Goal: Contribute content: Contribute content

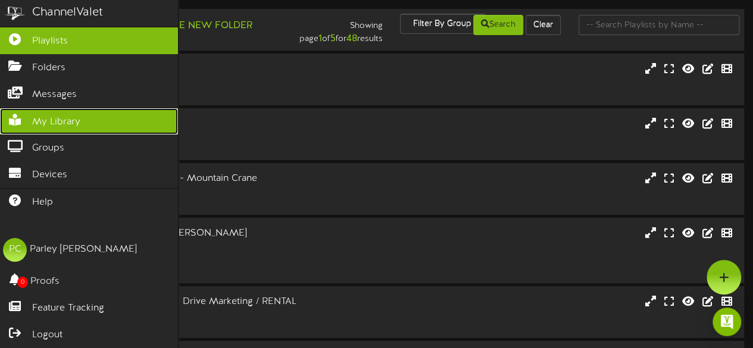
click at [54, 116] on span "My Library" at bounding box center [56, 122] width 48 height 14
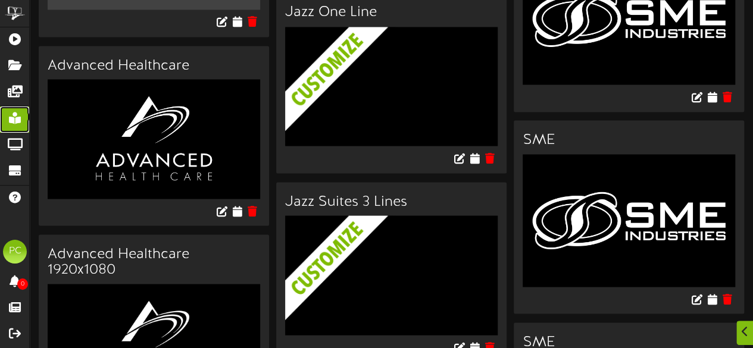
scroll to position [1137, 0]
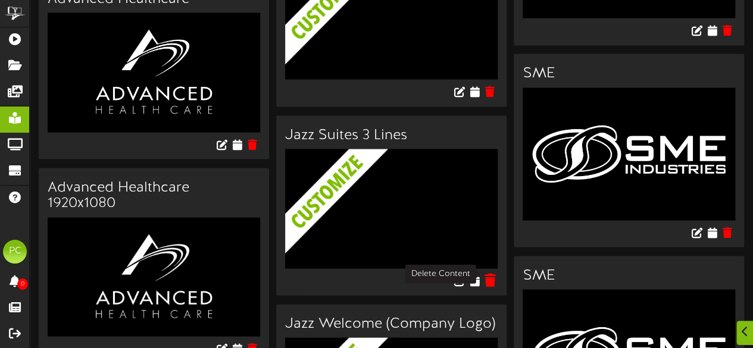
click at [485, 275] on icon at bounding box center [489, 280] width 11 height 13
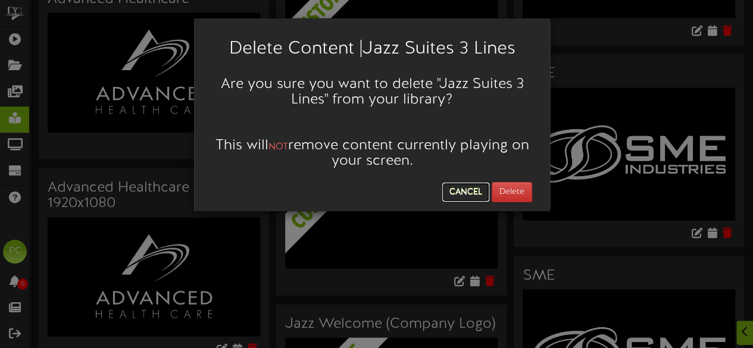
click at [464, 186] on button "Cancel" at bounding box center [465, 192] width 47 height 19
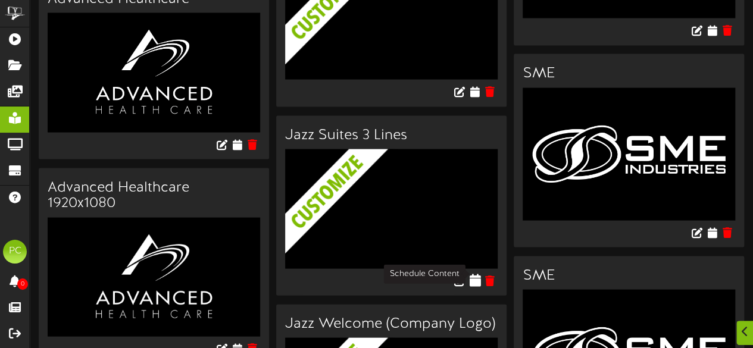
click at [474, 274] on icon at bounding box center [474, 280] width 11 height 13
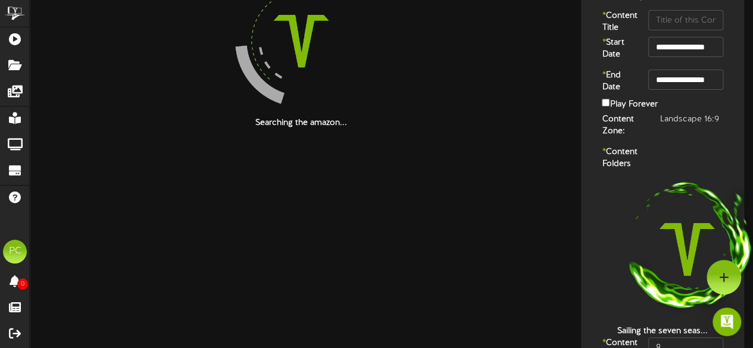
scroll to position [150, 0]
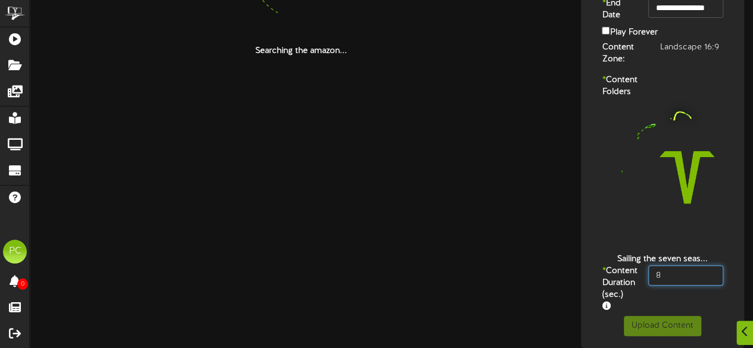
click at [670, 265] on input "8" at bounding box center [685, 275] width 75 height 20
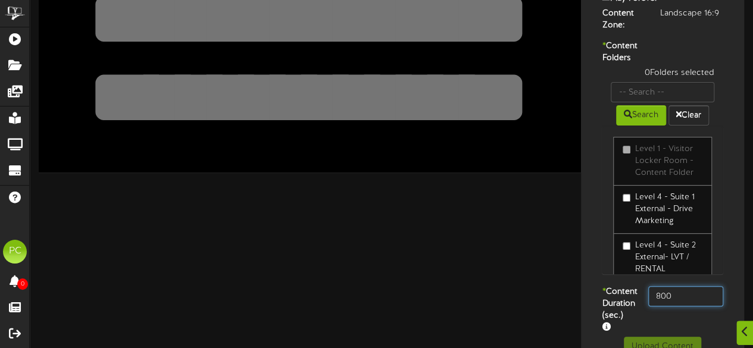
scroll to position [158, 0]
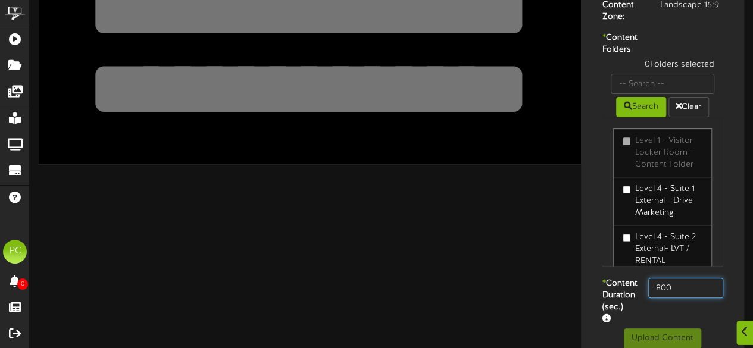
type input "800"
click at [670, 326] on div "* Content Duration (sec.) 800" at bounding box center [662, 303] width 157 height 51
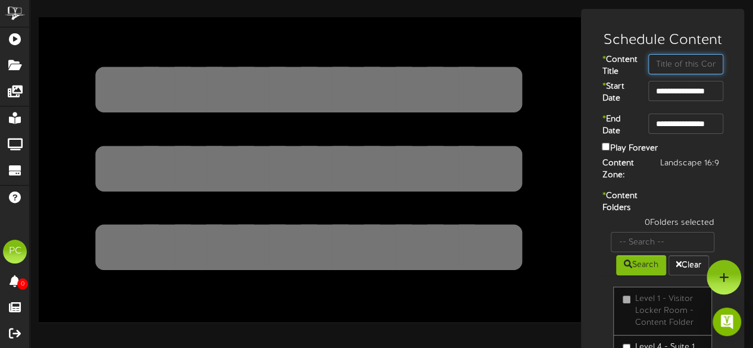
click at [668, 69] on input "text" at bounding box center [685, 64] width 75 height 20
type input "Podium"
click at [300, 87] on textarea at bounding box center [309, 89] width 446 height 103
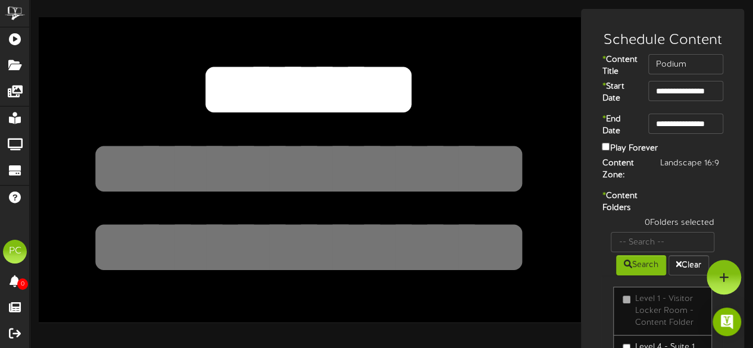
type textarea "*******"
click at [264, 161] on textarea at bounding box center [309, 168] width 446 height 103
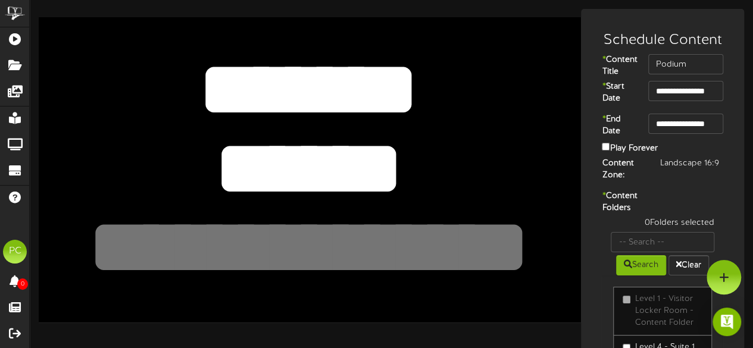
type textarea "******"
click at [324, 102] on textarea at bounding box center [309, 89] width 446 height 103
type textarea "*******"
click at [407, 167] on textarea at bounding box center [309, 168] width 446 height 103
click at [594, 242] on div "0 Folders selected Search Clear Level 1 - Visitor Locker Room - Content Folder …" at bounding box center [662, 326] width 139 height 219
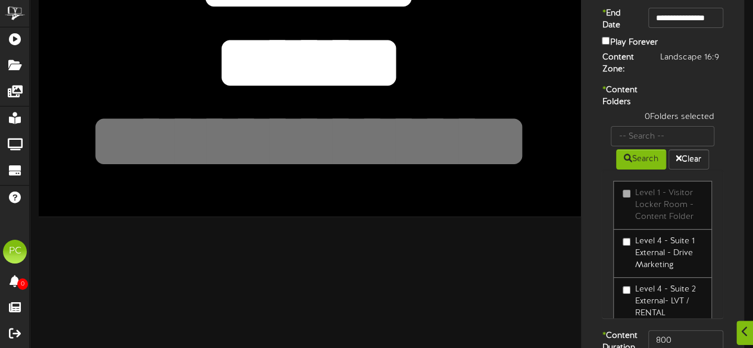
scroll to position [107, 0]
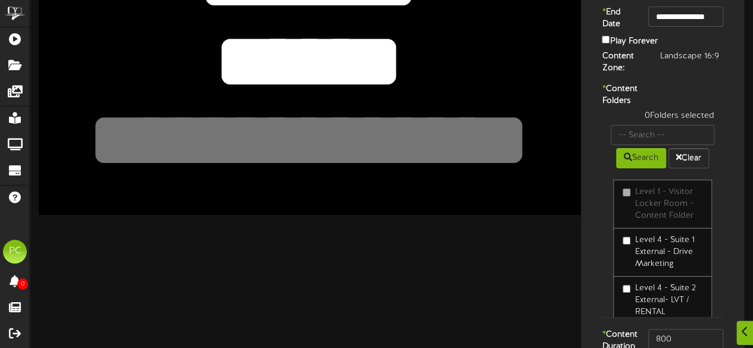
click at [638, 270] on label "Level 4 - Suite 1 External - Drive Marketing" at bounding box center [662, 252] width 80 height 36
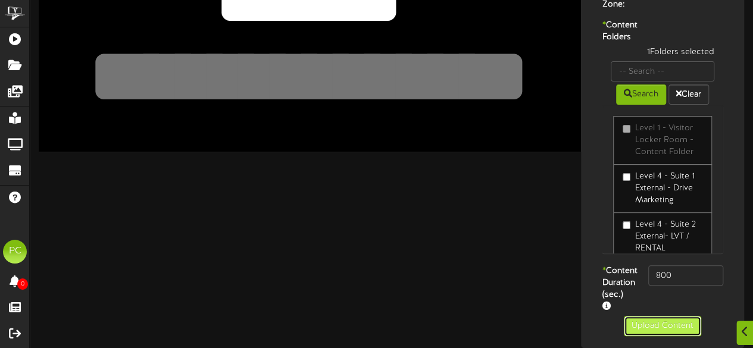
click at [641, 324] on button "Upload Content" at bounding box center [661, 326] width 77 height 20
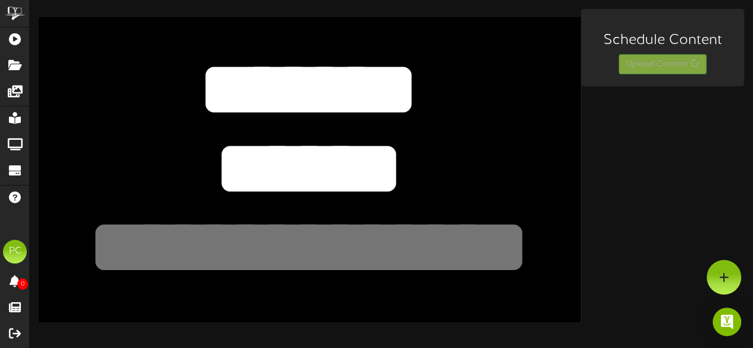
scroll to position [0, 0]
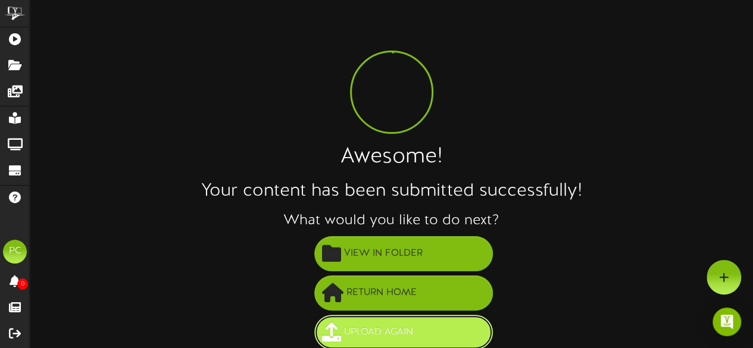
click at [399, 326] on span "Upload Again" at bounding box center [378, 332] width 75 height 20
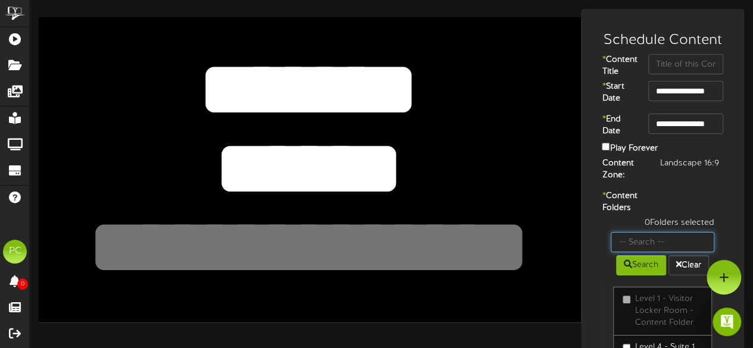
click at [635, 252] on input "text" at bounding box center [662, 242] width 104 height 20
type input "suite 5"
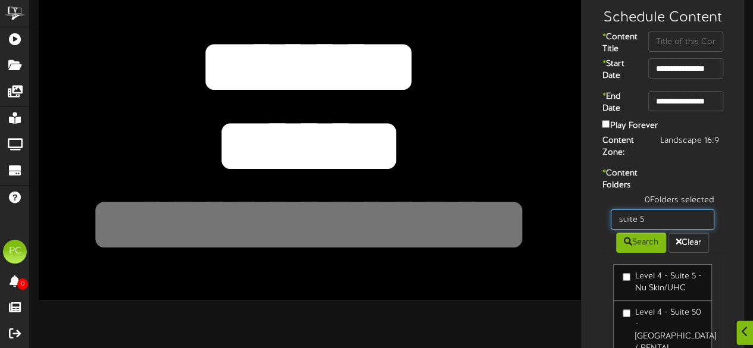
scroll to position [25, 0]
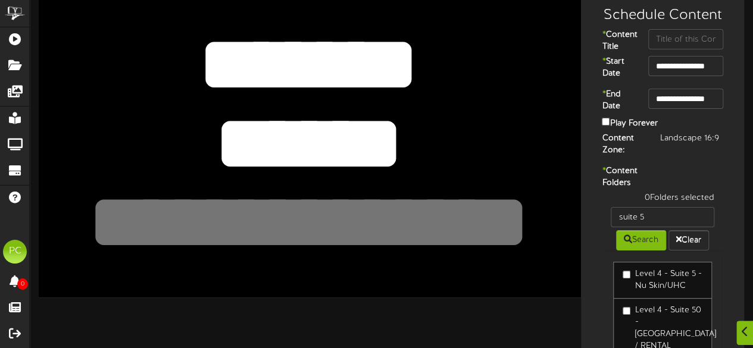
click at [639, 292] on label "Level 4 - Suite 5 - Nu Skin/UHC" at bounding box center [662, 280] width 80 height 24
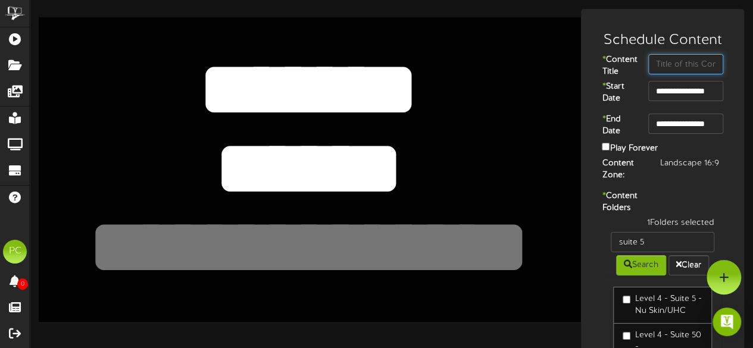
click at [666, 63] on input "text" at bounding box center [685, 64] width 75 height 20
type input "Eduro Health"
click at [354, 159] on textarea "******" at bounding box center [309, 168] width 446 height 103
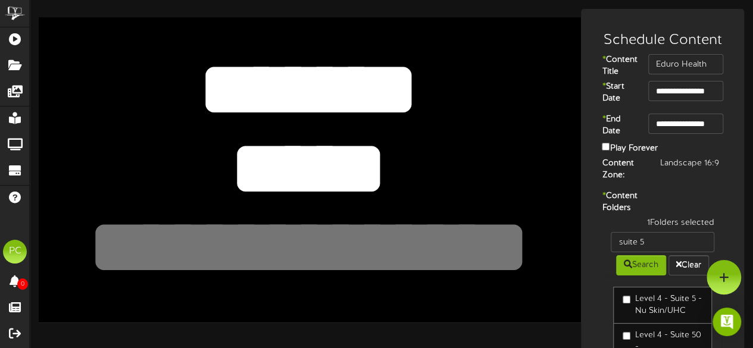
type textarea "*****"
click at [283, 240] on textarea at bounding box center [309, 247] width 446 height 103
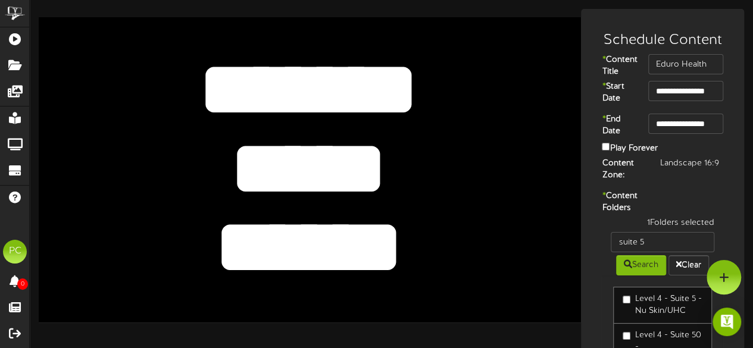
type textarea "******"
click at [592, 256] on div "* Content Folders 1 Folders selected suite 5 Search Clear Level 4 - Suite 5 - N…" at bounding box center [662, 313] width 157 height 246
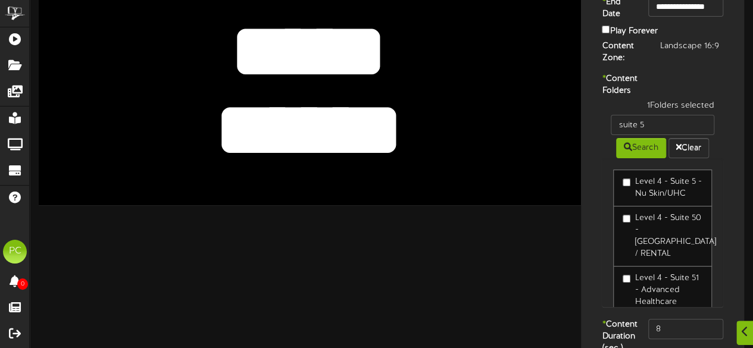
scroll to position [205, 0]
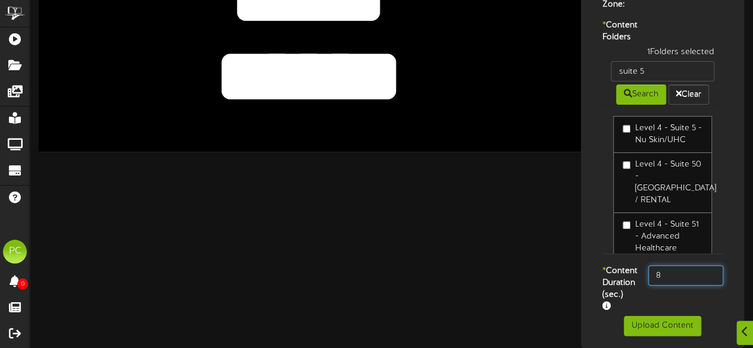
click at [688, 265] on input "8" at bounding box center [685, 275] width 75 height 20
type input "800"
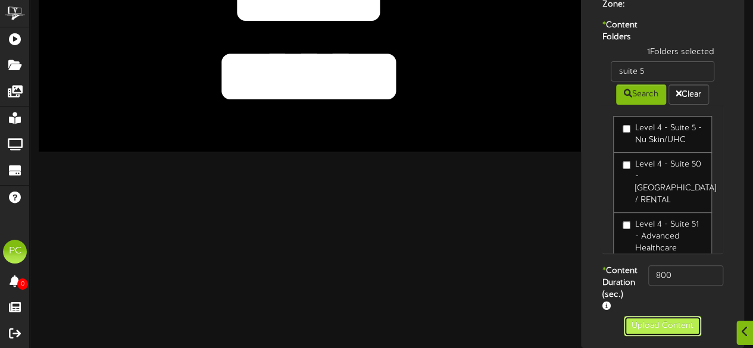
click at [651, 324] on button "Upload Content" at bounding box center [661, 326] width 77 height 20
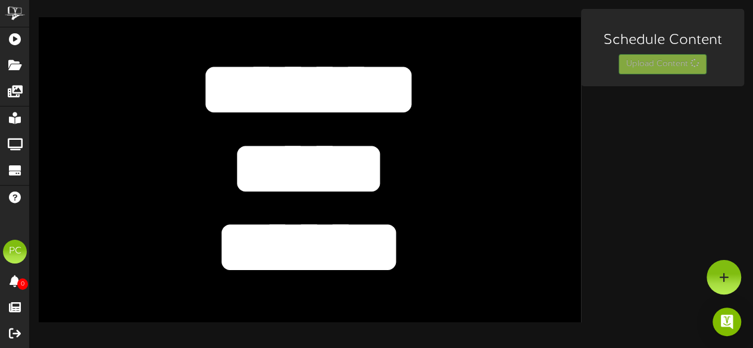
scroll to position [0, 0]
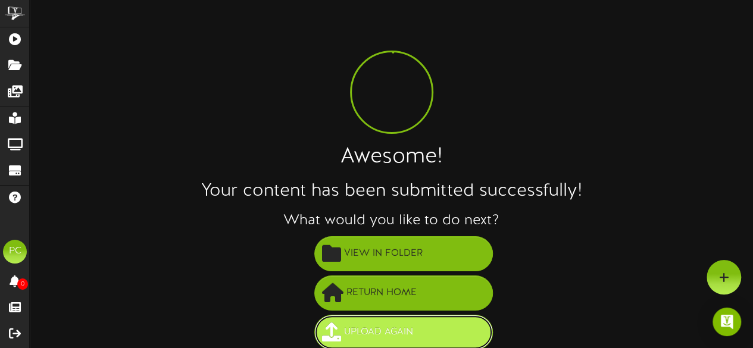
click at [367, 327] on span "Upload Again" at bounding box center [378, 332] width 75 height 20
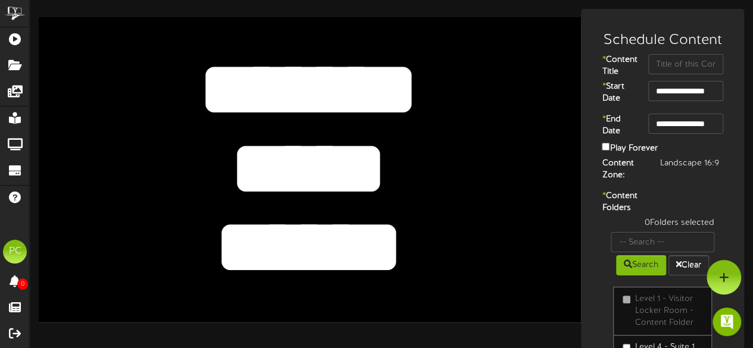
click at [289, 145] on textarea "*****" at bounding box center [309, 168] width 446 height 103
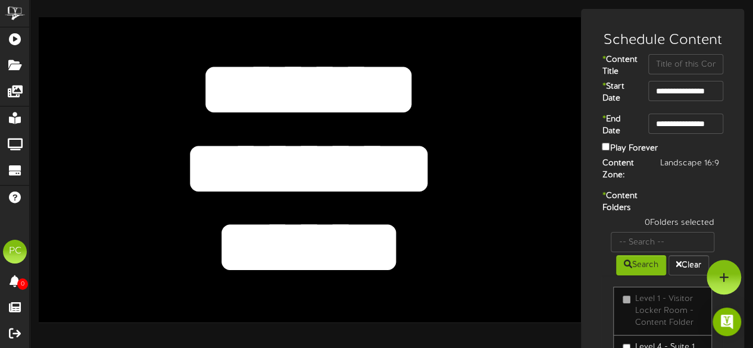
type textarea "********"
click at [294, 233] on textarea "******" at bounding box center [309, 247] width 446 height 103
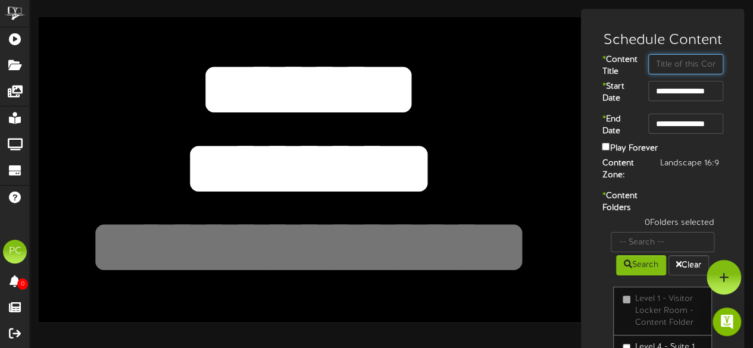
click at [663, 71] on input "text" at bounding box center [685, 64] width 75 height 20
type input "c"
type input "Compunet"
click at [660, 230] on div "* Content Folders 0 Folders selected Search Clear Level 1 - Visitor Locker Room…" at bounding box center [662, 313] width 157 height 246
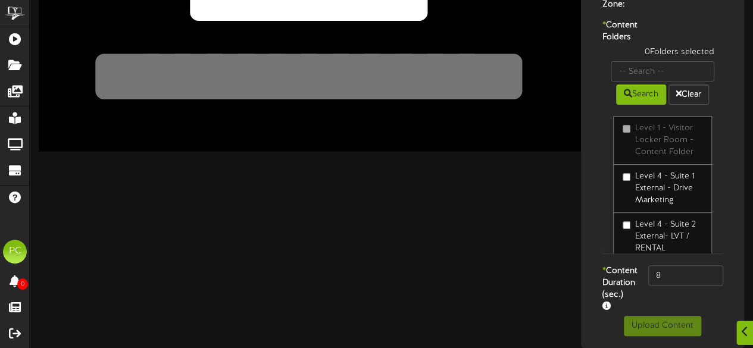
scroll to position [29, 0]
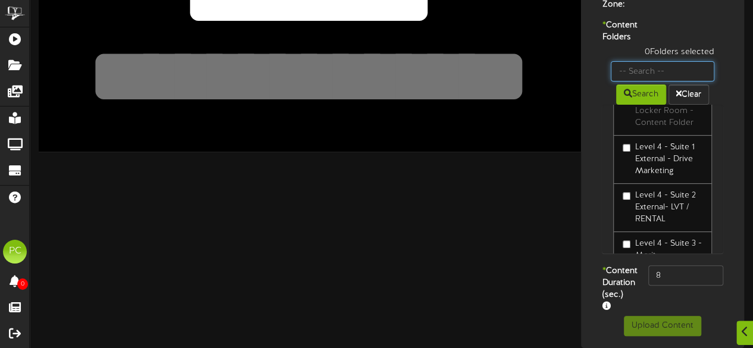
click at [644, 61] on input "text" at bounding box center [662, 71] width 104 height 20
type input "suite 15"
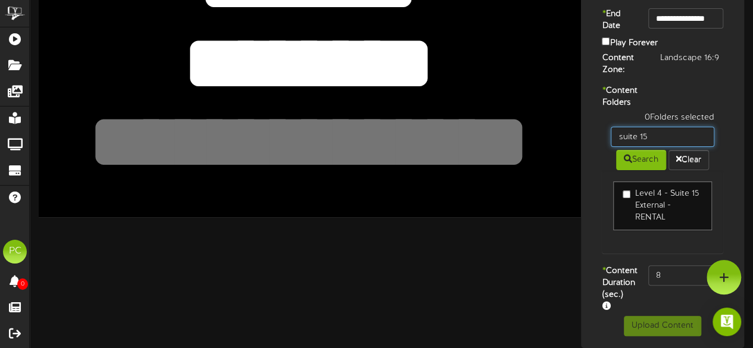
scroll to position [139, 0]
click at [632, 193] on label "Level 4 - Suite 15 External - RENTAL" at bounding box center [662, 206] width 80 height 36
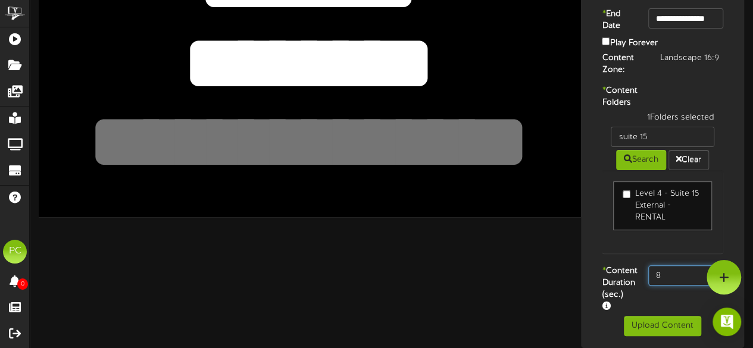
click at [671, 265] on input "8" at bounding box center [685, 275] width 75 height 20
type input "800"
click at [634, 246] on div "1 Folders selected suite 15 Search Clear Level 4 - Suite 15 External - RENTAL" at bounding box center [662, 188] width 139 height 153
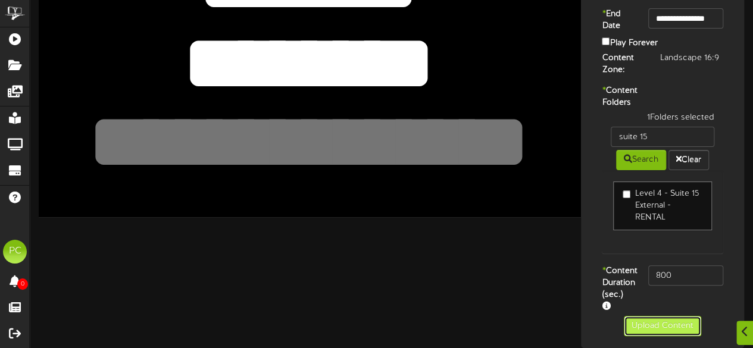
click at [652, 324] on button "Upload Content" at bounding box center [661, 326] width 77 height 20
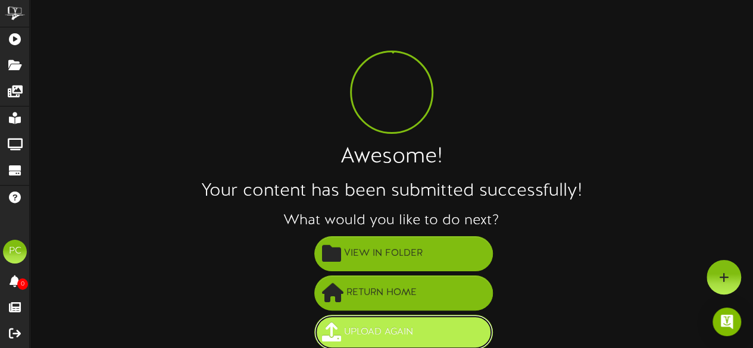
click at [400, 332] on span "Upload Again" at bounding box center [378, 332] width 75 height 20
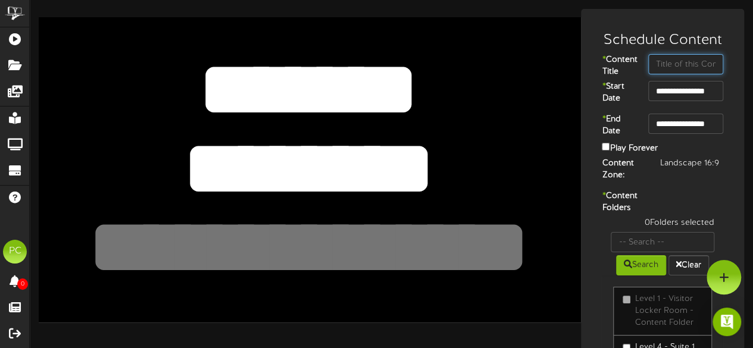
click at [666, 70] on input "text" at bounding box center [685, 64] width 75 height 20
type input "a"
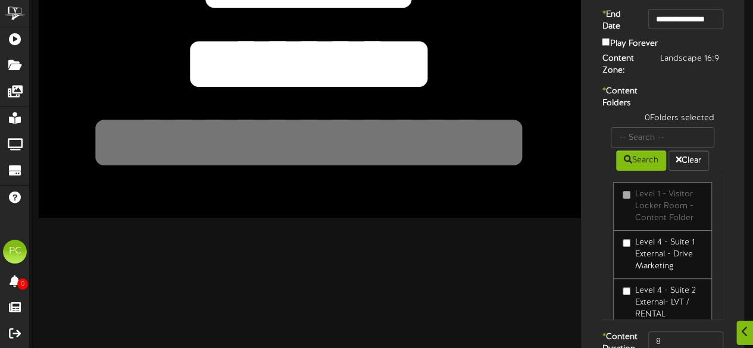
scroll to position [105, 0]
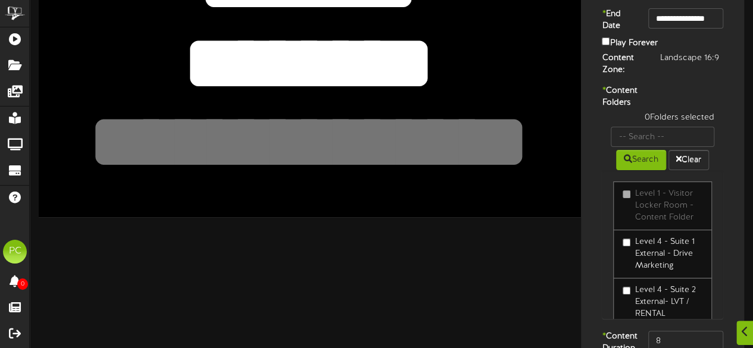
type input "Arctic Wolf"
click at [637, 147] on input "text" at bounding box center [662, 137] width 104 height 20
type input "18"
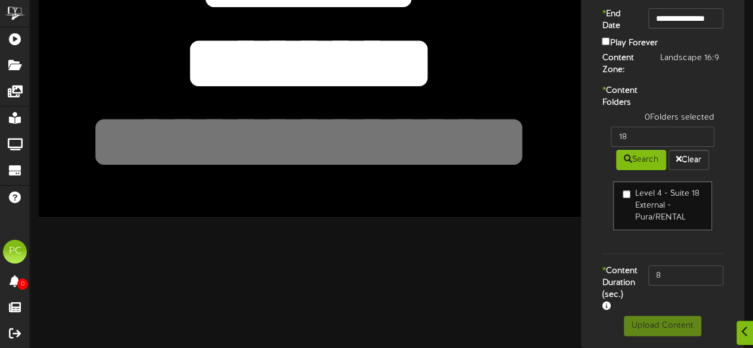
click at [632, 216] on label "Level 4 - Suite 18 External - Pura/RENTAL" at bounding box center [662, 206] width 80 height 36
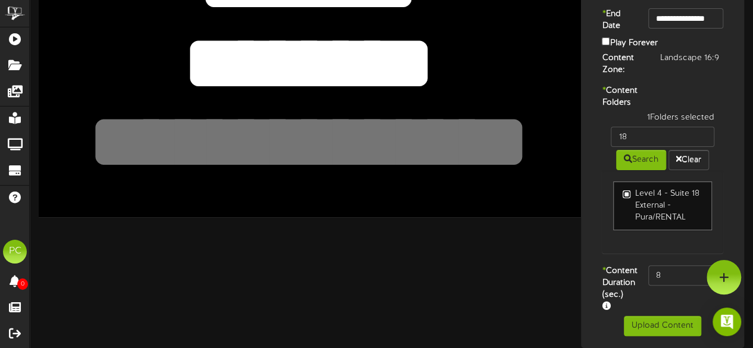
scroll to position [0, 0]
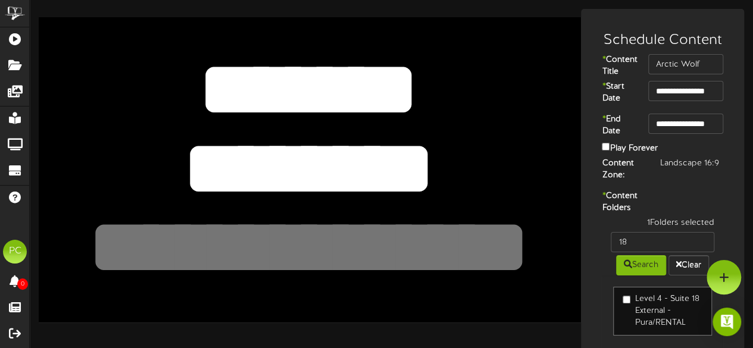
click at [280, 152] on textarea "********" at bounding box center [309, 168] width 446 height 103
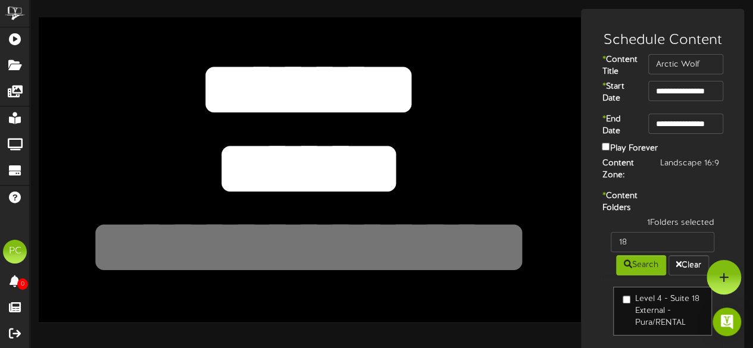
type textarea "******"
click at [281, 249] on textarea at bounding box center [309, 247] width 446 height 103
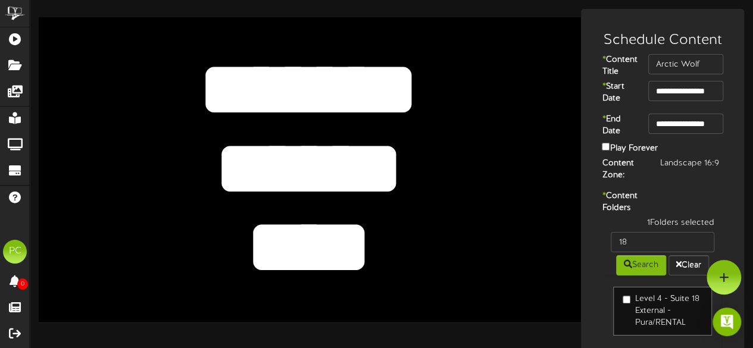
type textarea "****"
click at [557, 301] on div "******** *******" at bounding box center [310, 169] width 542 height 305
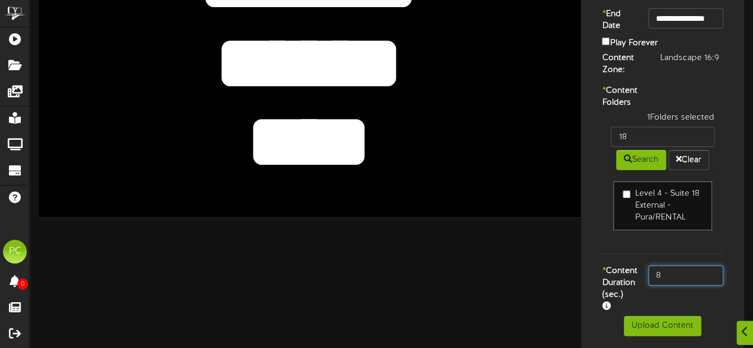
click at [679, 265] on input "8" at bounding box center [685, 275] width 75 height 20
type input "800"
click at [634, 306] on label "* Content Duration (sec.)" at bounding box center [616, 289] width 46 height 48
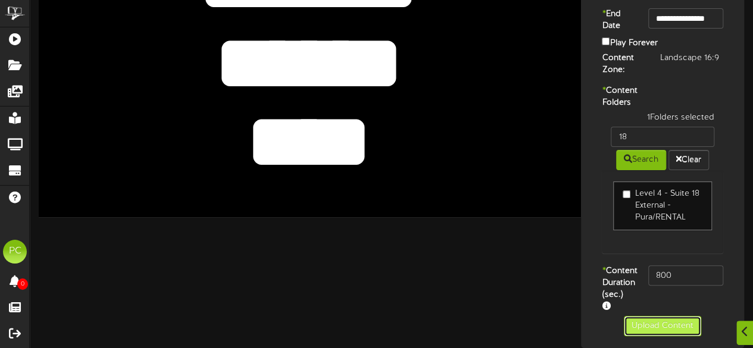
click at [646, 324] on button "Upload Content" at bounding box center [661, 326] width 77 height 20
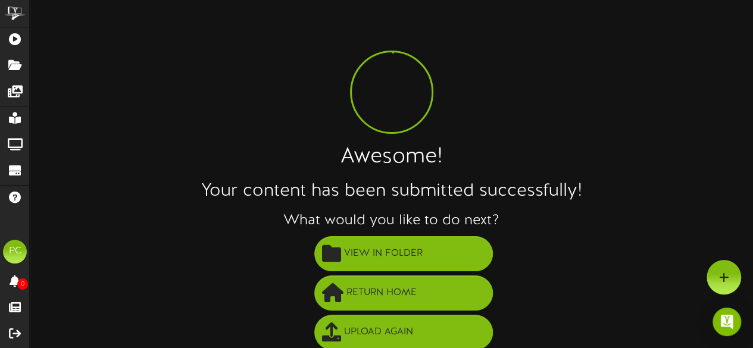
scroll to position [86, 0]
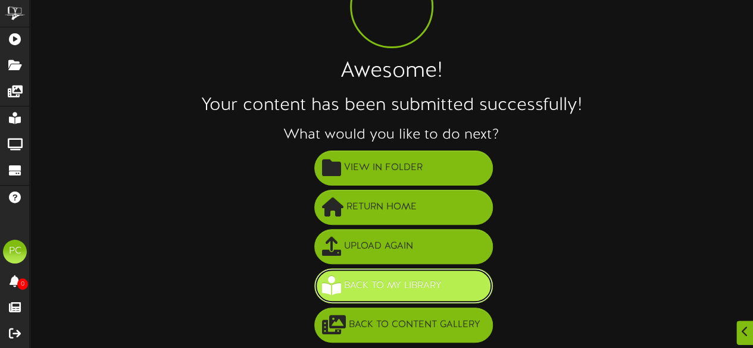
click at [384, 284] on span "Back to My Library" at bounding box center [393, 286] width 104 height 20
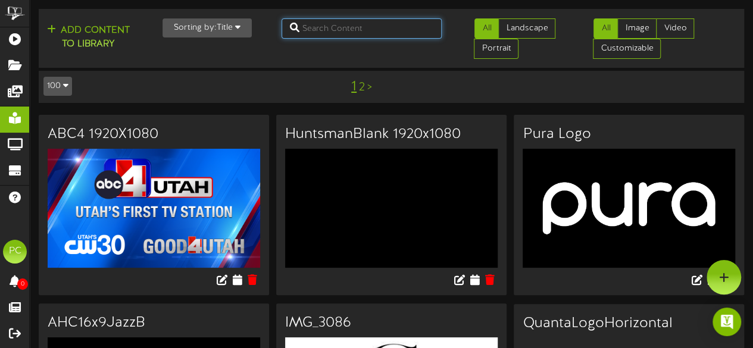
click at [315, 28] on input "text" at bounding box center [361, 28] width 161 height 20
type input "plural"
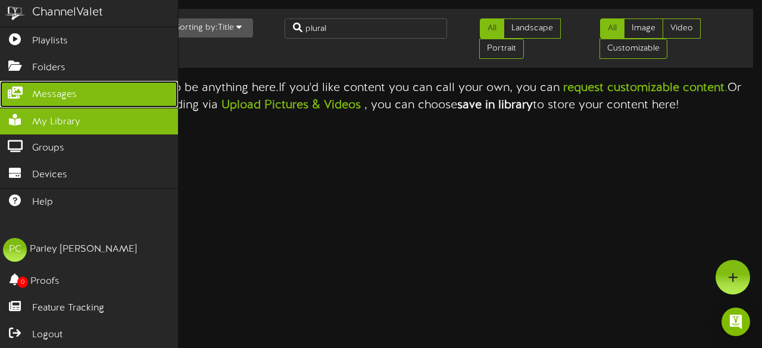
click at [54, 92] on span "Messages" at bounding box center [54, 95] width 45 height 14
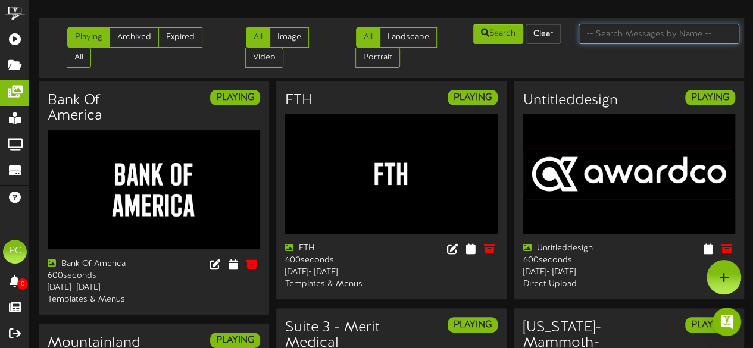
click at [599, 33] on input "text" at bounding box center [658, 34] width 161 height 20
type input "plural"
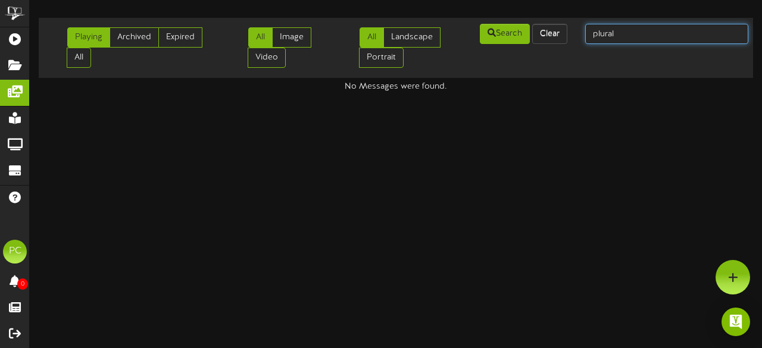
click at [626, 30] on input "plural" at bounding box center [666, 34] width 163 height 20
type input "pluralsight"
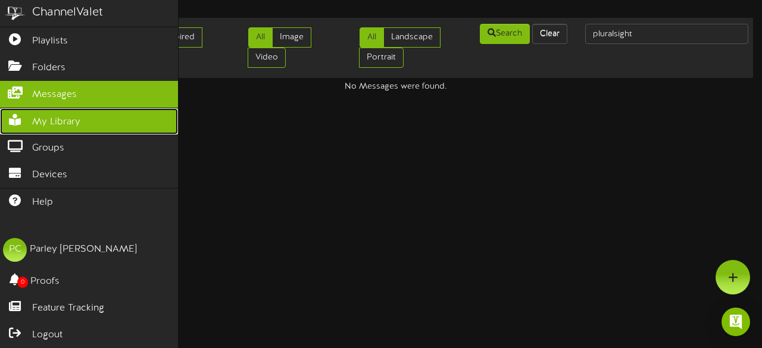
click at [42, 116] on span "My Library" at bounding box center [56, 122] width 48 height 14
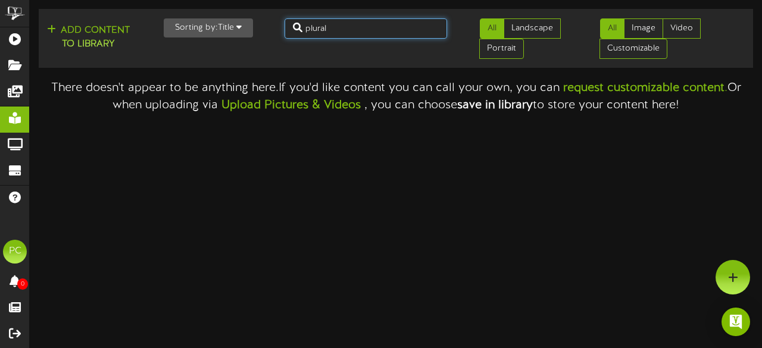
click at [348, 26] on input "plural" at bounding box center [365, 28] width 163 height 20
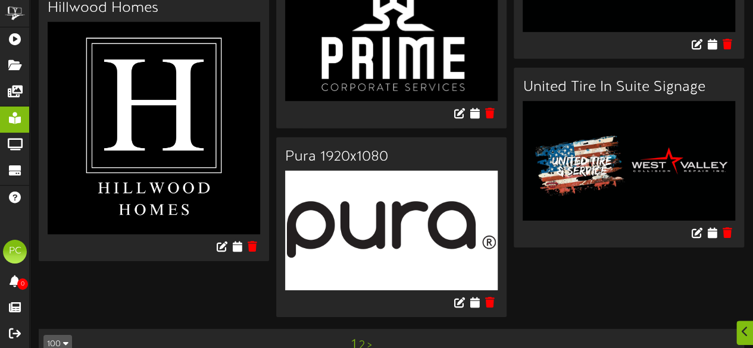
scroll to position [6316, 0]
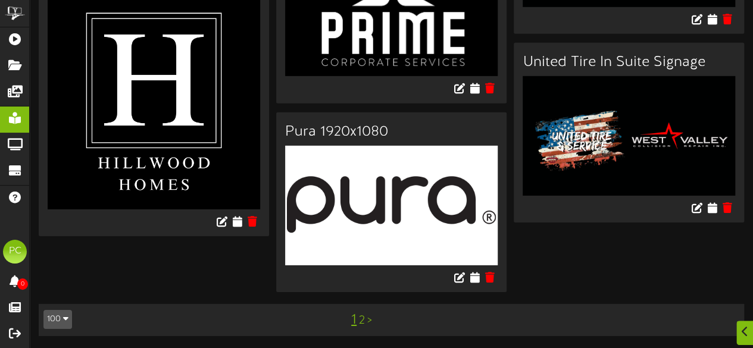
click at [364, 324] on link "2" at bounding box center [362, 320] width 6 height 13
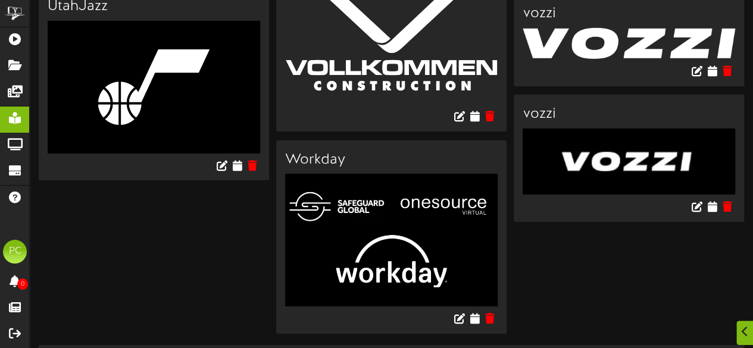
scroll to position [2092, 0]
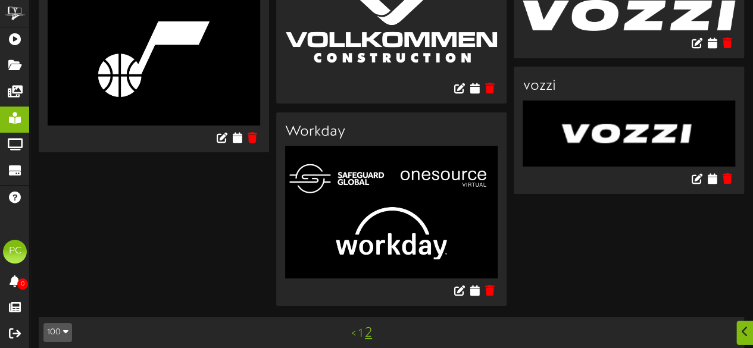
click at [361, 327] on link "1" at bounding box center [360, 333] width 4 height 13
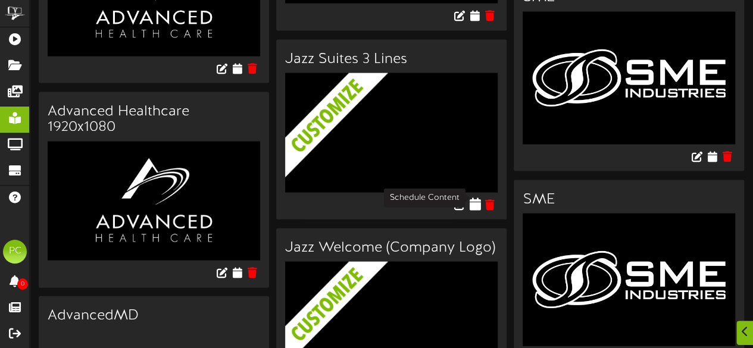
click at [477, 203] on icon at bounding box center [474, 204] width 11 height 13
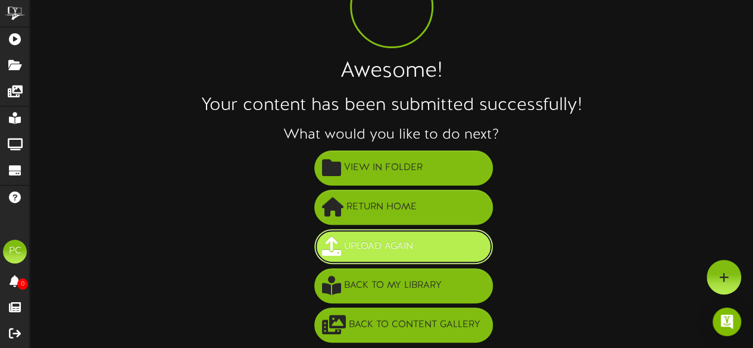
click at [390, 247] on span "Upload Again" at bounding box center [378, 247] width 75 height 20
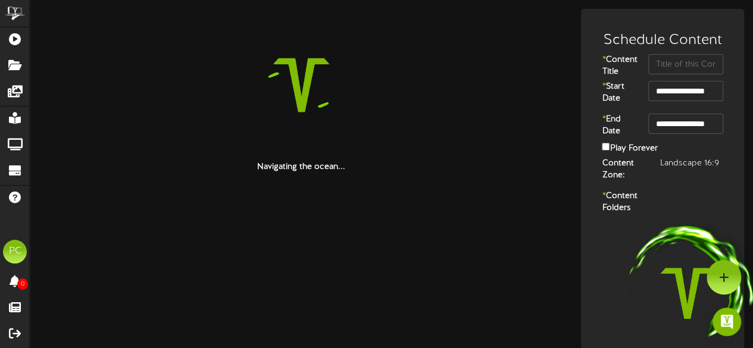
click at [672, 53] on div "Schedule Content" at bounding box center [662, 37] width 157 height 33
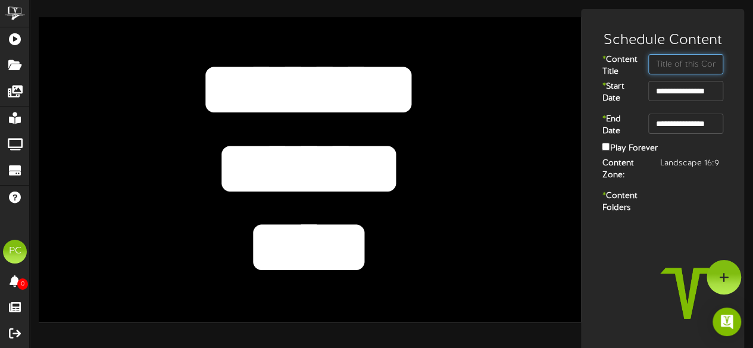
click at [672, 64] on input "text" at bounding box center [685, 64] width 75 height 20
type input "Youth Hockey"
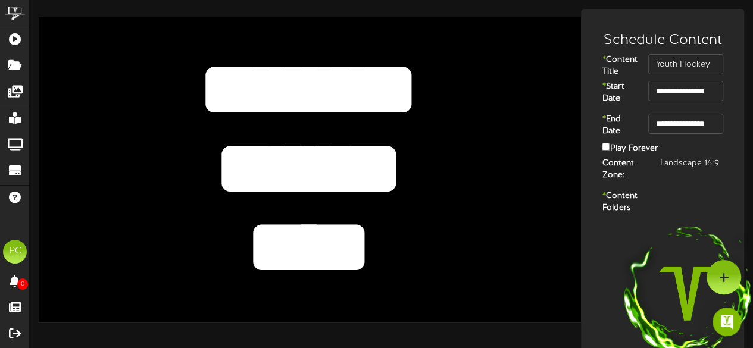
click at [372, 121] on textarea "*******" at bounding box center [309, 89] width 446 height 103
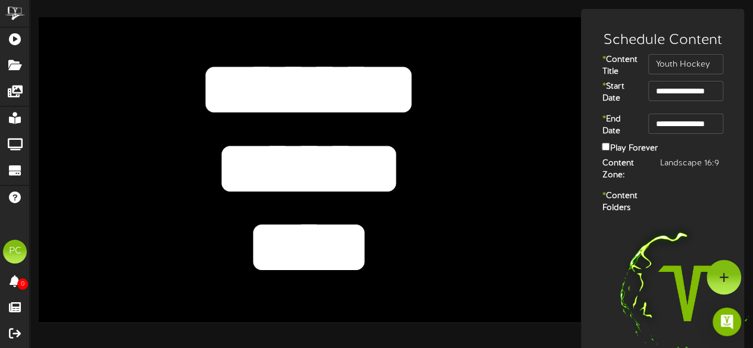
click at [314, 154] on textarea "******" at bounding box center [309, 168] width 446 height 103
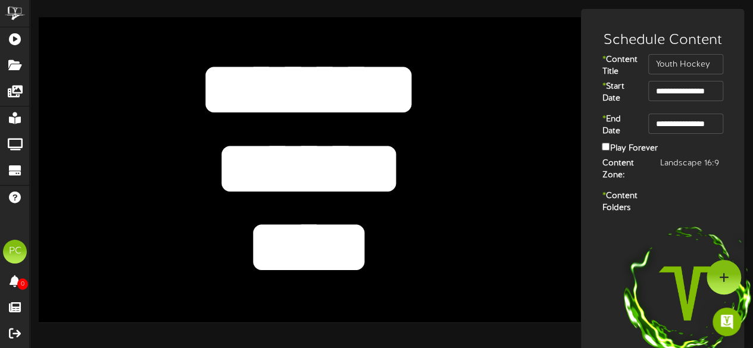
click at [314, 154] on textarea "******" at bounding box center [309, 168] width 446 height 103
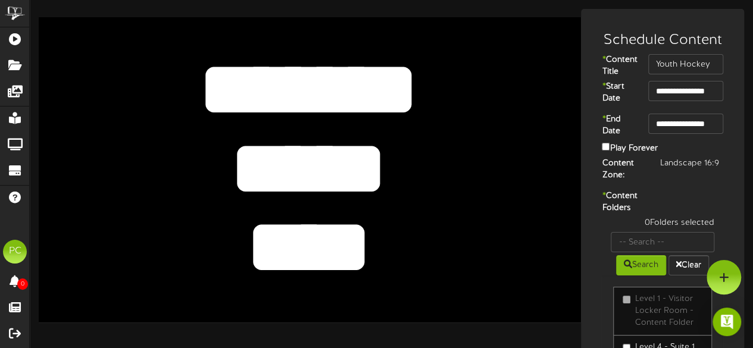
type textarea "*****"
click at [331, 261] on textarea "****" at bounding box center [309, 247] width 446 height 103
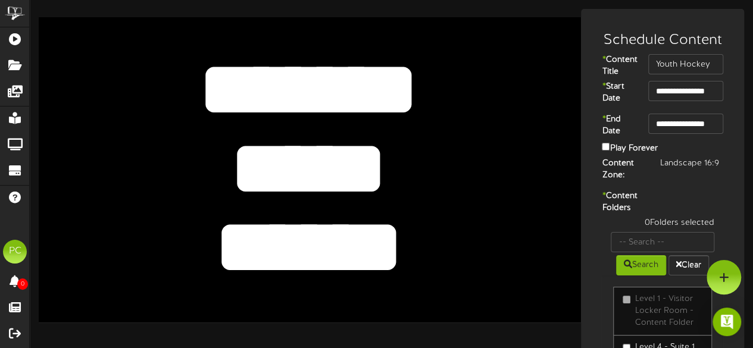
type textarea "******"
click at [660, 213] on div "* Content Folders 0 Folders selected Search Clear Level 1 - Visitor Locker Room…" at bounding box center [662, 313] width 157 height 246
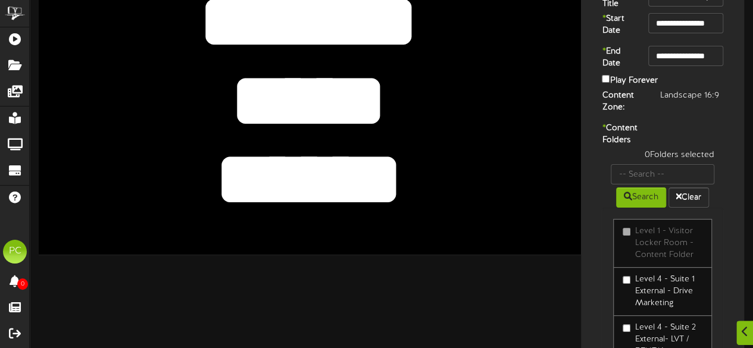
scroll to position [69, 0]
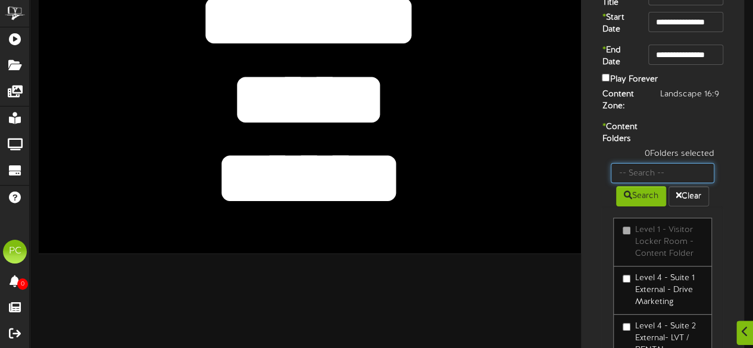
click at [646, 183] on input "text" at bounding box center [662, 173] width 104 height 20
type input "30"
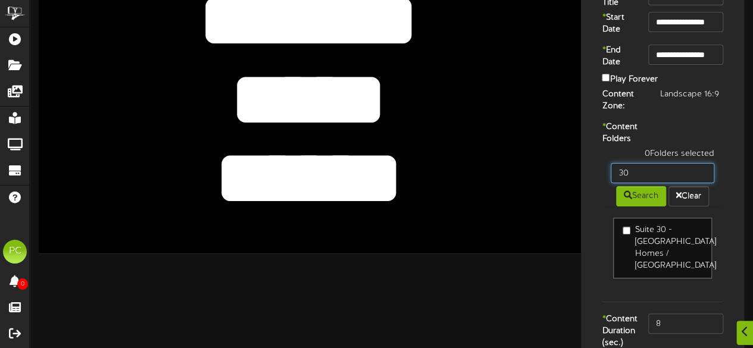
scroll to position [139, 0]
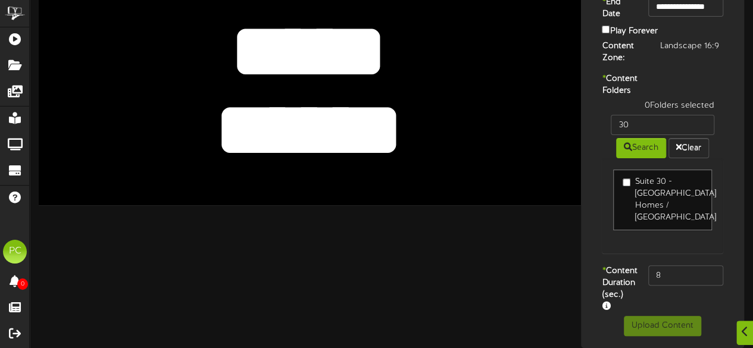
click at [632, 199] on label "Suite 30 - [GEOGRAPHIC_DATA] Homes / [GEOGRAPHIC_DATA]" at bounding box center [662, 200] width 80 height 48
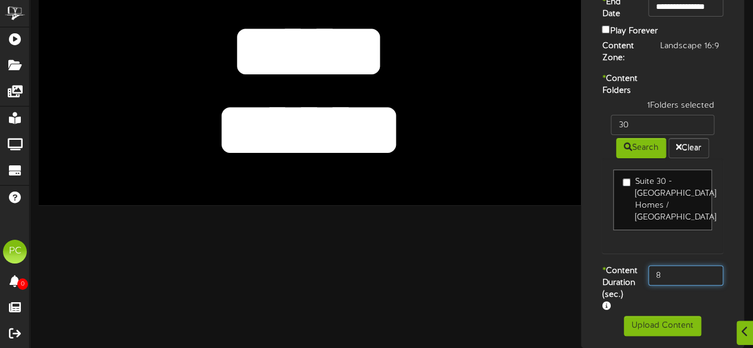
click at [712, 265] on input "8" at bounding box center [685, 275] width 75 height 20
type input "800"
click at [634, 265] on label "* Content Duration (sec.)" at bounding box center [616, 289] width 46 height 48
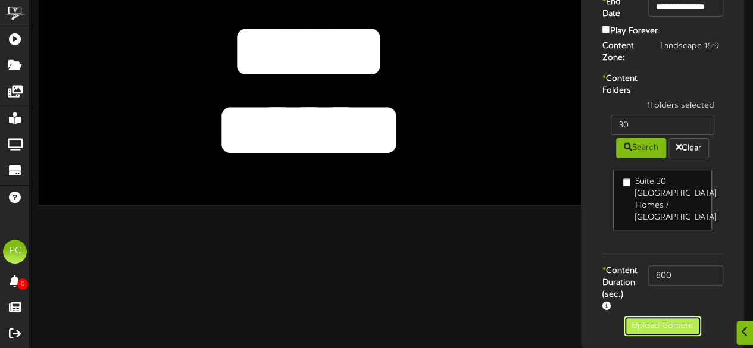
click at [657, 324] on button "Upload Content" at bounding box center [661, 326] width 77 height 20
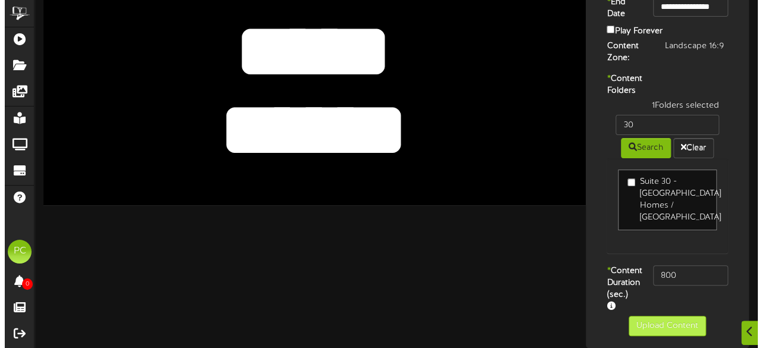
scroll to position [0, 0]
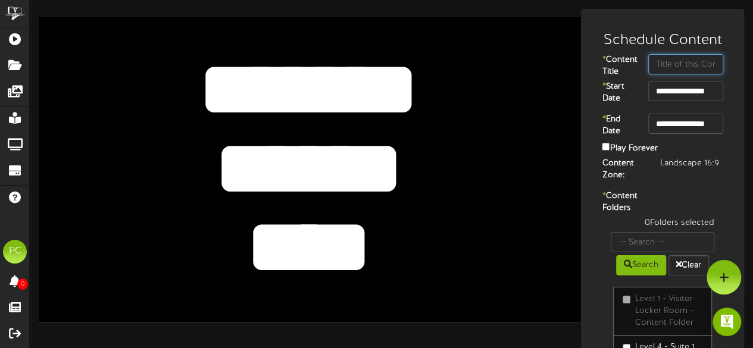
click at [670, 58] on input "text" at bounding box center [685, 64] width 75 height 20
type input "Scripps"
click at [538, 198] on div "****** **** *******" at bounding box center [310, 169] width 542 height 305
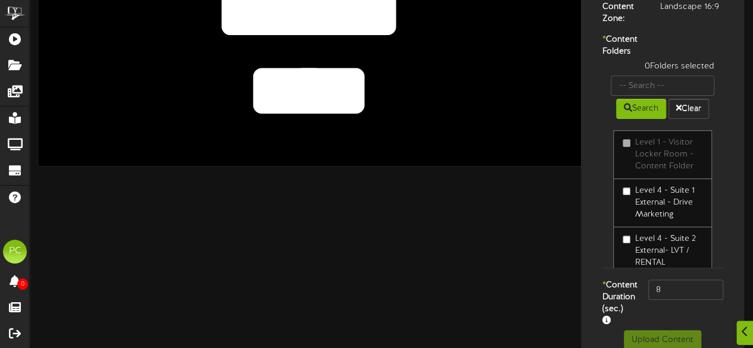
scroll to position [158, 0]
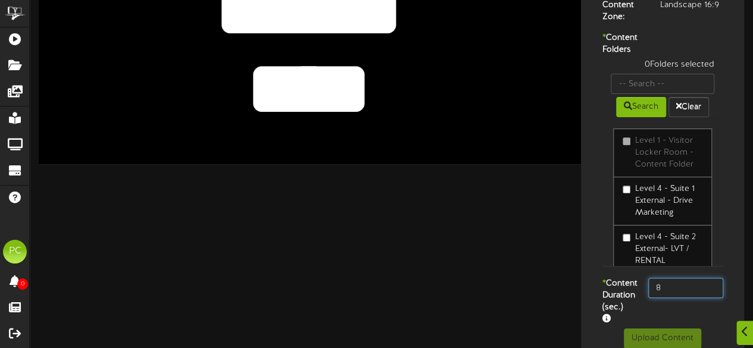
click at [668, 298] on input "8" at bounding box center [685, 288] width 75 height 20
type input "800"
click at [622, 306] on label "* Content Duration (sec.)" at bounding box center [616, 302] width 46 height 48
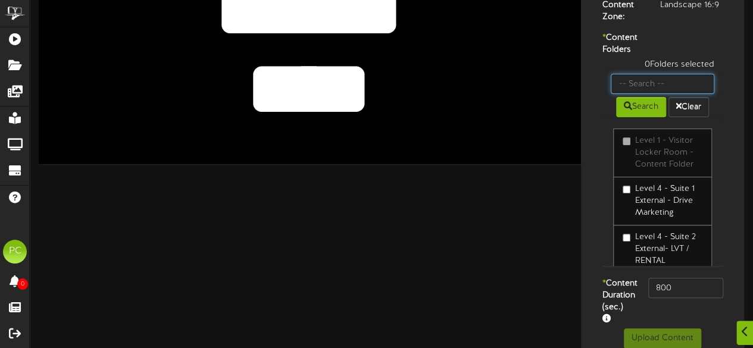
click at [640, 94] on input "text" at bounding box center [662, 84] width 104 height 20
type input "31"
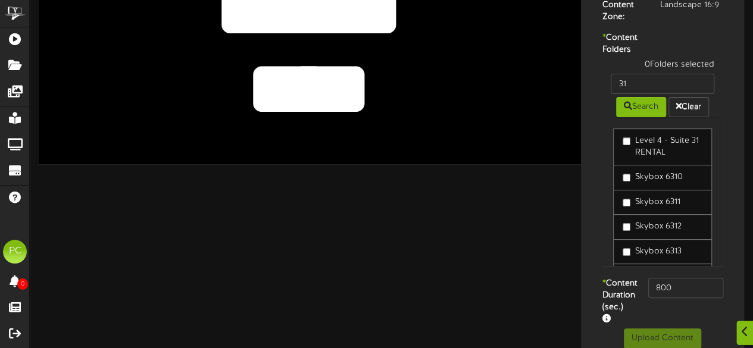
click at [635, 159] on label "Level 4 - Suite 31 RENTAL" at bounding box center [662, 147] width 80 height 24
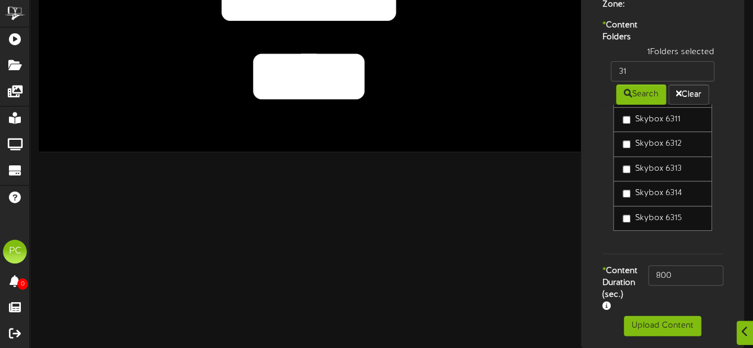
scroll to position [0, 0]
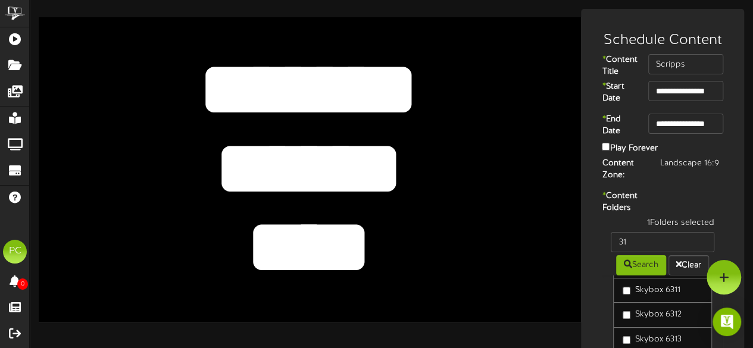
click at [321, 159] on textarea "******" at bounding box center [309, 168] width 446 height 103
type textarea "*******"
click at [299, 241] on textarea "****" at bounding box center [309, 247] width 446 height 103
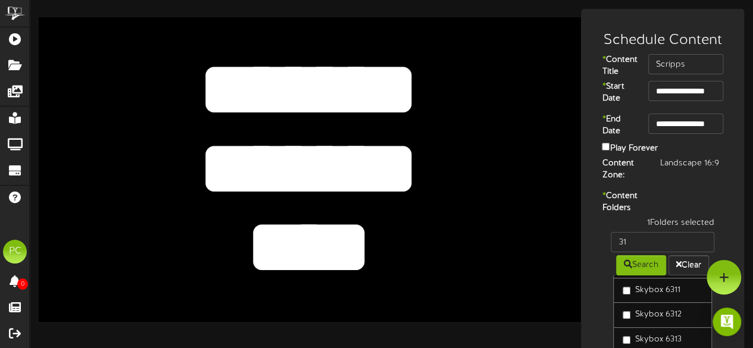
click at [299, 241] on textarea "****" at bounding box center [309, 247] width 446 height 103
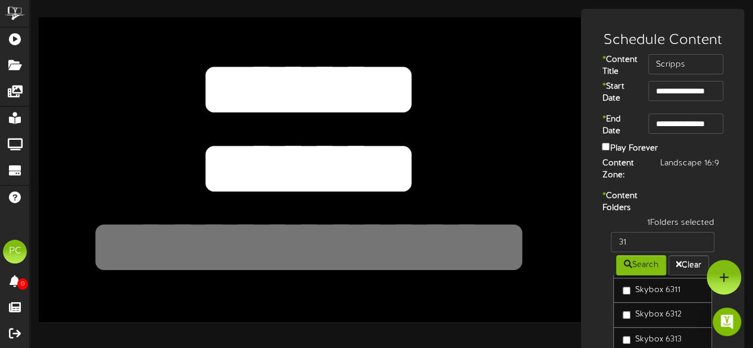
click at [553, 280] on div "****** **** *******" at bounding box center [310, 169] width 542 height 305
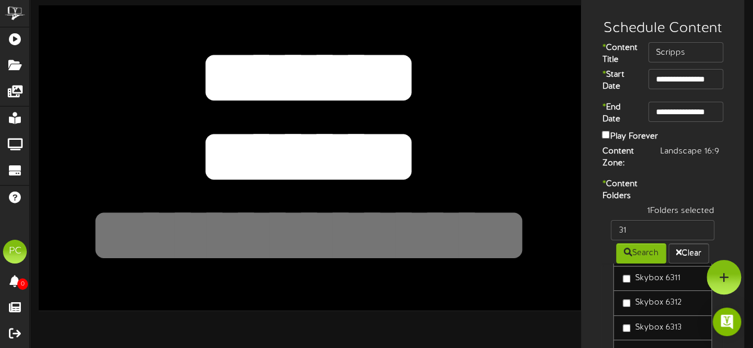
scroll to position [205, 0]
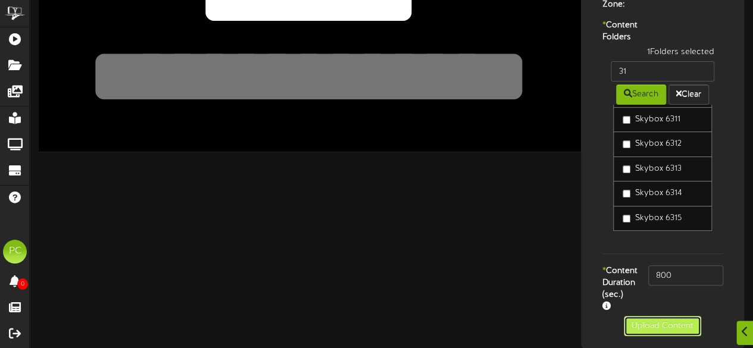
click at [636, 324] on button "Upload Content" at bounding box center [661, 326] width 77 height 20
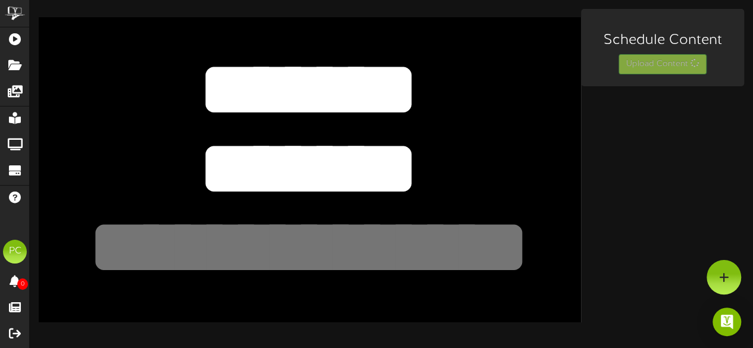
scroll to position [0, 0]
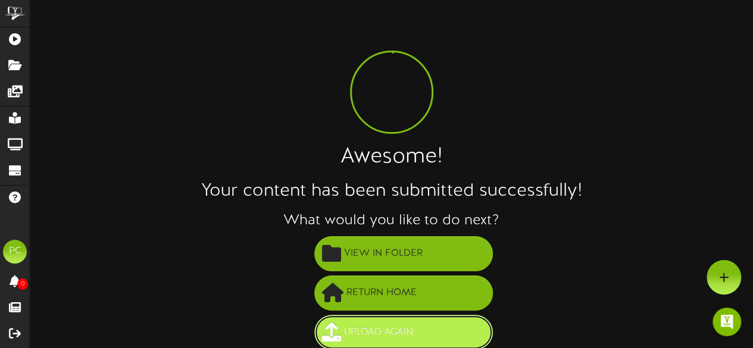
click at [433, 321] on button "Upload Again" at bounding box center [403, 332] width 178 height 35
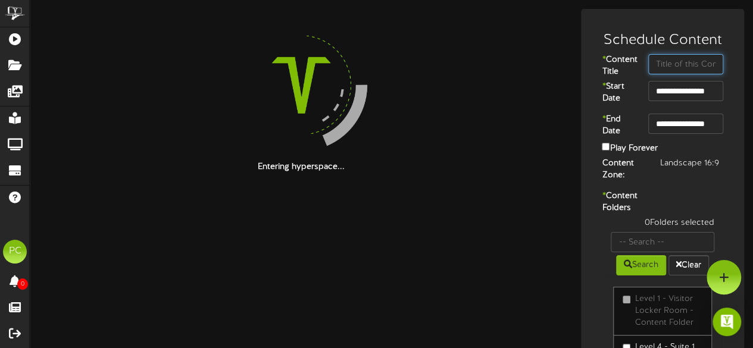
click at [657, 66] on input "text" at bounding box center [685, 64] width 75 height 20
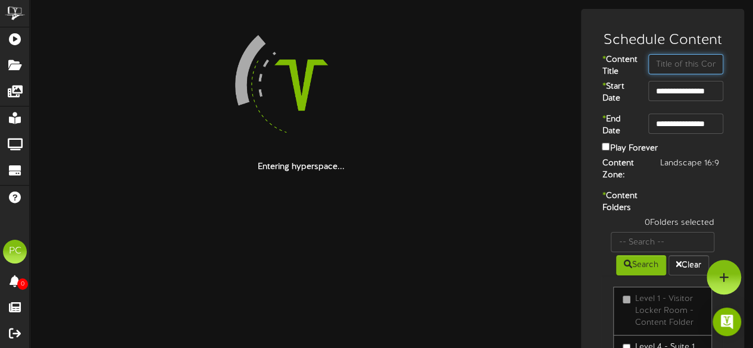
type input "U"
type input "youth Hockey"
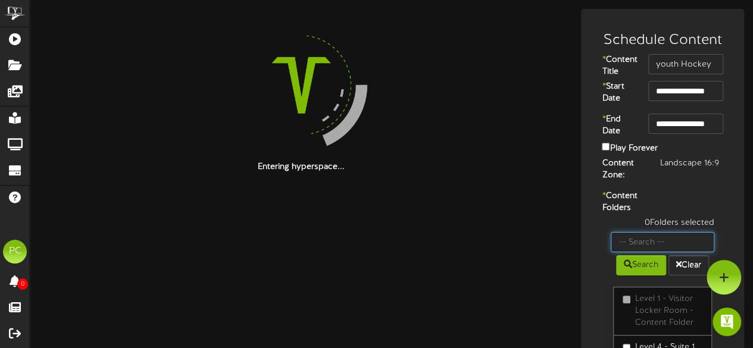
click at [646, 252] on input "text" at bounding box center [662, 242] width 104 height 20
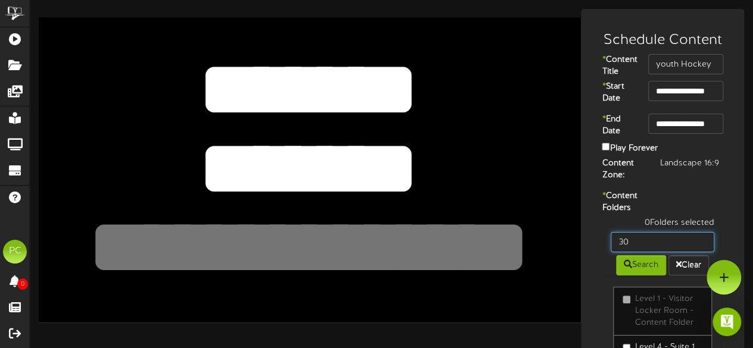
type input "30"
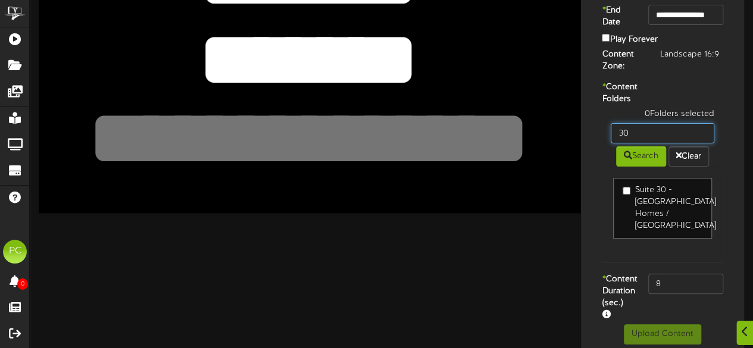
scroll to position [109, 0]
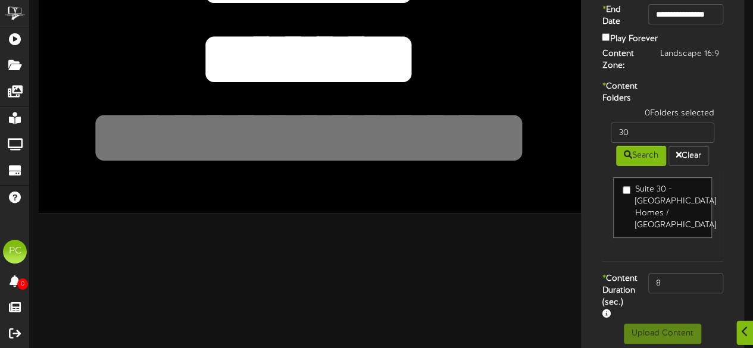
click at [635, 218] on label "Suite 30 - [GEOGRAPHIC_DATA] Homes / [GEOGRAPHIC_DATA]" at bounding box center [662, 208] width 80 height 48
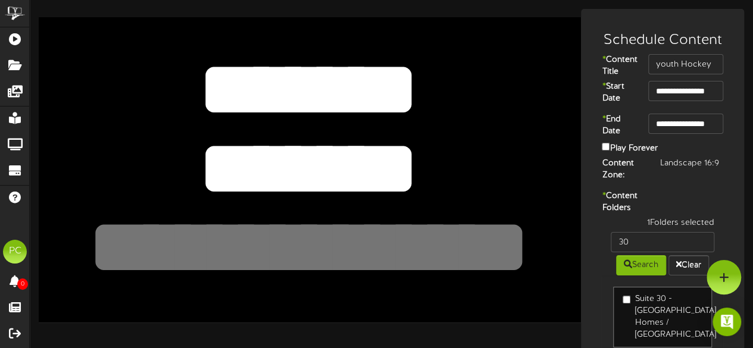
click at [307, 151] on textarea "*******" at bounding box center [309, 168] width 446 height 103
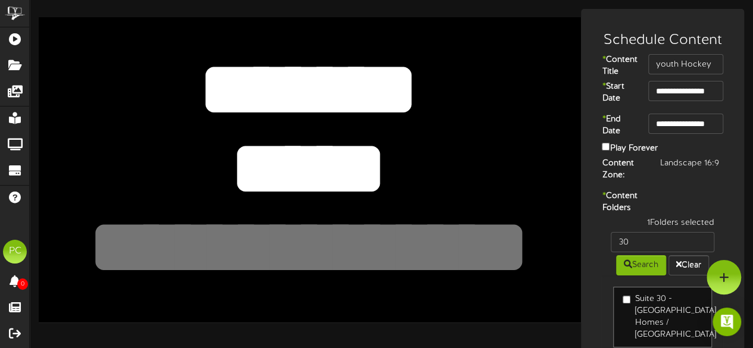
type textarea "*****"
click at [263, 264] on textarea at bounding box center [309, 247] width 446 height 103
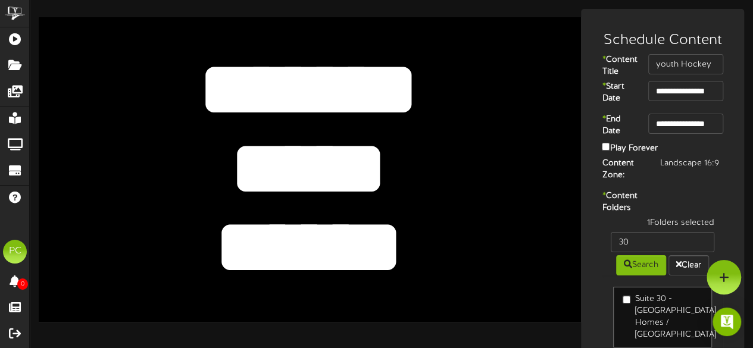
type textarea "******"
click at [576, 193] on div "**********" at bounding box center [662, 237] width 181 height 456
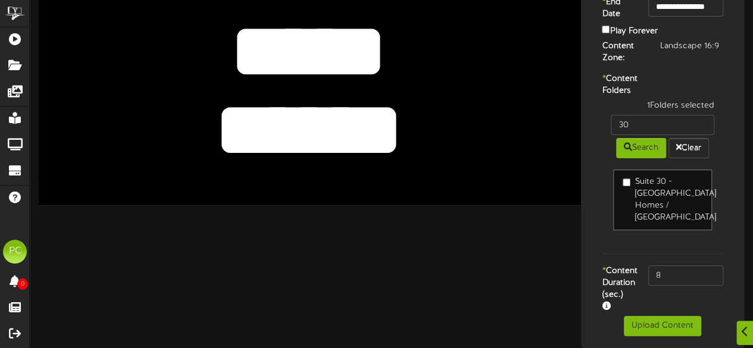
scroll to position [139, 0]
click at [676, 265] on input "8" at bounding box center [685, 275] width 75 height 20
type input "800"
click at [621, 265] on label "* Content Duration (sec.)" at bounding box center [616, 289] width 46 height 48
click at [648, 328] on button "Upload Content" at bounding box center [661, 326] width 77 height 20
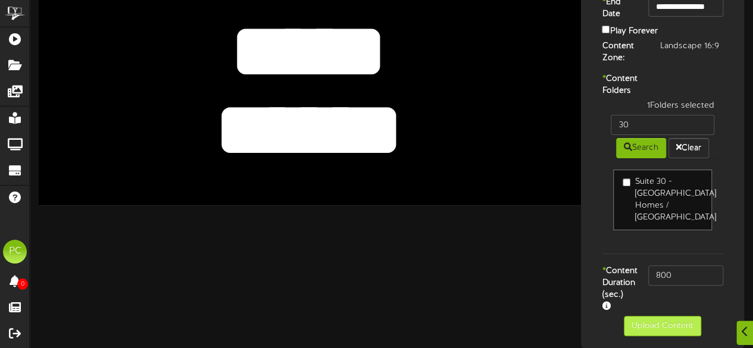
scroll to position [0, 0]
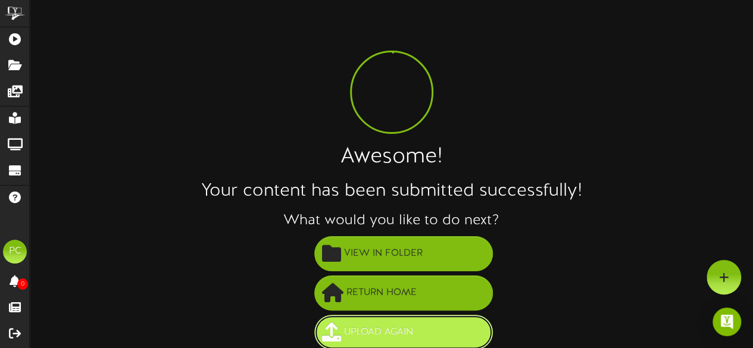
click at [339, 329] on span at bounding box center [331, 331] width 19 height 19
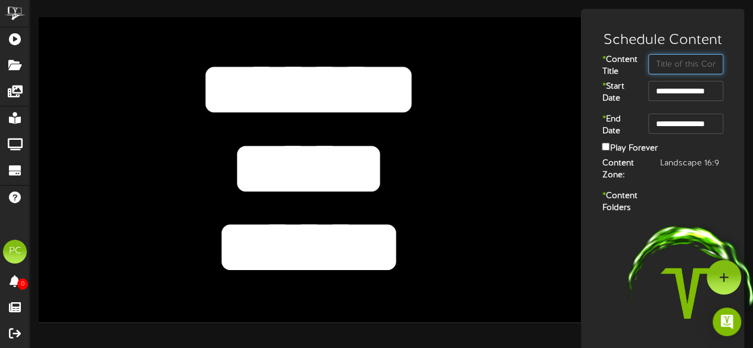
click at [664, 65] on input "text" at bounding box center [685, 64] width 75 height 20
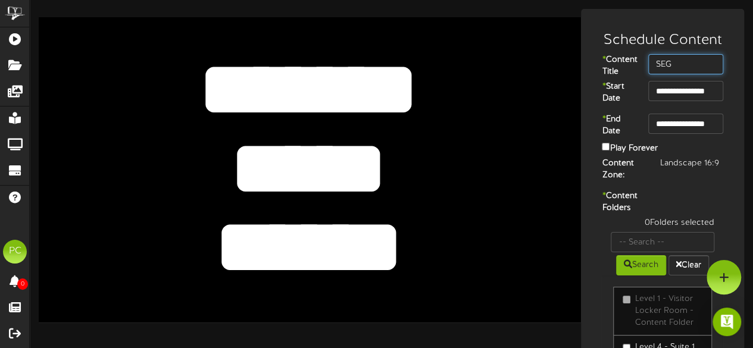
type input "SEG"
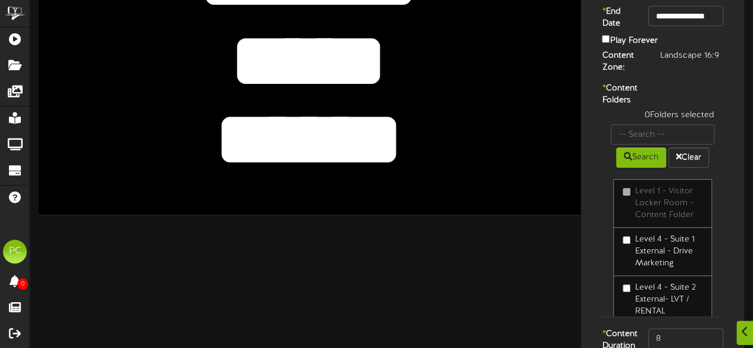
scroll to position [108, 0]
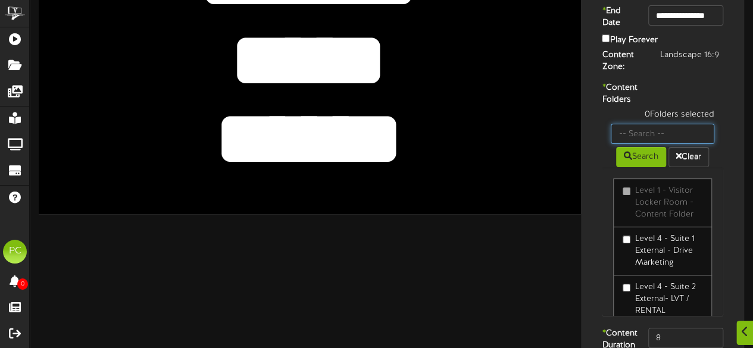
click at [648, 144] on input "text" at bounding box center [662, 134] width 104 height 20
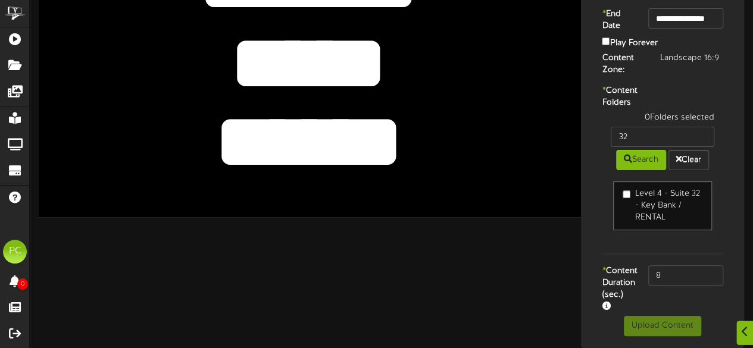
click at [641, 211] on label "Level 4 - Suite 32 - Key Bank / RENTAL" at bounding box center [662, 206] width 80 height 36
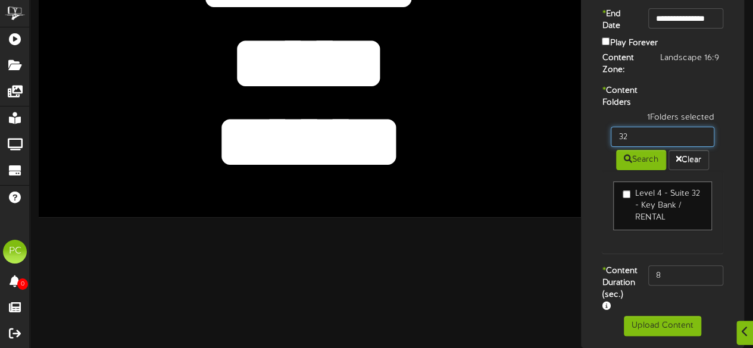
click at [656, 147] on input "32" at bounding box center [662, 137] width 104 height 20
type input "34"
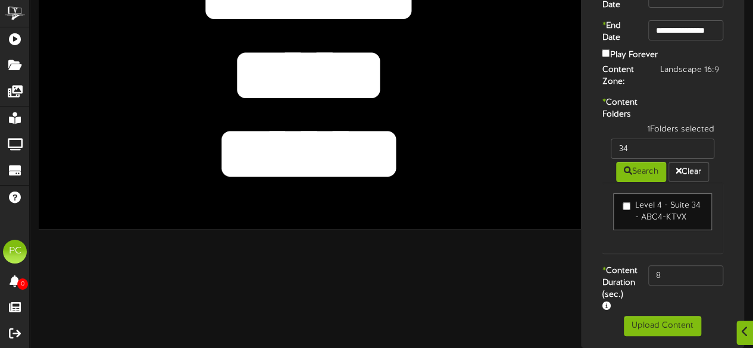
click at [644, 224] on label "Level 4 - Suite 34 - ABC4-KTVX" at bounding box center [662, 212] width 80 height 24
click at [666, 286] on input "8" at bounding box center [685, 275] width 75 height 20
type input "800"
click at [612, 264] on div "2 Folders selected 34 Search Clear Level 4 - Suite 34 - ABC4-KTVX" at bounding box center [662, 195] width 139 height 142
click at [293, 77] on textarea "*****" at bounding box center [309, 75] width 446 height 103
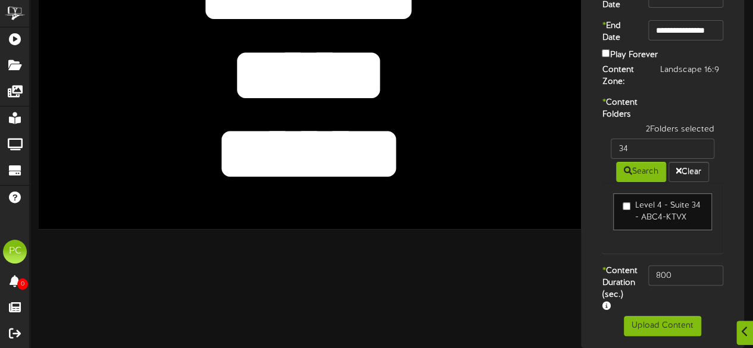
click at [293, 77] on textarea "*****" at bounding box center [309, 75] width 446 height 103
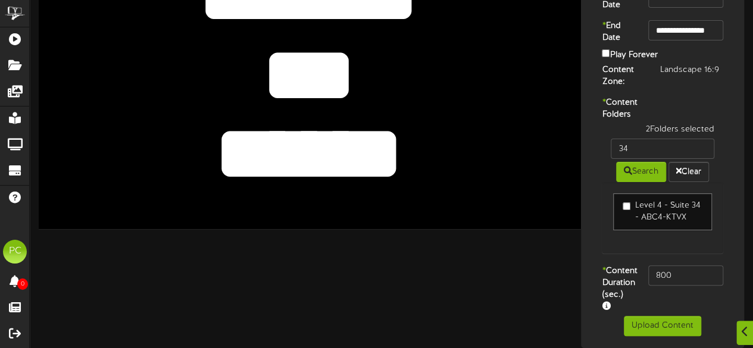
type textarea "***"
click at [274, 143] on textarea "******" at bounding box center [309, 154] width 446 height 103
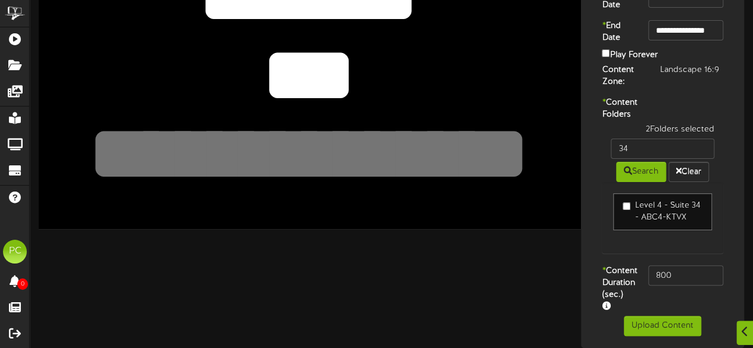
click at [453, 287] on div "**********" at bounding box center [391, 132] width 723 height 433
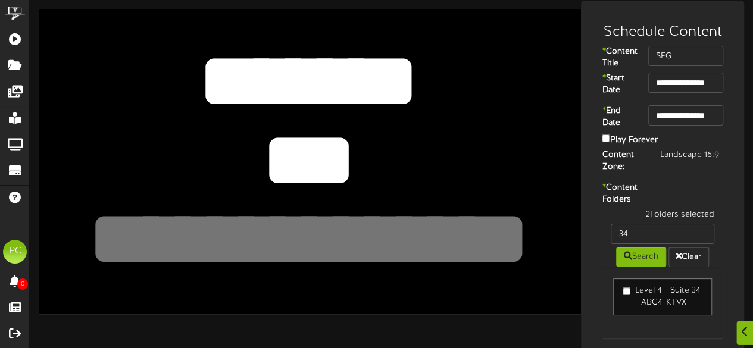
scroll to position [127, 0]
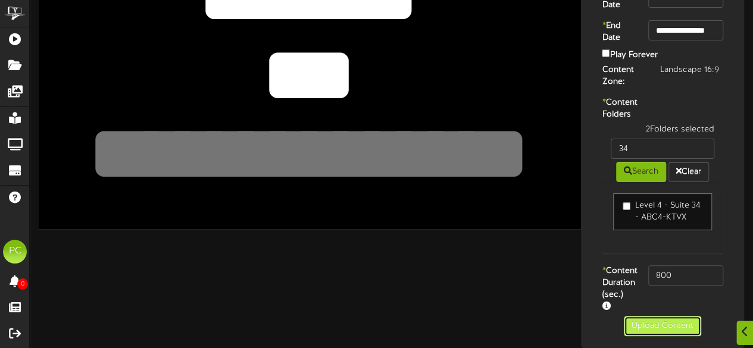
click at [645, 326] on button "Upload Content" at bounding box center [661, 326] width 77 height 20
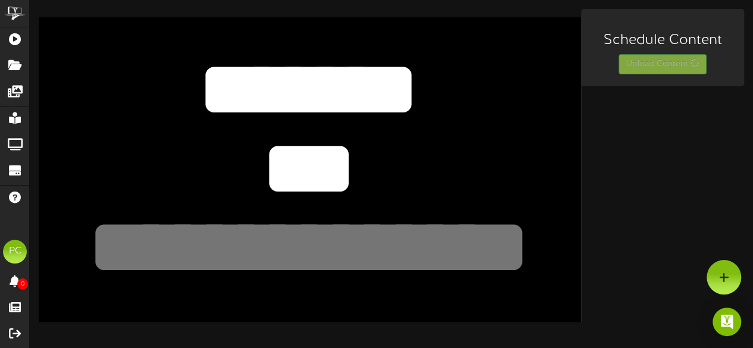
scroll to position [0, 0]
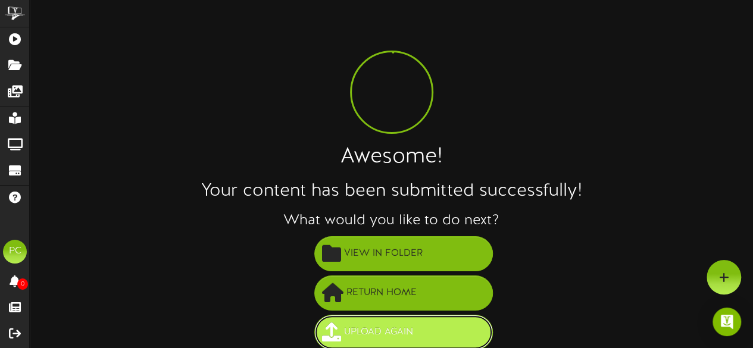
click at [388, 336] on span "Upload Again" at bounding box center [378, 332] width 75 height 20
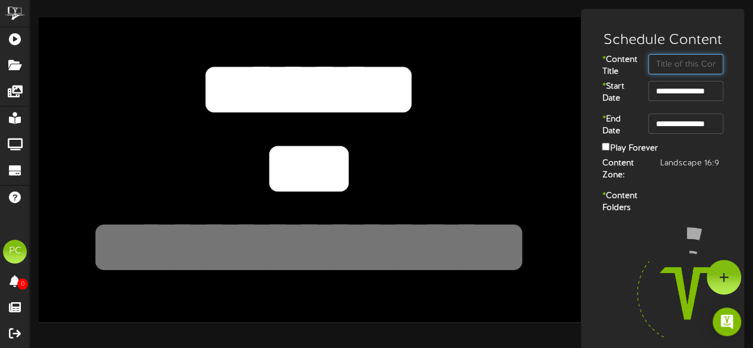
click at [662, 62] on input "text" at bounding box center [685, 64] width 75 height 20
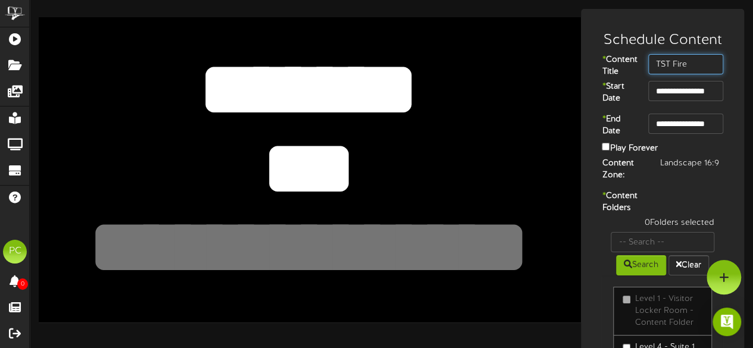
type input "TST Fire"
click at [334, 158] on textarea "***" at bounding box center [309, 168] width 446 height 103
type textarea "***"
click at [303, 240] on textarea at bounding box center [309, 247] width 446 height 103
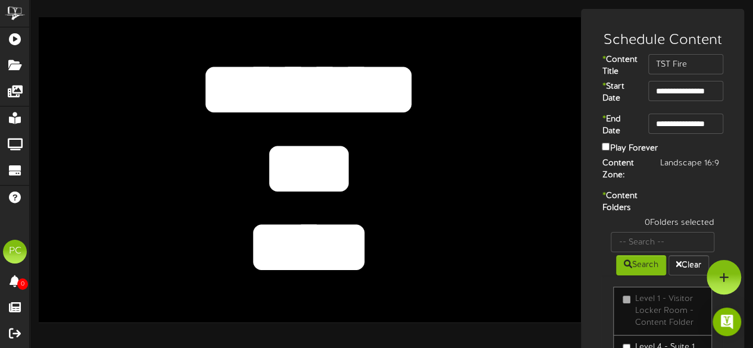
type textarea "****"
click at [633, 252] on input "text" at bounding box center [662, 242] width 104 height 20
type input "50"
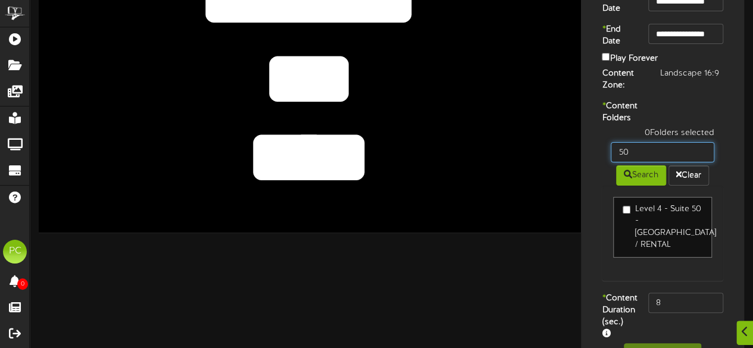
scroll to position [92, 0]
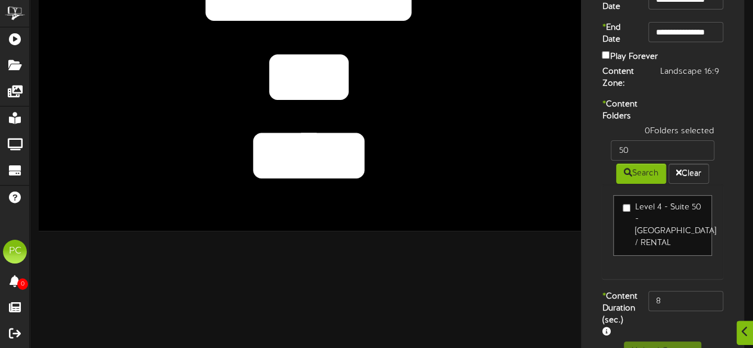
click at [631, 242] on label "Level 4 - Suite 50 - [GEOGRAPHIC_DATA] / RENTAL" at bounding box center [662, 226] width 80 height 48
click at [673, 306] on input "8" at bounding box center [685, 301] width 75 height 20
type input "800"
click at [610, 290] on div "1 Folders selected 50 Search Clear Level 4 - Suite 50 - Cyprus / RENTAL" at bounding box center [662, 208] width 139 height 165
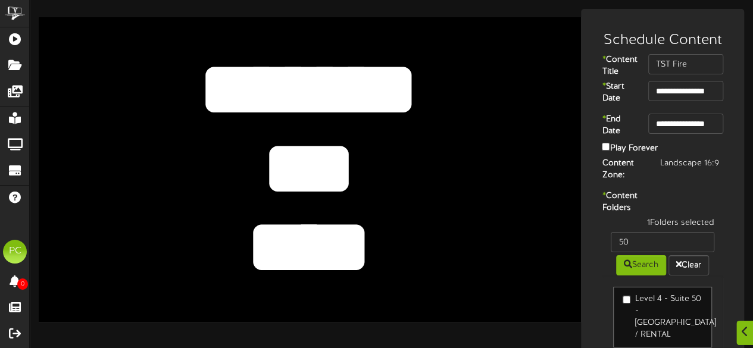
scroll to position [139, 0]
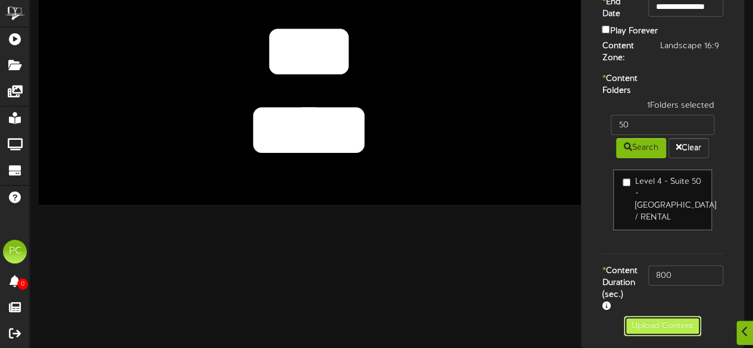
click at [649, 328] on button "Upload Content" at bounding box center [661, 326] width 77 height 20
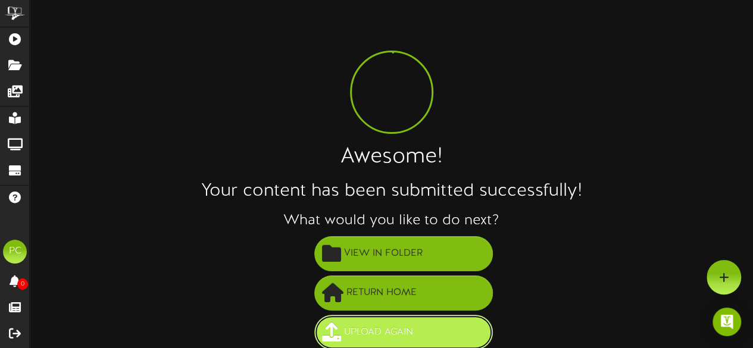
click at [397, 331] on span "Upload Again" at bounding box center [378, 332] width 75 height 20
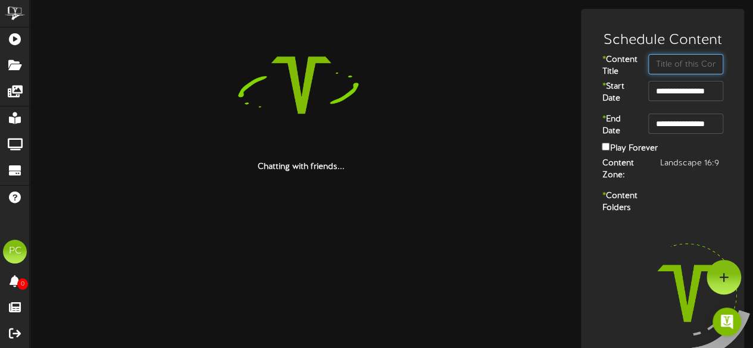
click at [674, 64] on input "text" at bounding box center [685, 64] width 75 height 20
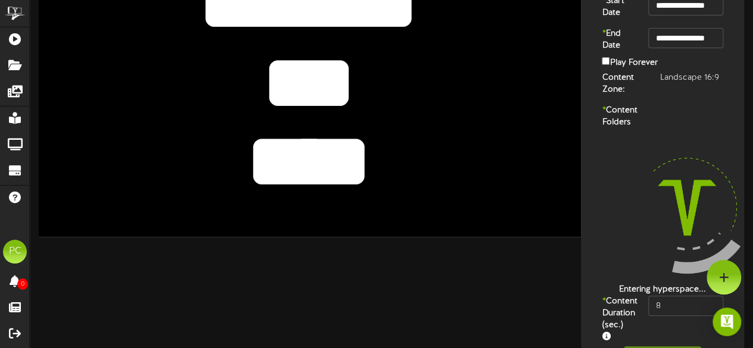
scroll to position [85, 0]
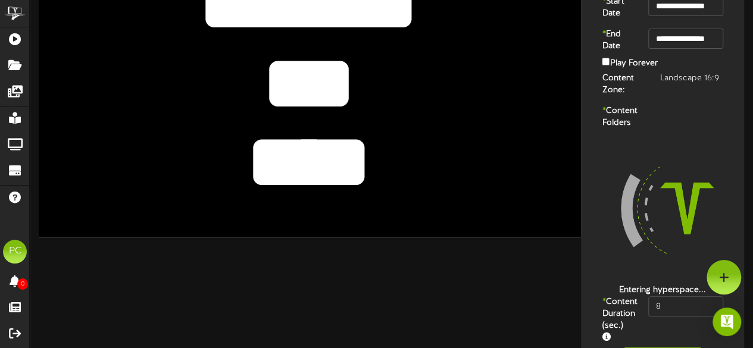
type input "SEG"
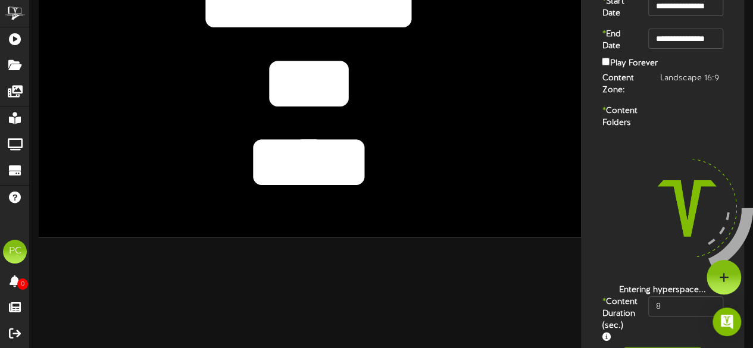
click at [297, 70] on textarea "***" at bounding box center [309, 83] width 446 height 103
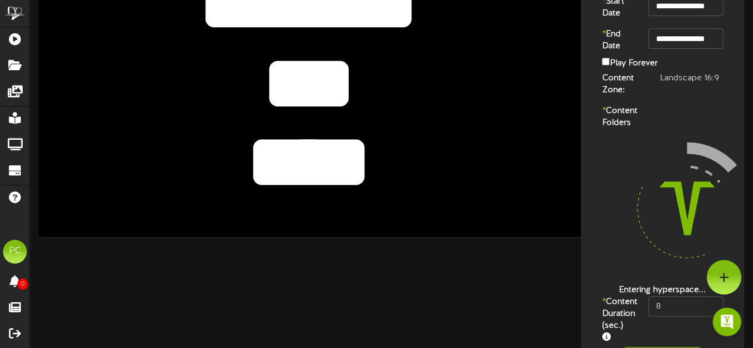
click at [297, 70] on textarea "***" at bounding box center [309, 83] width 446 height 103
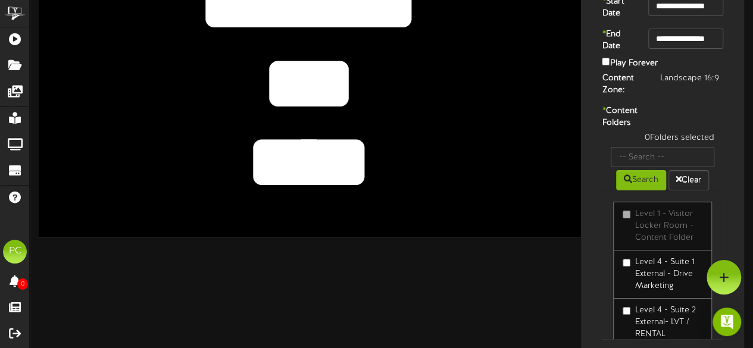
type textarea "***"
click at [293, 158] on textarea "****" at bounding box center [309, 162] width 446 height 103
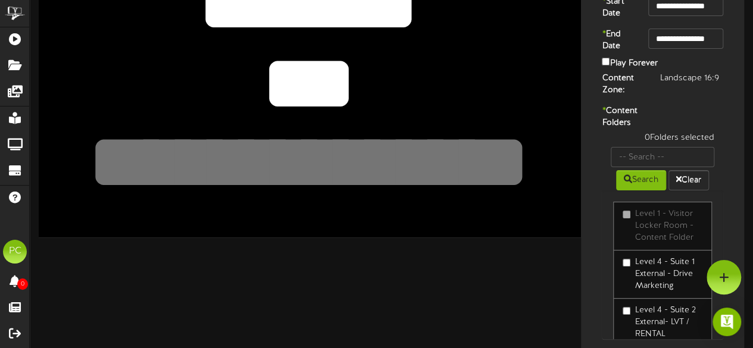
click at [438, 292] on div "**********" at bounding box center [391, 179] width 723 height 510
click at [626, 167] on input "text" at bounding box center [662, 157] width 104 height 20
type input "51"
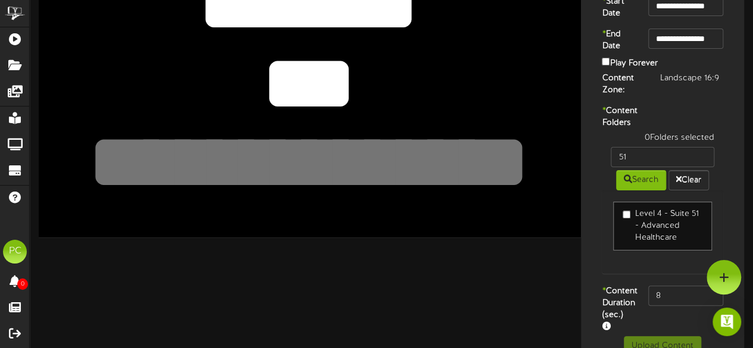
click at [645, 236] on label "Level 4 - Suite 51 - Advanced Healthcare" at bounding box center [662, 226] width 80 height 36
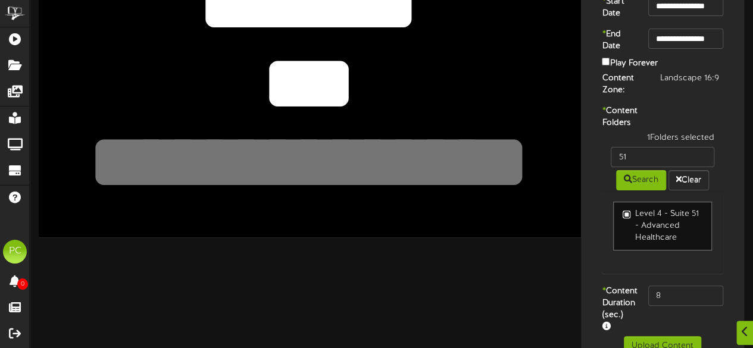
scroll to position [139, 0]
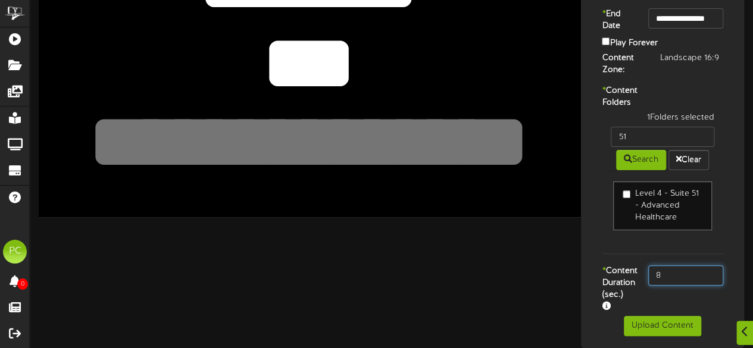
click at [676, 265] on input "8" at bounding box center [685, 275] width 75 height 20
type input "800"
click at [663, 289] on div "* Content Duration (sec.) 800" at bounding box center [662, 290] width 157 height 51
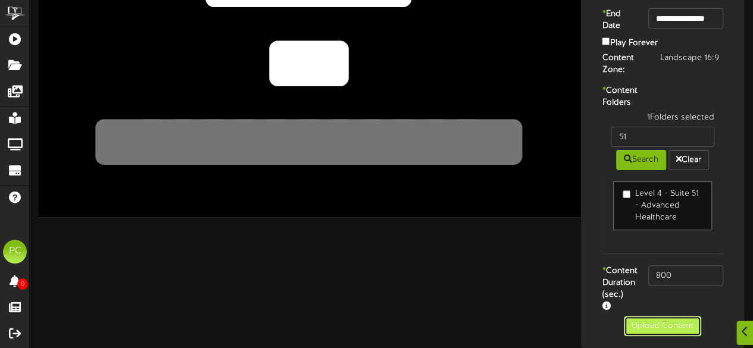
click at [654, 330] on button "Upload Content" at bounding box center [661, 326] width 77 height 20
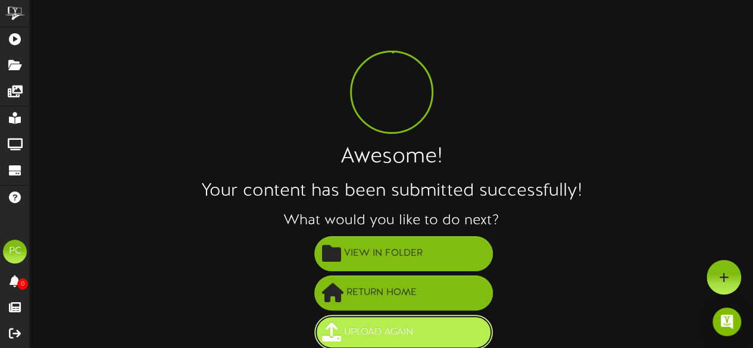
click at [344, 325] on span "Upload Again" at bounding box center [378, 332] width 75 height 20
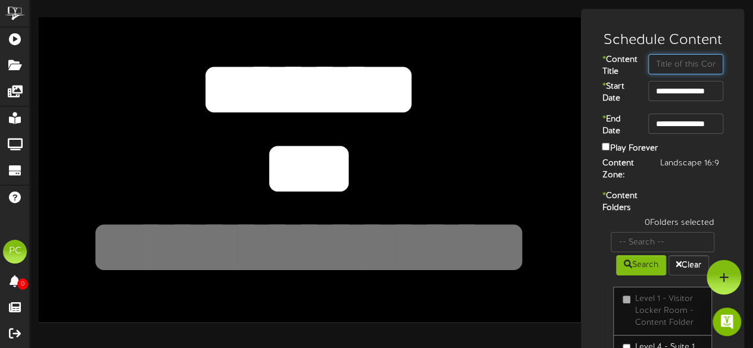
click at [669, 61] on input "text" at bounding box center [685, 64] width 75 height 20
type input "Interform"
click at [310, 191] on textarea "***" at bounding box center [309, 168] width 446 height 103
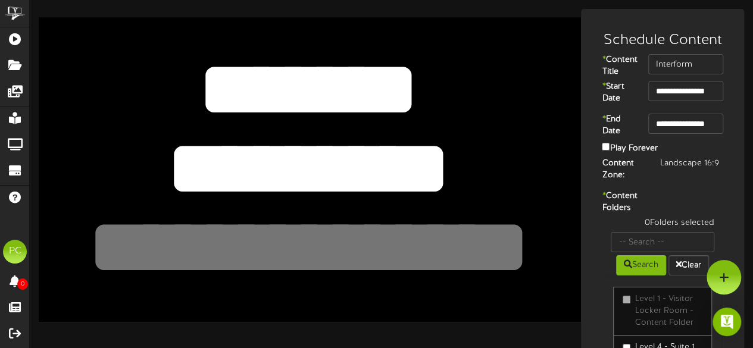
click at [541, 272] on div "*** *******" at bounding box center [310, 169] width 542 height 305
click at [635, 252] on input "text" at bounding box center [662, 242] width 104 height 20
click at [350, 158] on textarea "***" at bounding box center [309, 168] width 446 height 103
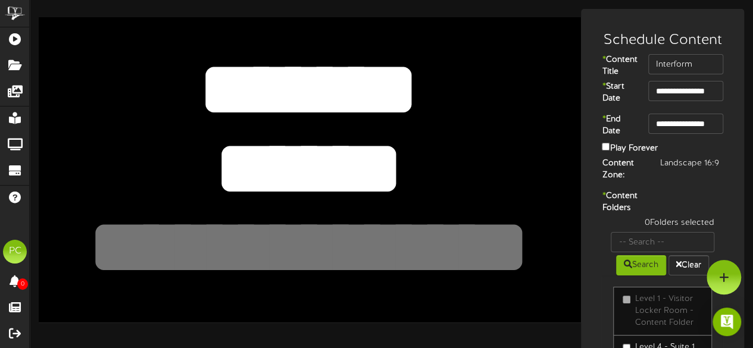
type textarea "******"
click at [312, 246] on textarea at bounding box center [309, 247] width 446 height 103
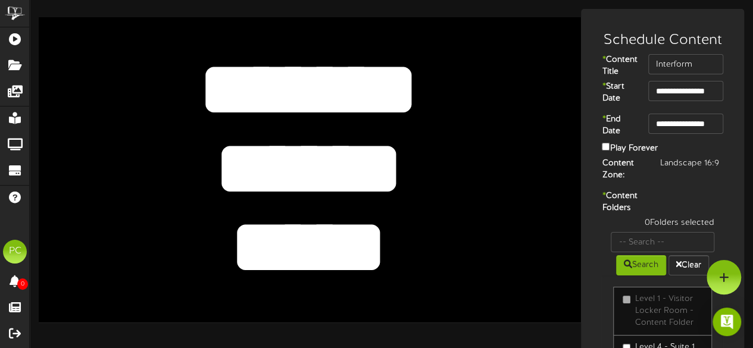
type textarea "*****"
click at [626, 252] on input "text" at bounding box center [662, 242] width 104 height 20
type input "inter"
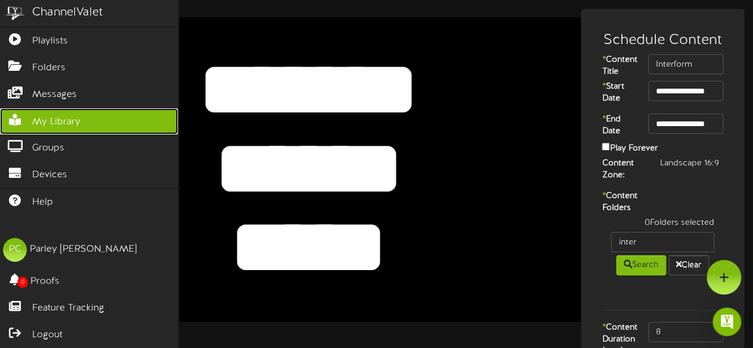
click at [55, 121] on span "My Library" at bounding box center [56, 122] width 48 height 14
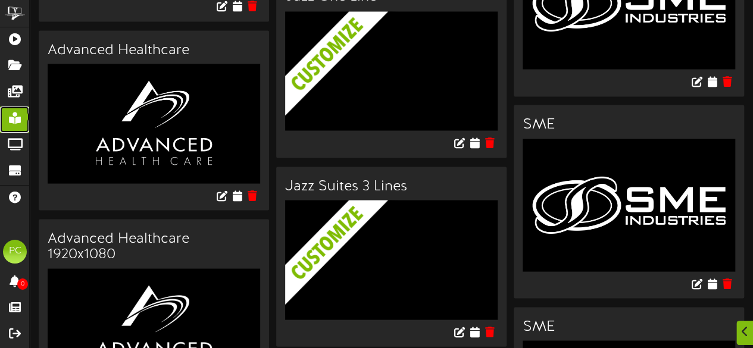
scroll to position [1109, 0]
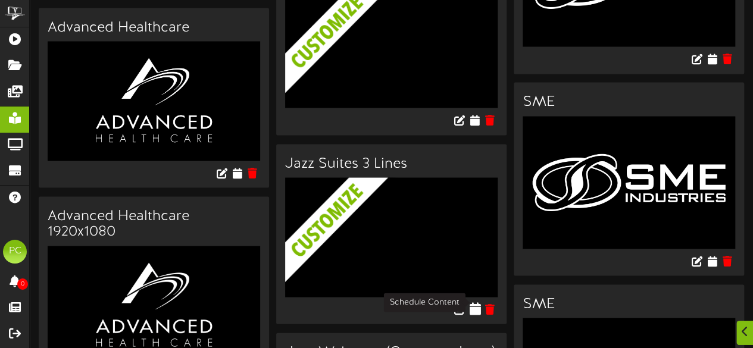
click at [474, 303] on icon at bounding box center [474, 308] width 11 height 13
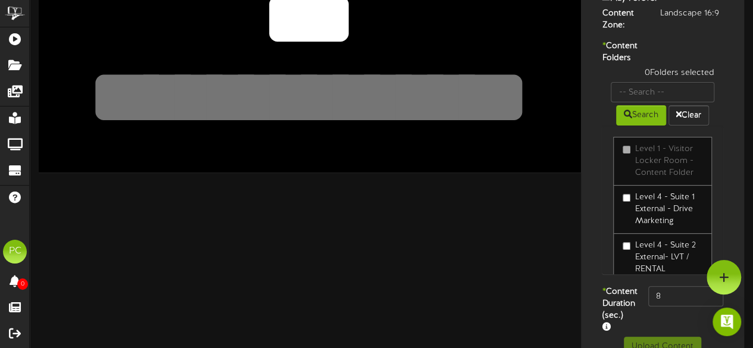
scroll to position [205, 0]
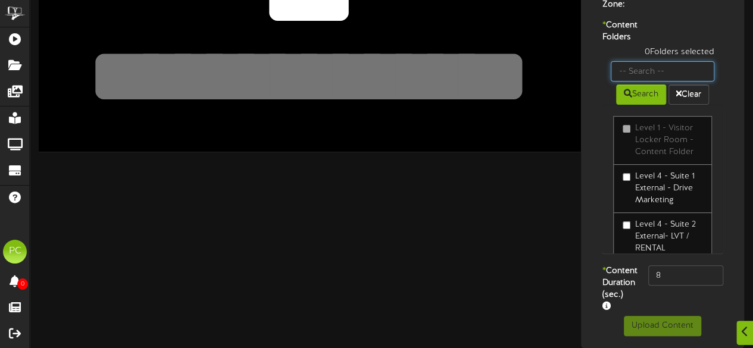
click at [665, 67] on input "text" at bounding box center [662, 71] width 104 height 20
type input "611"
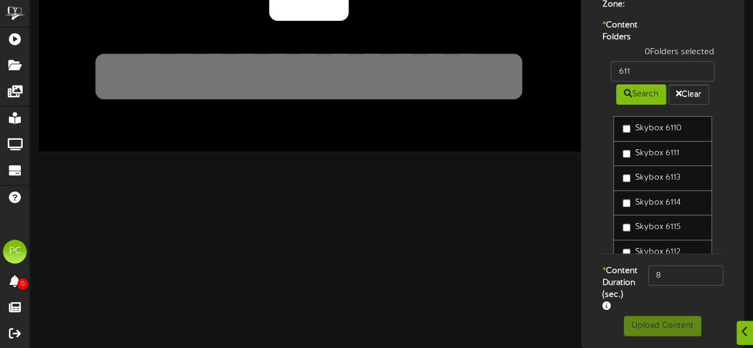
click at [662, 123] on label "Skybox 6110" at bounding box center [651, 129] width 58 height 12
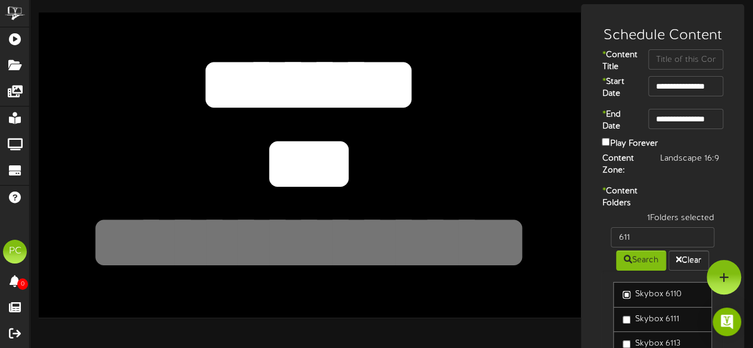
scroll to position [4, 0]
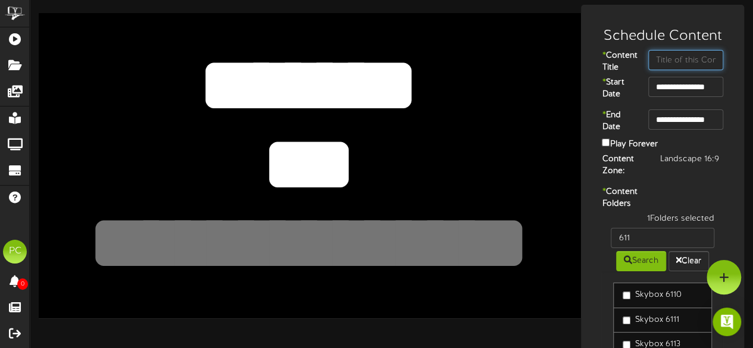
click at [660, 61] on input "text" at bounding box center [685, 60] width 75 height 20
type input "Mortensen Milne Law"
click at [287, 145] on textarea "***" at bounding box center [309, 164] width 446 height 103
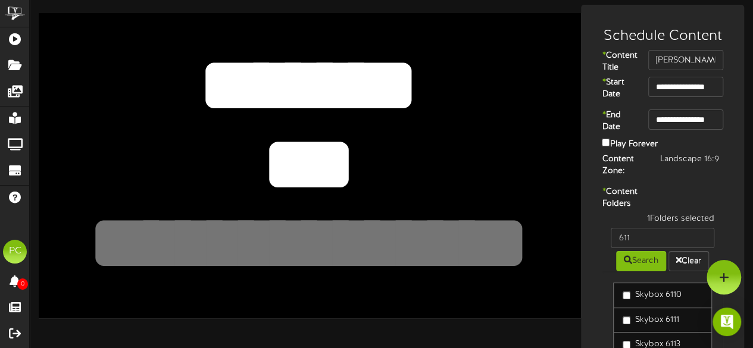
click at [287, 145] on textarea "***" at bounding box center [309, 164] width 446 height 103
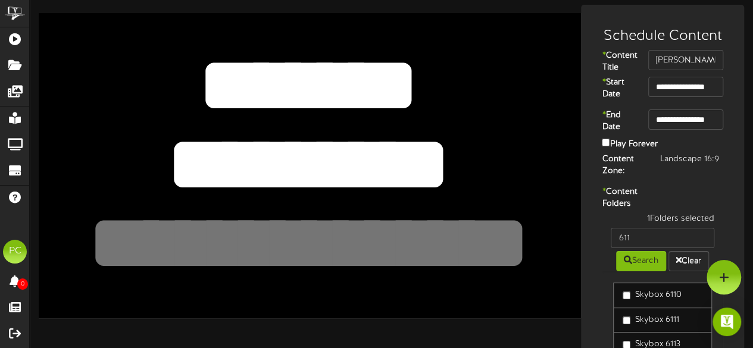
type textarea "*********"
click at [325, 234] on textarea at bounding box center [309, 243] width 446 height 103
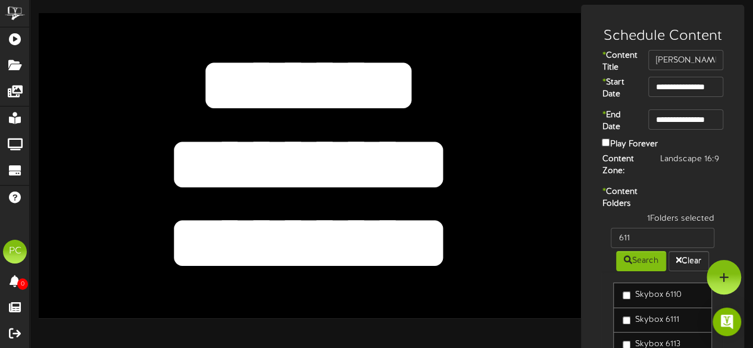
type textarea "*********"
click at [556, 247] on div "*** *******" at bounding box center [310, 165] width 542 height 305
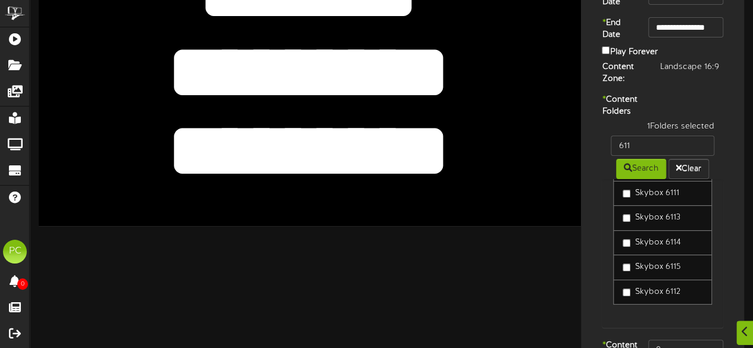
scroll to position [205, 0]
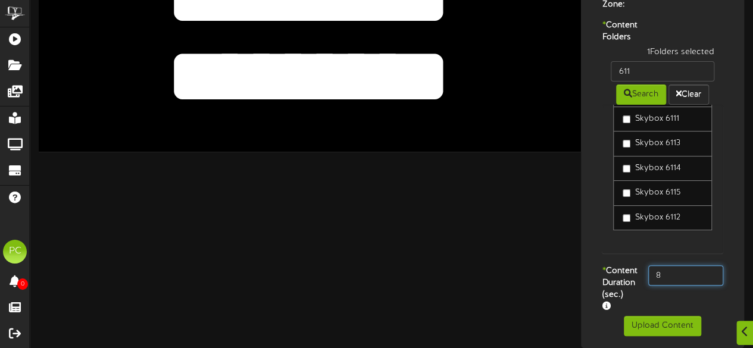
click at [675, 265] on input "8" at bounding box center [685, 275] width 75 height 20
type input "800"
click at [660, 304] on div "* Content Duration (sec.) 800" at bounding box center [662, 290] width 157 height 51
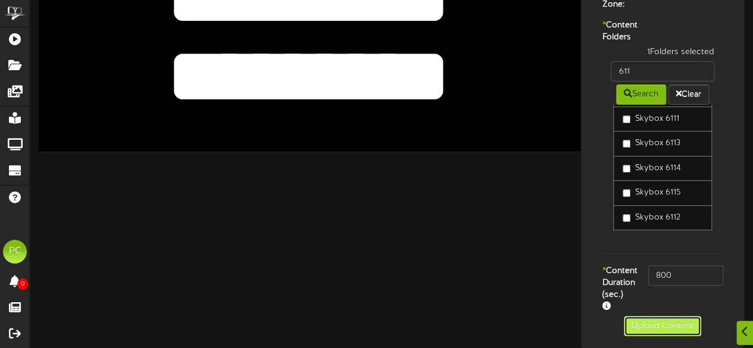
click at [651, 322] on button "Upload Content" at bounding box center [661, 326] width 77 height 20
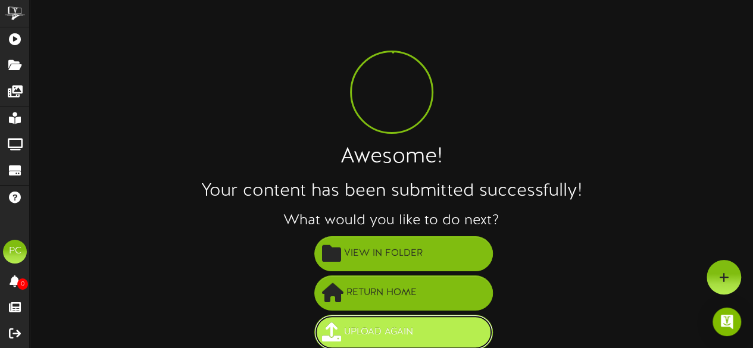
click at [372, 322] on span "Upload Again" at bounding box center [378, 332] width 75 height 20
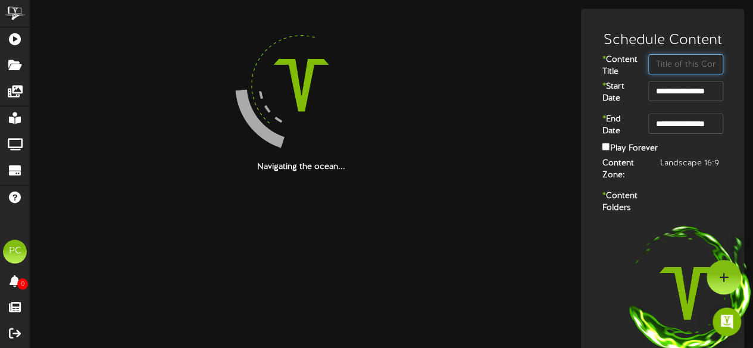
click at [707, 59] on input "text" at bounding box center [685, 64] width 75 height 20
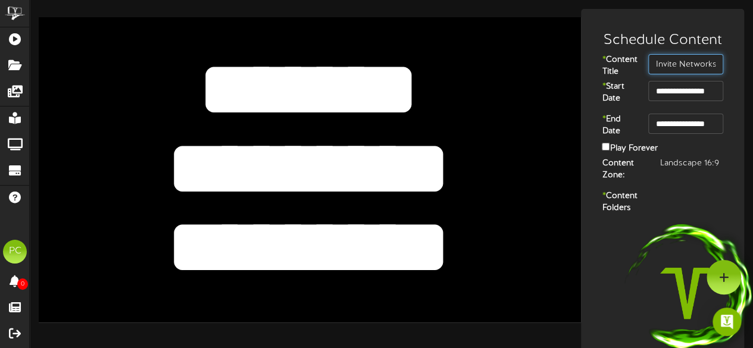
type input "Invite Networks"
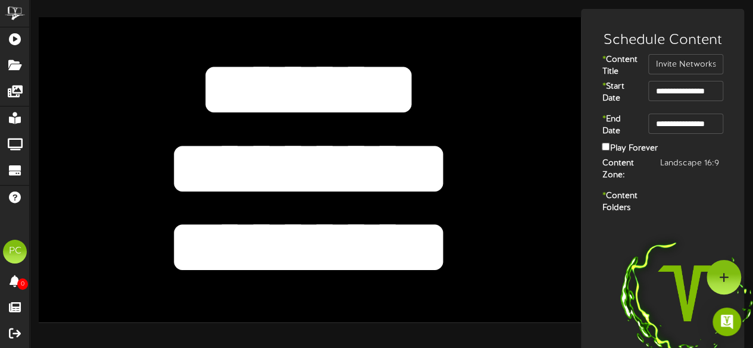
click at [378, 156] on textarea "*********" at bounding box center [309, 168] width 446 height 103
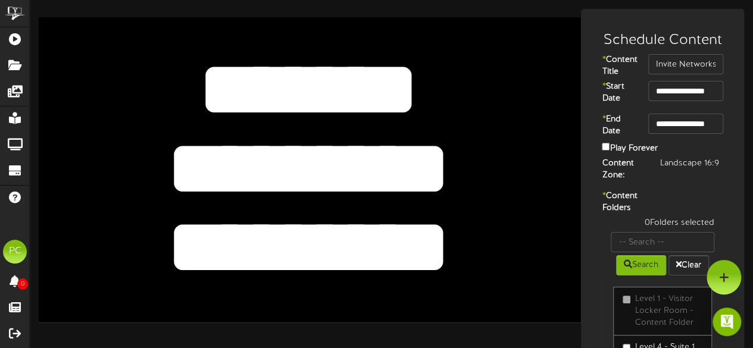
click at [378, 156] on textarea "*********" at bounding box center [309, 168] width 446 height 103
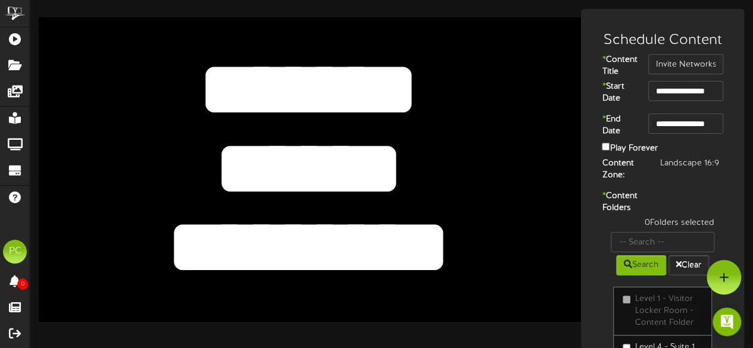
type textarea "******"
click at [324, 240] on textarea "*********" at bounding box center [309, 247] width 446 height 103
type textarea "********"
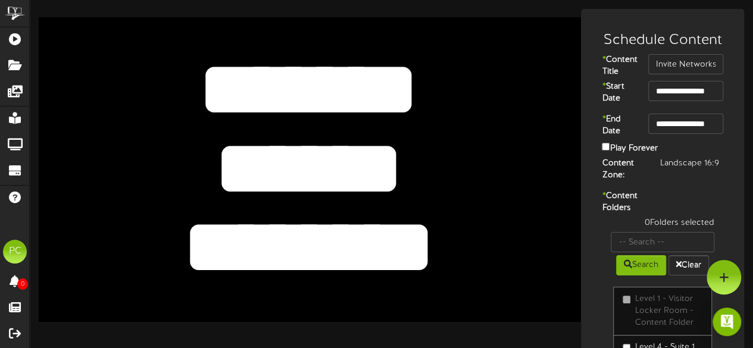
click at [549, 220] on div "********* ********* *******" at bounding box center [310, 169] width 542 height 305
click at [625, 252] on input "text" at bounding box center [662, 242] width 104 height 20
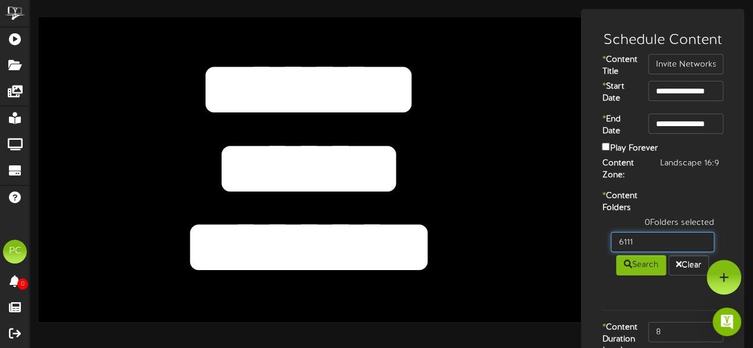
type input "6111"
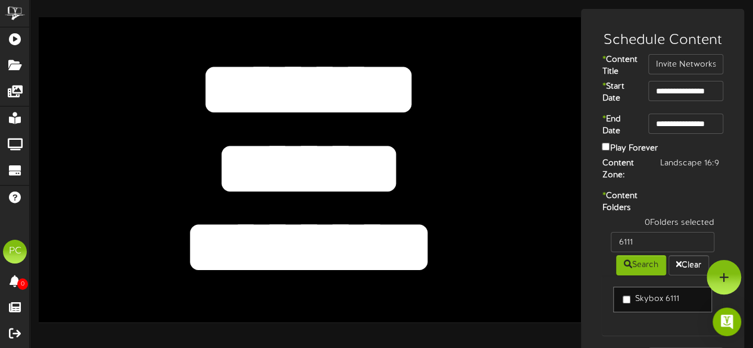
click at [645, 305] on label "Skybox 6111" at bounding box center [650, 299] width 56 height 12
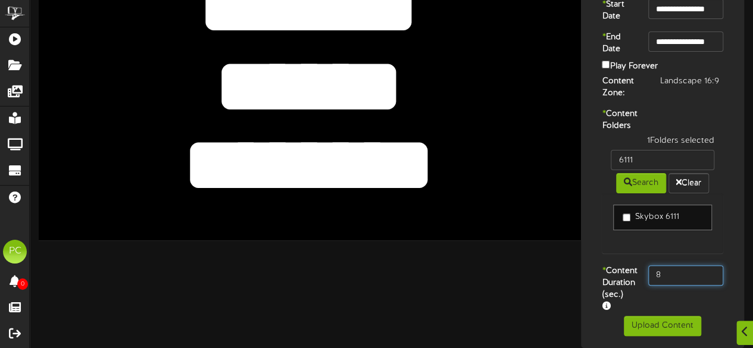
click at [676, 268] on input "8" at bounding box center [685, 275] width 75 height 20
type input "800"
click at [604, 246] on div "1 Folders selected 6111 Search Clear Skybox 6111" at bounding box center [662, 200] width 139 height 130
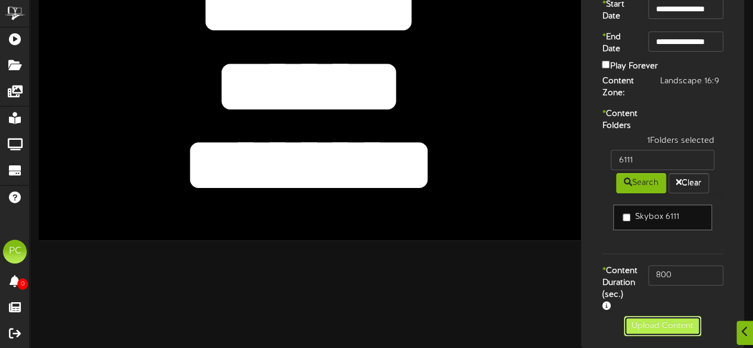
click at [644, 328] on button "Upload Content" at bounding box center [661, 326] width 77 height 20
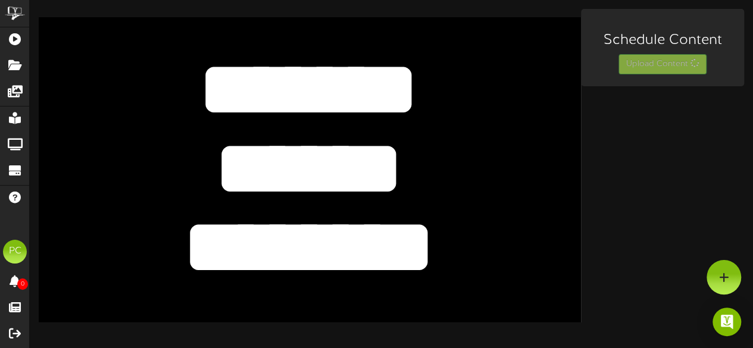
scroll to position [0, 0]
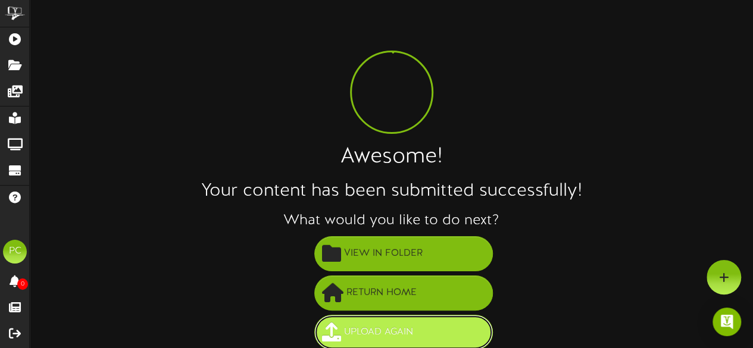
click at [402, 324] on span "Upload Again" at bounding box center [378, 332] width 75 height 20
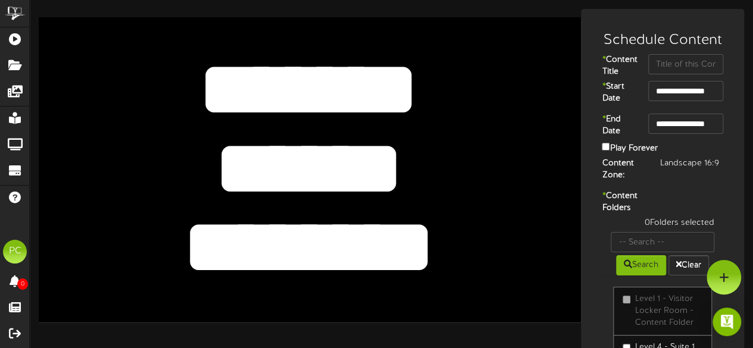
click at [318, 167] on textarea "******" at bounding box center [309, 168] width 446 height 103
paste textarea
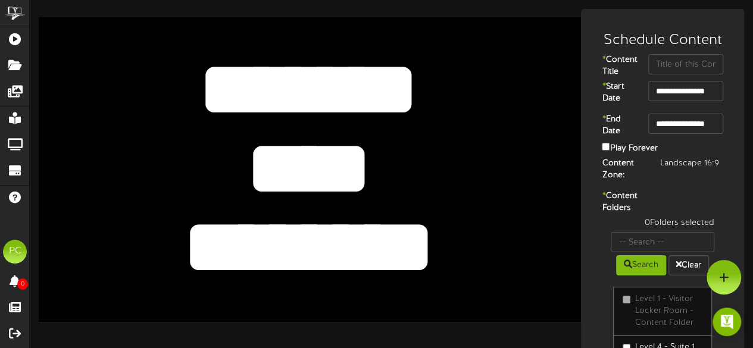
type textarea "****"
click at [303, 248] on textarea "********" at bounding box center [309, 247] width 446 height 103
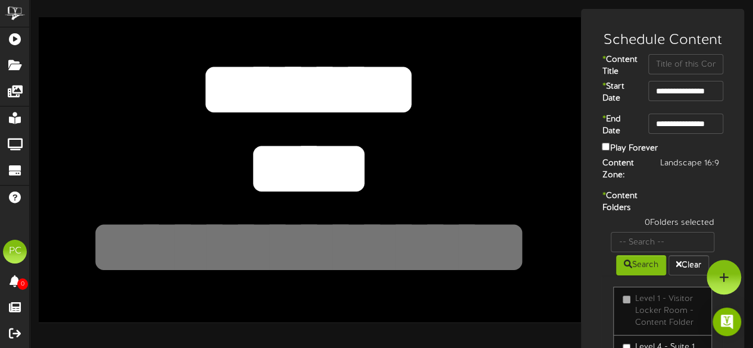
click at [546, 288] on div "****** ******** *******" at bounding box center [310, 169] width 542 height 305
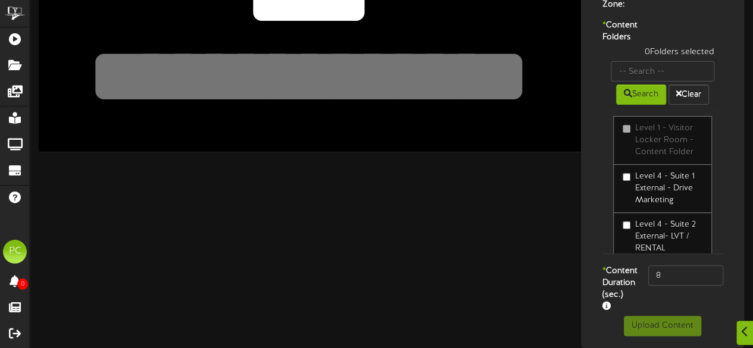
scroll to position [205, 0]
click at [672, 265] on input "8" at bounding box center [685, 275] width 75 height 20
type input "800"
click at [625, 265] on label "* Content Duration (sec.)" at bounding box center [616, 289] width 46 height 48
click at [654, 61] on input "text" at bounding box center [662, 71] width 104 height 20
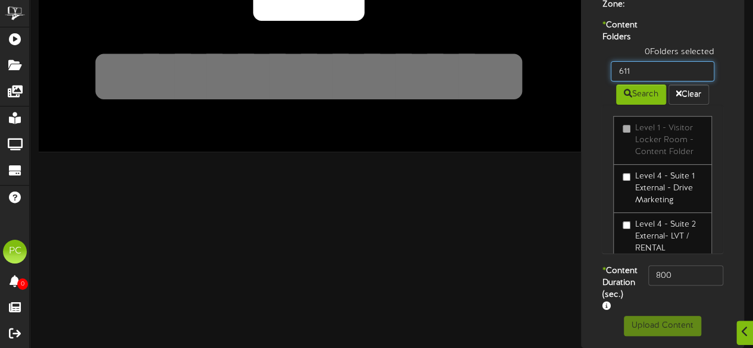
type input "611"
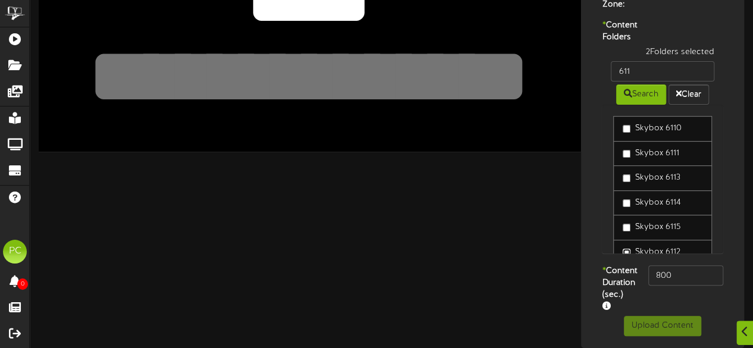
scroll to position [0, 0]
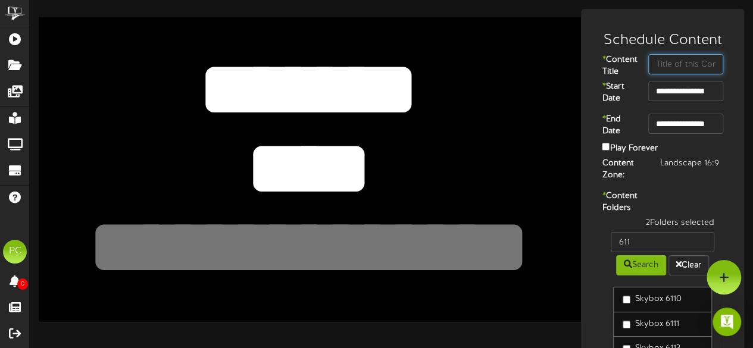
click at [671, 67] on input "text" at bounding box center [685, 64] width 75 height 20
paste input "Kühl"
type input "Kühl"
click at [644, 206] on div "* Content Folders 2 Folders selected 611 Search Clear Skybox 6110 Skybox 6111 S…" at bounding box center [662, 313] width 157 height 246
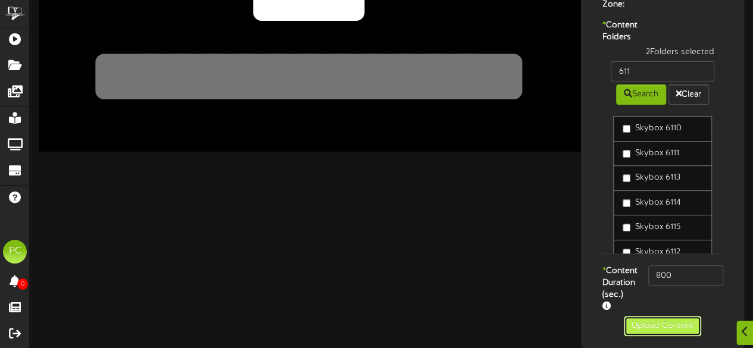
click at [638, 321] on button "Upload Content" at bounding box center [661, 326] width 77 height 20
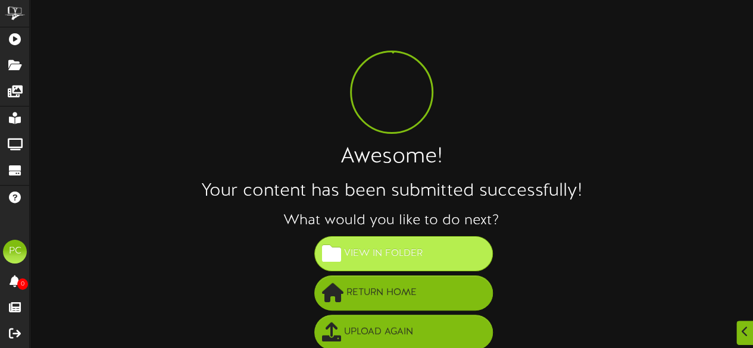
scroll to position [86, 0]
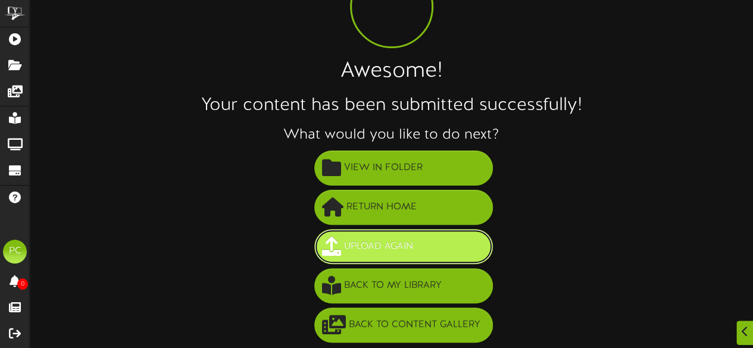
click at [391, 237] on span "Upload Again" at bounding box center [378, 247] width 75 height 20
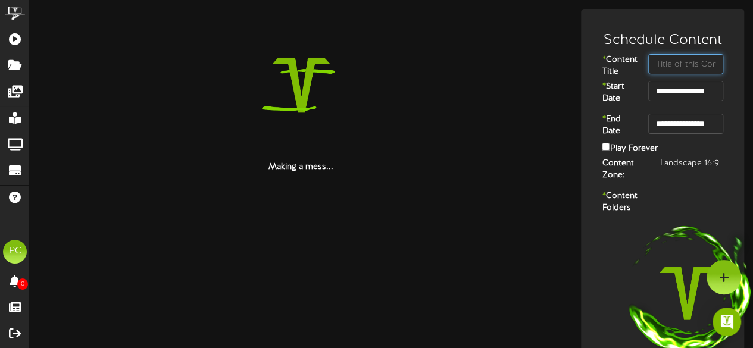
click at [664, 64] on input "text" at bounding box center [685, 64] width 75 height 20
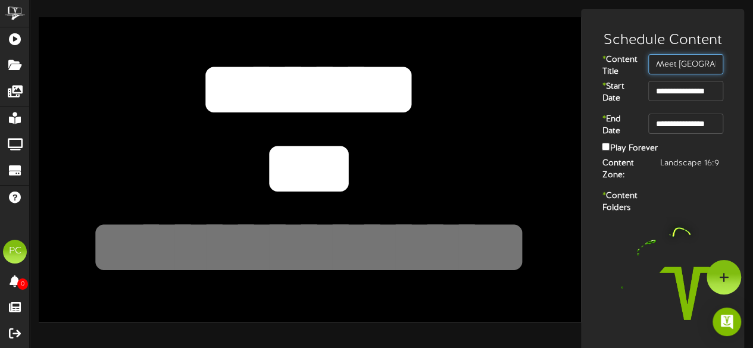
scroll to position [0, 8]
type input "Meet [GEOGRAPHIC_DATA]"
click at [320, 143] on textarea "***" at bounding box center [309, 168] width 446 height 103
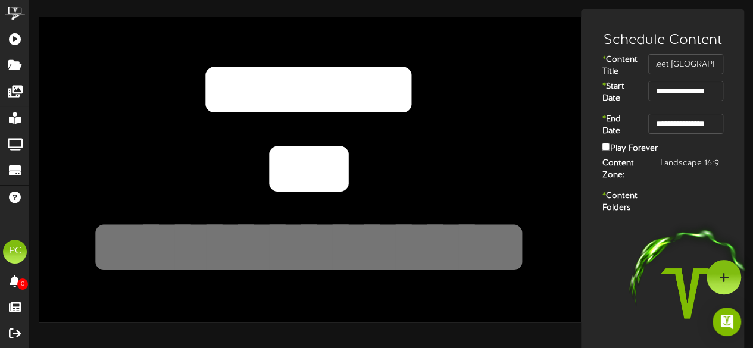
scroll to position [0, 0]
click at [320, 143] on textarea "***" at bounding box center [309, 168] width 446 height 103
type textarea "****"
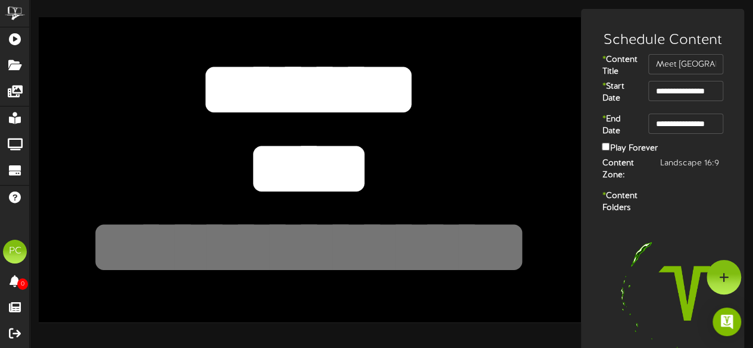
click at [238, 259] on textarea at bounding box center [309, 247] width 446 height 103
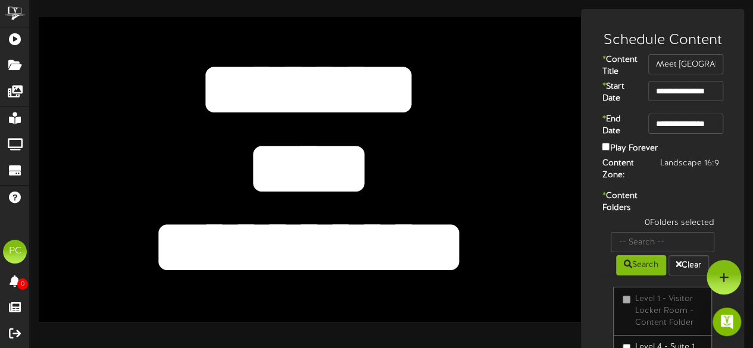
type textarea "**********"
click at [547, 258] on div "*** *******" at bounding box center [310, 169] width 542 height 305
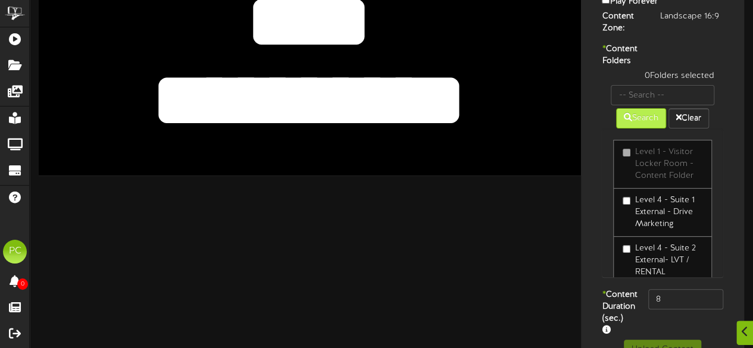
scroll to position [150, 0]
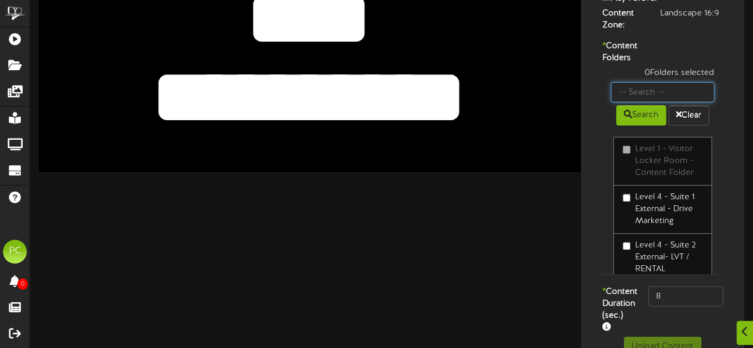
click at [654, 102] on input "text" at bounding box center [662, 92] width 104 height 20
type input "611"
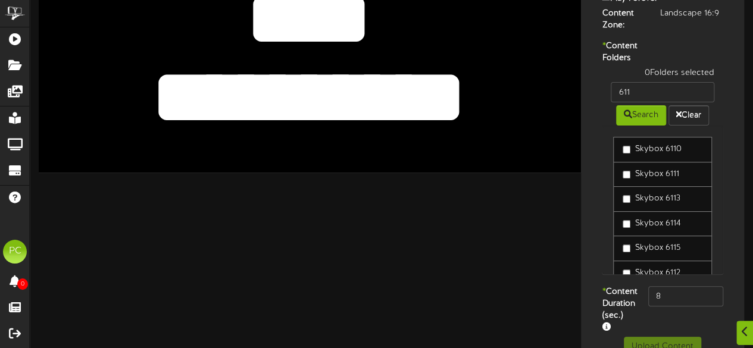
click at [640, 230] on label "Skybox 6114" at bounding box center [651, 224] width 58 height 12
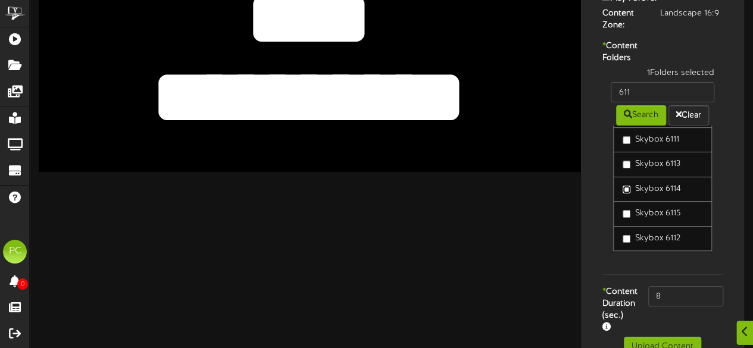
scroll to position [205, 0]
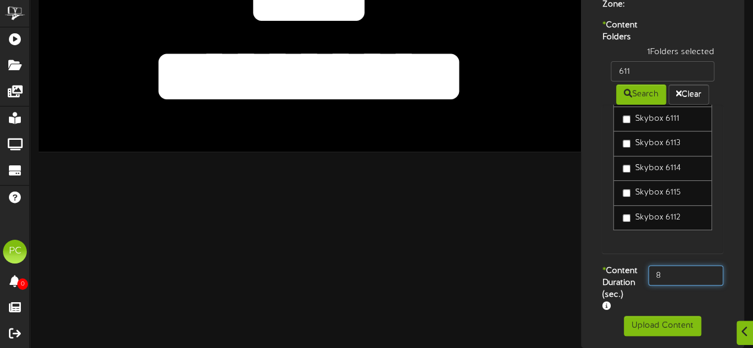
click at [678, 266] on input "8" at bounding box center [685, 275] width 75 height 20
type input "800"
click at [645, 301] on div "* Content Duration (sec.) 800" at bounding box center [662, 290] width 157 height 51
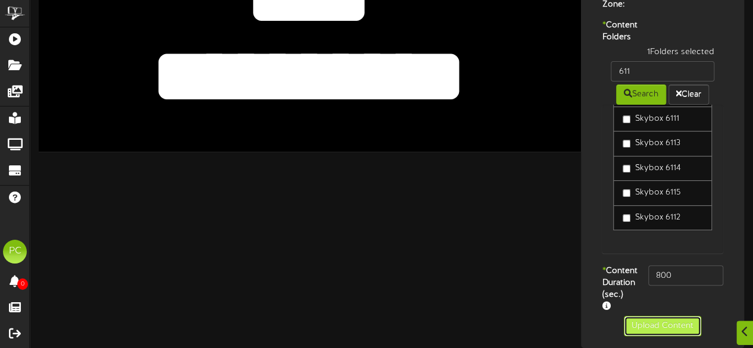
click at [654, 336] on button "Upload Content" at bounding box center [661, 326] width 77 height 20
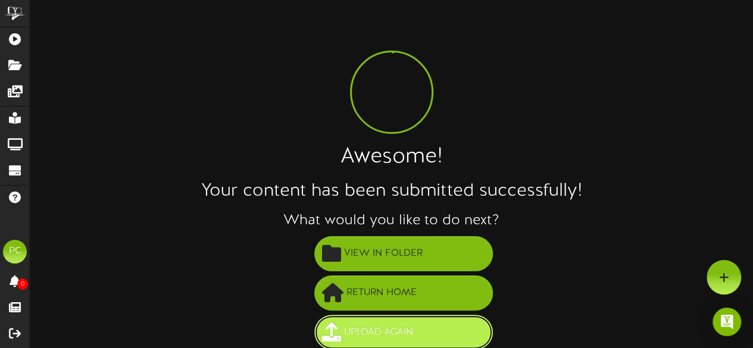
click at [400, 325] on span "Upload Again" at bounding box center [378, 332] width 75 height 20
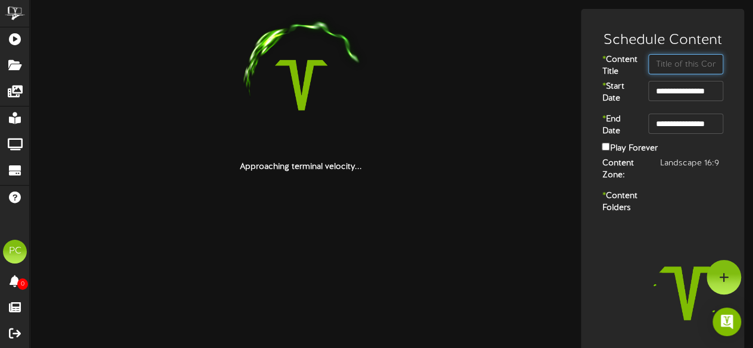
click at [684, 61] on input "text" at bounding box center [685, 64] width 75 height 20
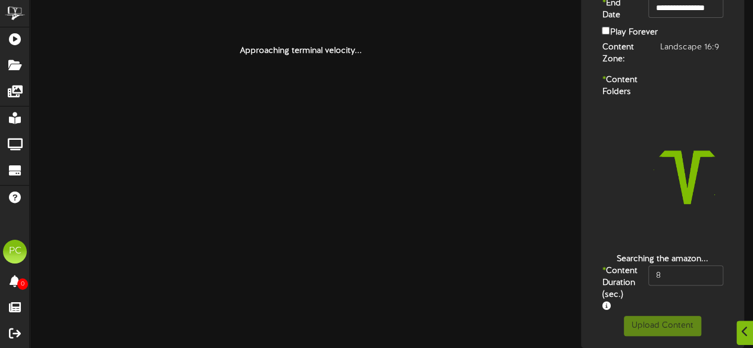
scroll to position [150, 0]
type input "Flynn"
click at [671, 265] on input "8" at bounding box center [685, 275] width 75 height 20
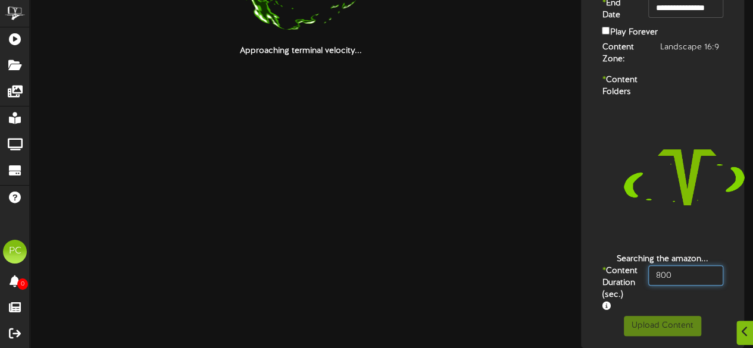
type input "800"
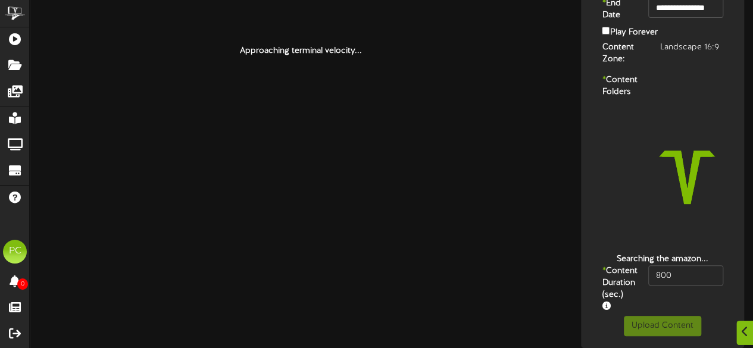
click at [651, 294] on div "* Content Duration (sec.) 800" at bounding box center [662, 290] width 157 height 51
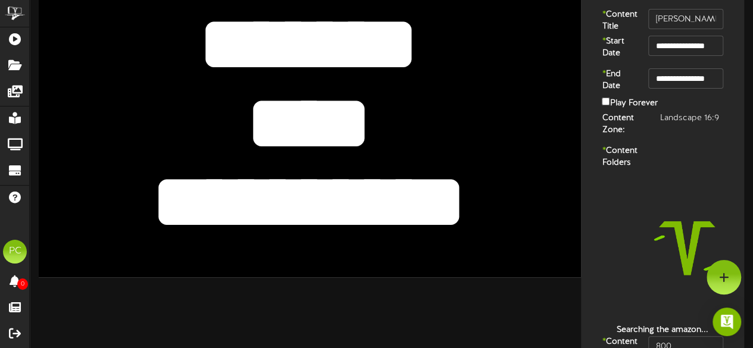
scroll to position [43, 0]
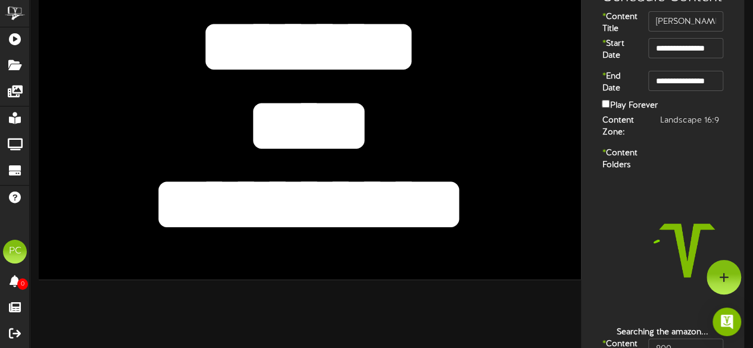
click at [284, 189] on textarea "**********" at bounding box center [309, 204] width 446 height 103
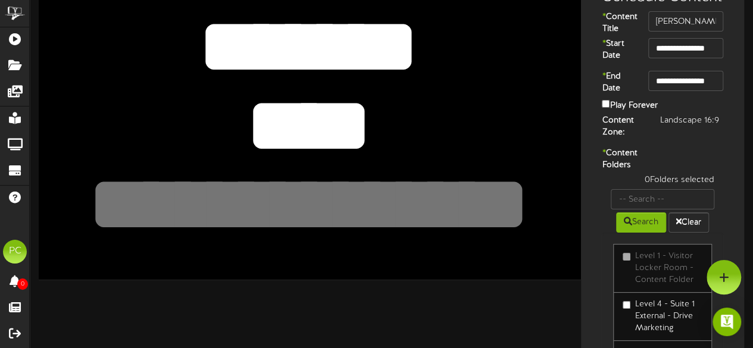
click at [286, 128] on textarea "****" at bounding box center [309, 125] width 446 height 103
type textarea "*****"
click at [453, 267] on div "**********" at bounding box center [310, 126] width 542 height 305
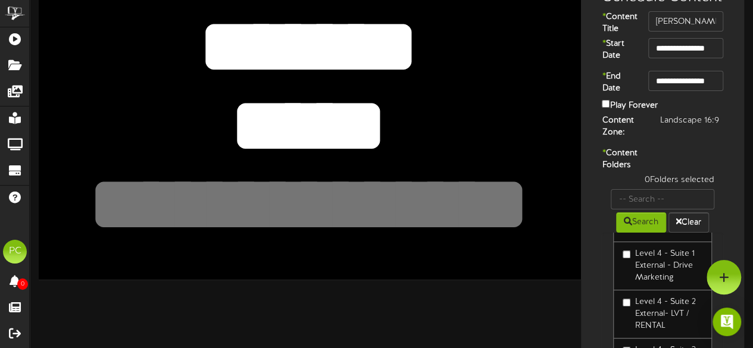
scroll to position [51, 0]
click at [638, 209] on input "text" at bounding box center [662, 199] width 104 height 20
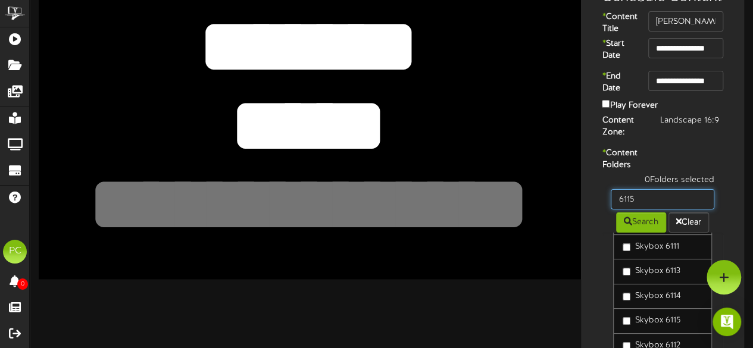
type input "6115"
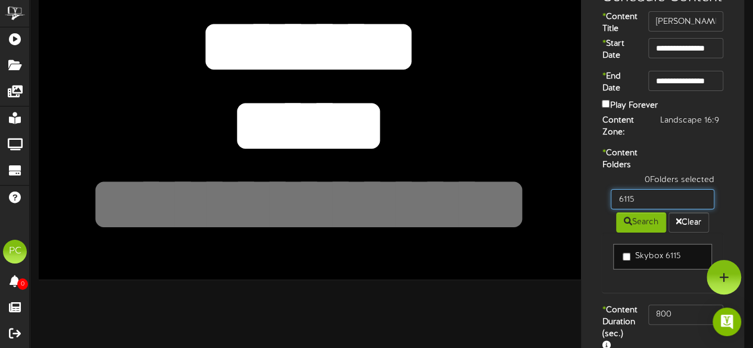
scroll to position [0, 0]
click at [634, 262] on label "Skybox 6115" at bounding box center [650, 256] width 57 height 12
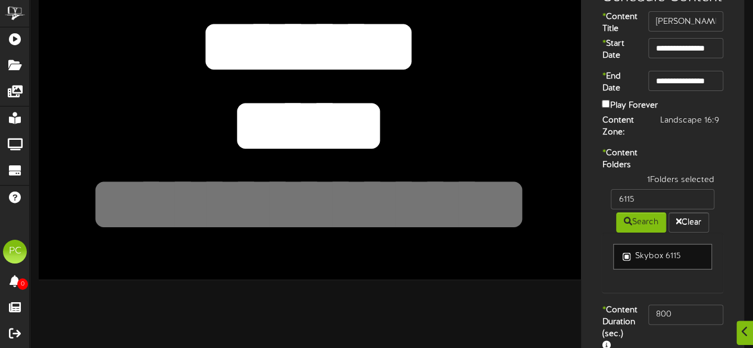
scroll to position [115, 0]
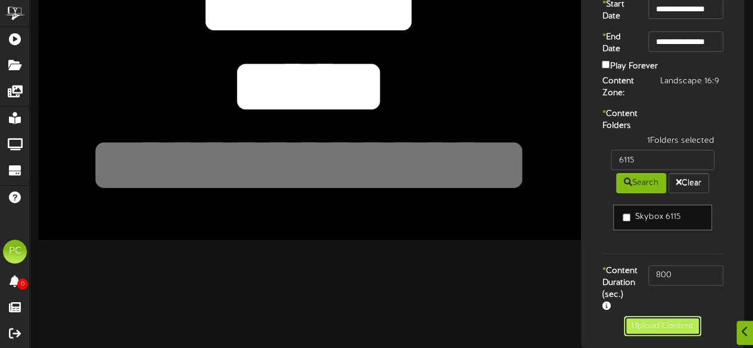
click at [648, 322] on button "Upload Content" at bounding box center [661, 326] width 77 height 20
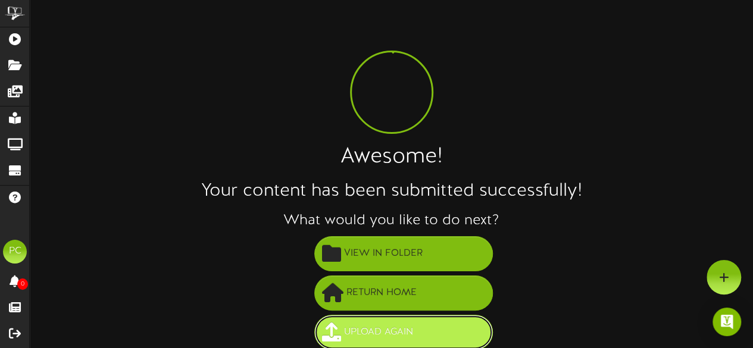
click at [369, 329] on span "Upload Again" at bounding box center [378, 332] width 75 height 20
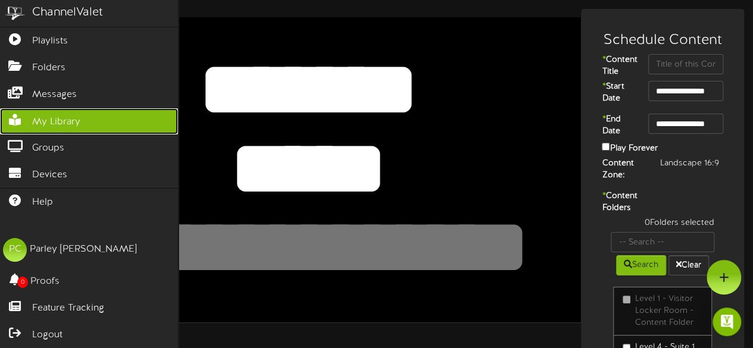
click at [32, 119] on span "My Library" at bounding box center [56, 122] width 48 height 14
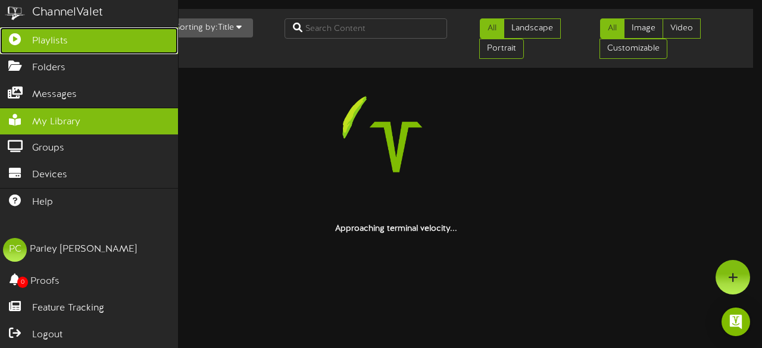
click at [15, 45] on link "Playlists" at bounding box center [89, 40] width 178 height 27
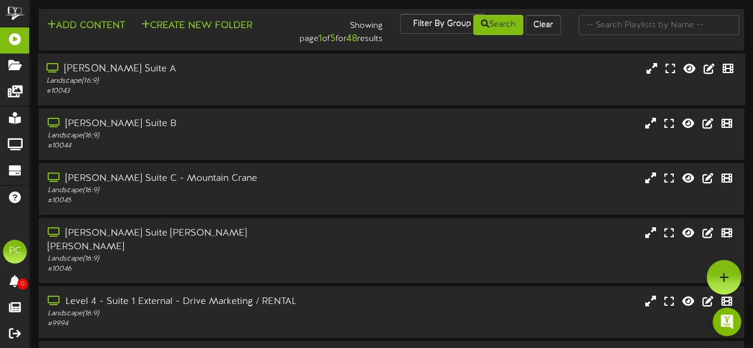
click at [133, 73] on div "[PERSON_NAME] Suite A" at bounding box center [184, 69] width 277 height 14
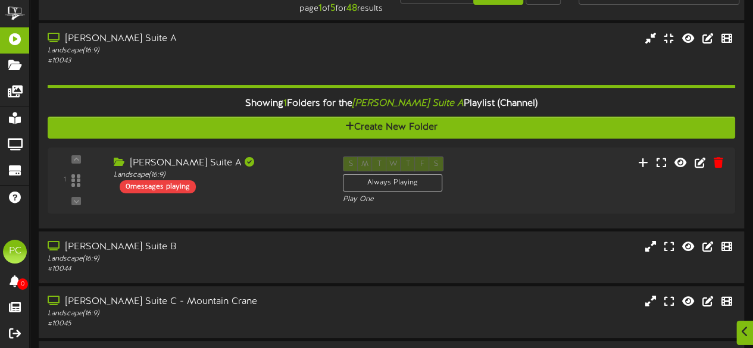
scroll to position [32, 0]
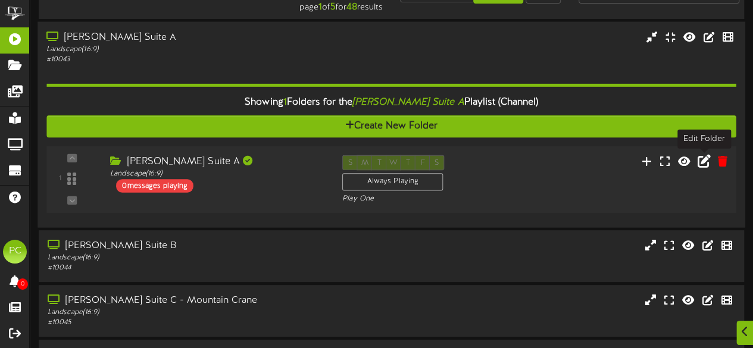
click at [707, 162] on icon at bounding box center [703, 160] width 13 height 13
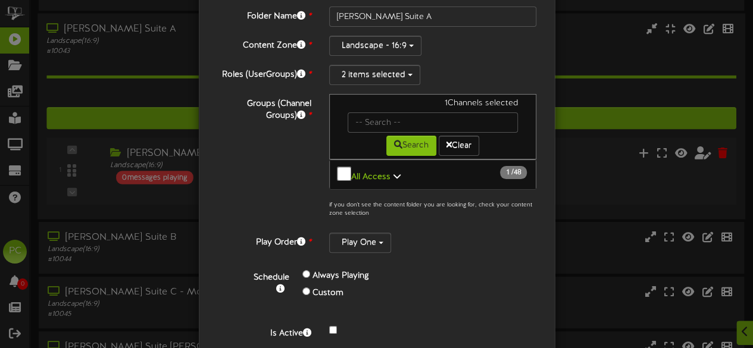
scroll to position [98, 0]
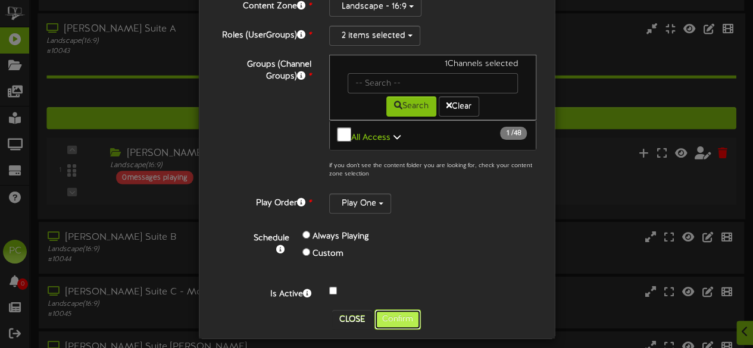
click at [392, 309] on button "Confirm" at bounding box center [397, 319] width 46 height 20
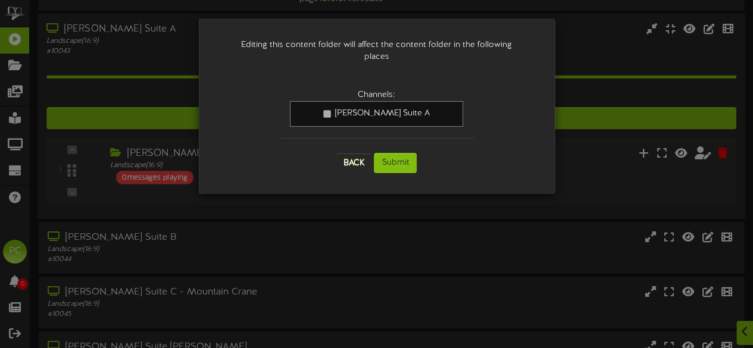
scroll to position [0, 0]
click at [342, 101] on link "[PERSON_NAME] Suite A" at bounding box center [376, 114] width 173 height 26
click at [349, 154] on button "Back" at bounding box center [354, 162] width 36 height 19
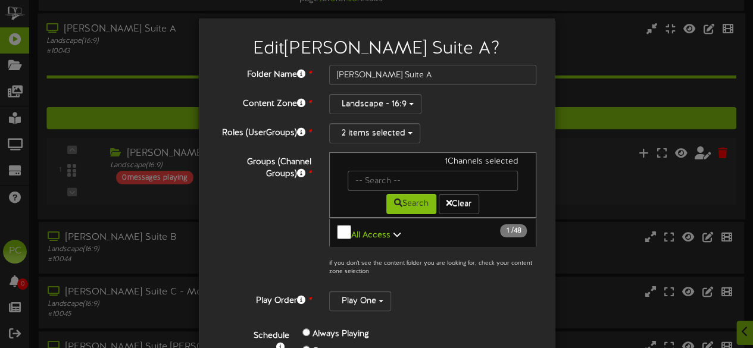
scroll to position [98, 0]
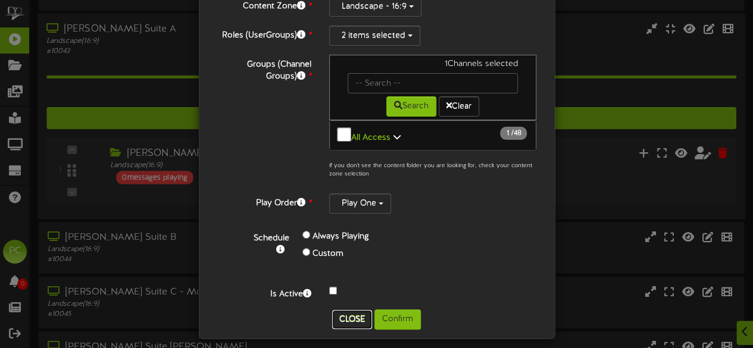
click at [340, 310] on button "Close" at bounding box center [352, 319] width 40 height 19
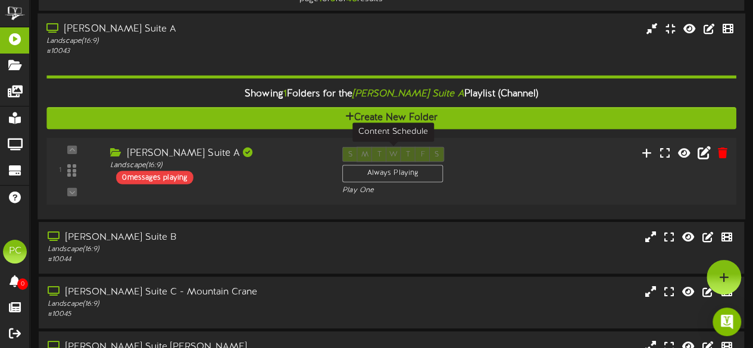
scroll to position [0, 0]
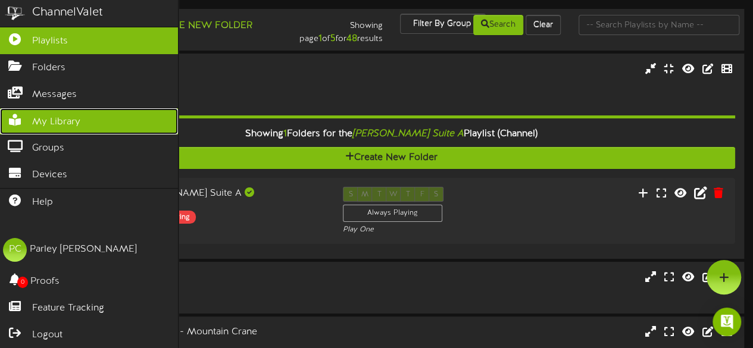
click at [25, 121] on link "My Library" at bounding box center [89, 121] width 178 height 27
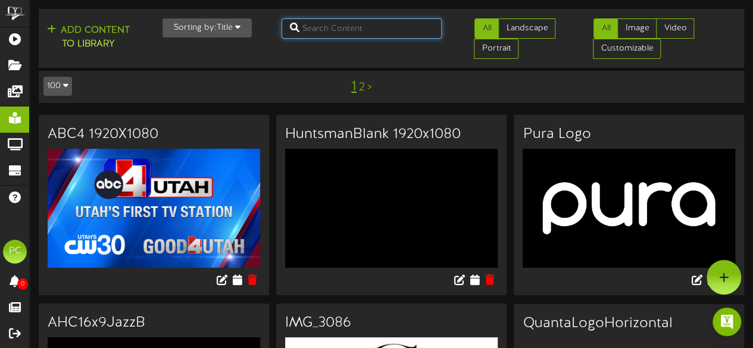
click at [336, 20] on input "text" at bounding box center [361, 28] width 161 height 20
type input "gall"
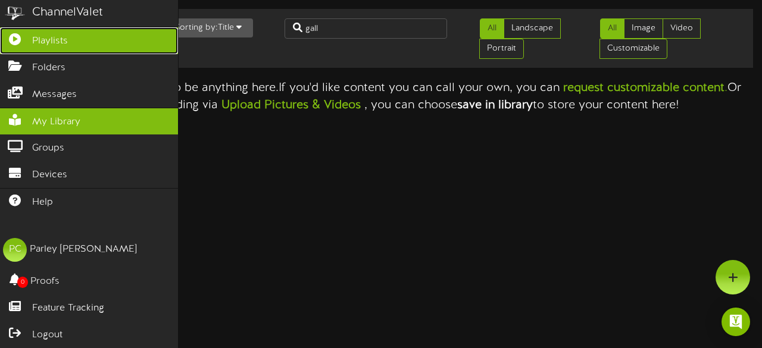
click at [62, 35] on span "Playlists" at bounding box center [50, 42] width 36 height 14
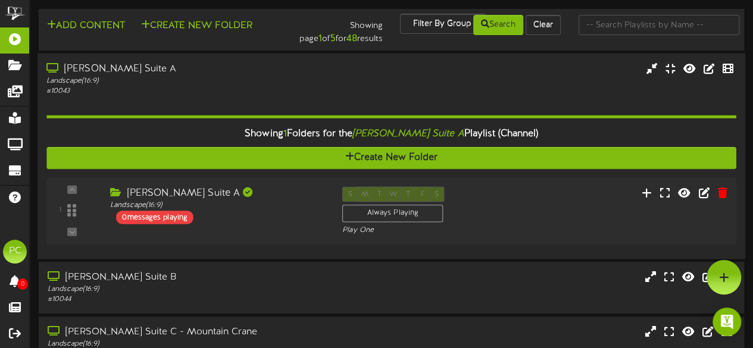
click at [131, 192] on div "[PERSON_NAME] Suite A" at bounding box center [217, 193] width 214 height 14
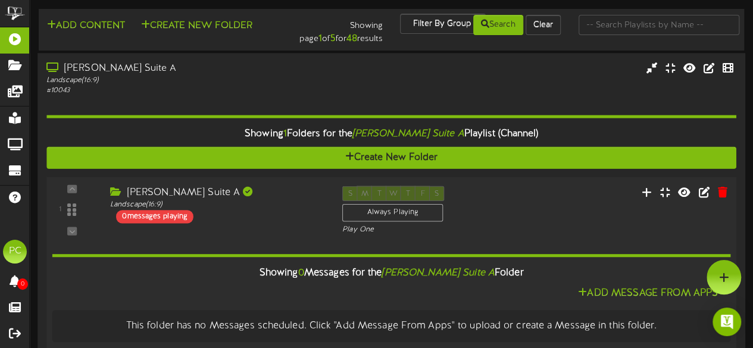
scroll to position [11, 0]
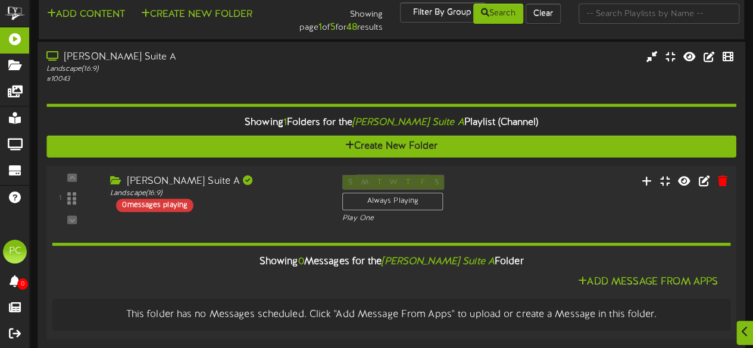
click at [140, 205] on div "0 messages playing" at bounding box center [154, 205] width 77 height 13
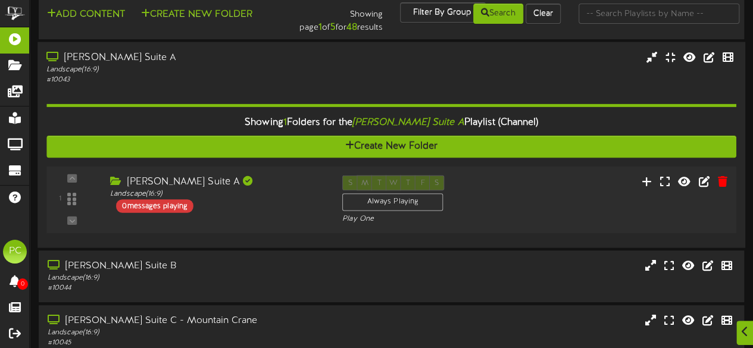
click at [140, 205] on div "0 messages playing" at bounding box center [154, 205] width 77 height 13
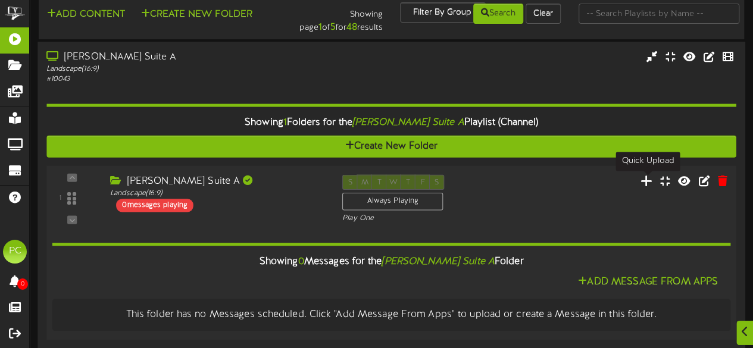
click at [648, 181] on icon at bounding box center [646, 180] width 12 height 13
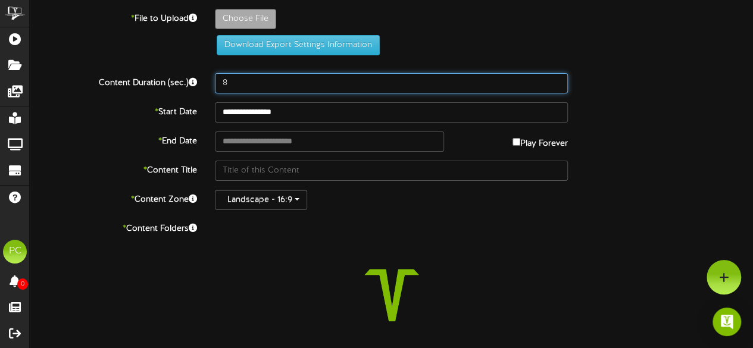
click at [271, 85] on input "8" at bounding box center [391, 83] width 353 height 20
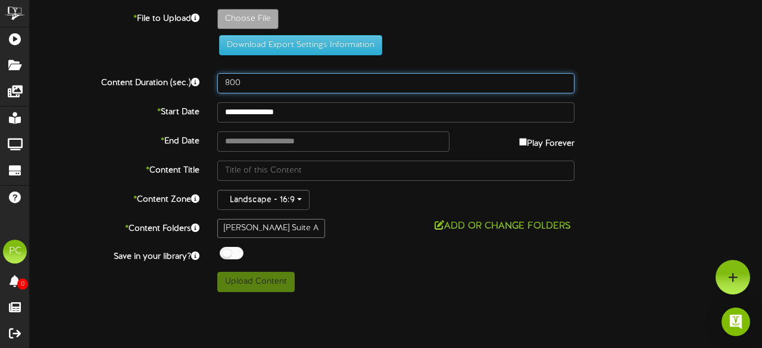
type input "800"
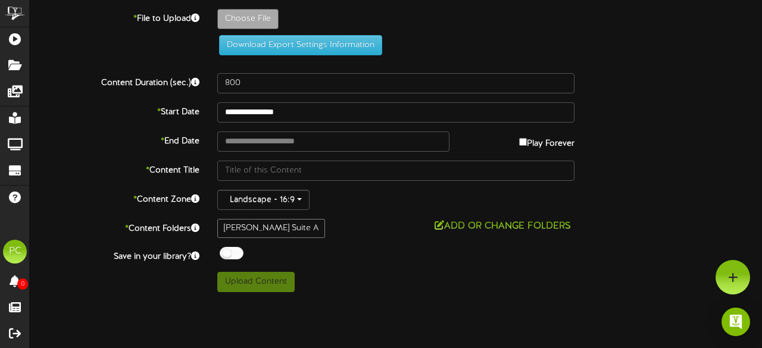
click at [469, 33] on div "Choose File" at bounding box center [489, 22] width 562 height 26
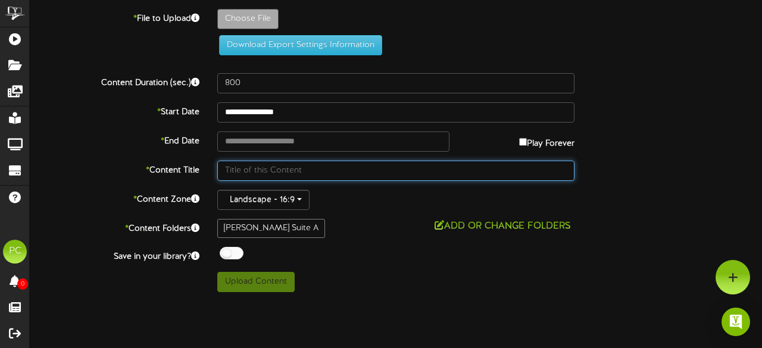
click at [245, 168] on input "text" at bounding box center [395, 171] width 357 height 20
type input "General Electric"
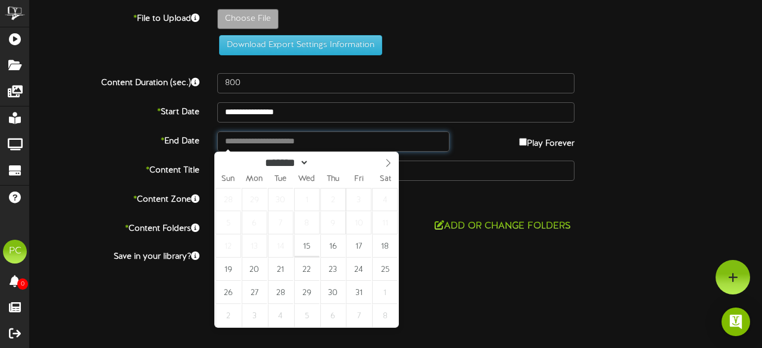
click at [281, 145] on input "text" at bounding box center [333, 141] width 232 height 20
type input "**********"
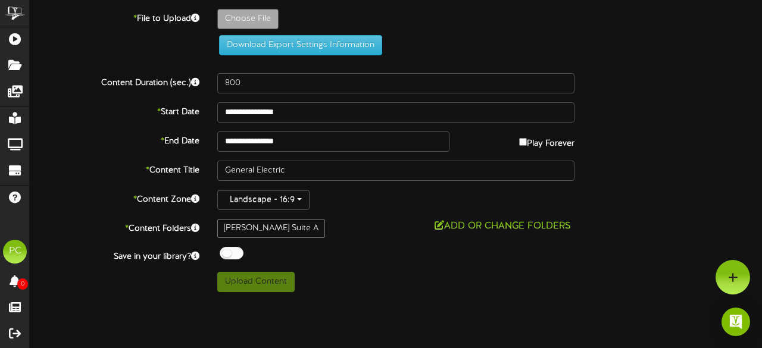
click at [434, 37] on div "Download Export Settings Information" at bounding box center [396, 45] width 384 height 20
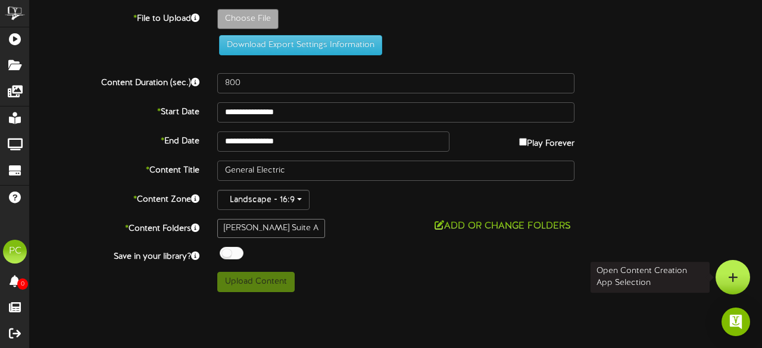
click at [722, 274] on div at bounding box center [732, 277] width 35 height 35
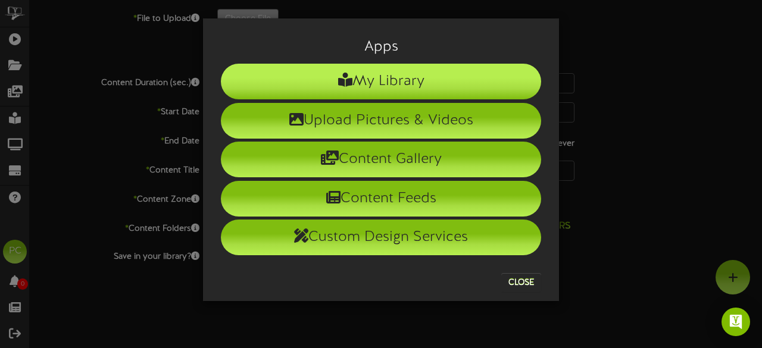
click at [367, 92] on li "My Library" at bounding box center [381, 82] width 320 height 36
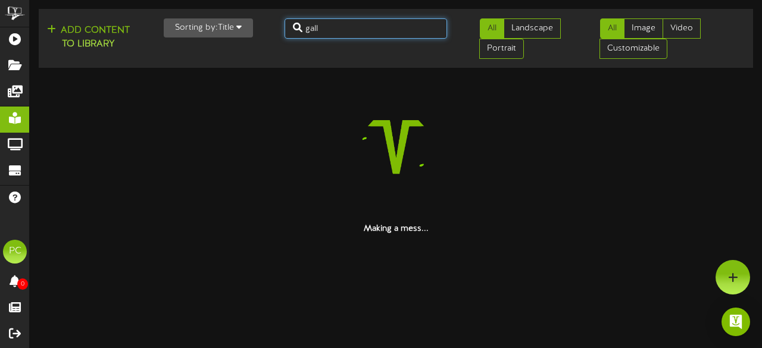
click at [344, 27] on input "gall" at bounding box center [365, 28] width 163 height 20
click at [344, 27] on input "gae" at bounding box center [365, 28] width 163 height 20
click at [344, 27] on input "genera;" at bounding box center [365, 28] width 163 height 20
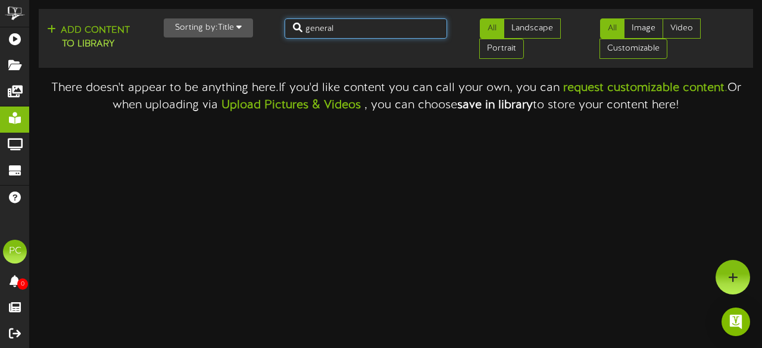
type input "general"
click at [344, 27] on input "general" at bounding box center [365, 28] width 163 height 20
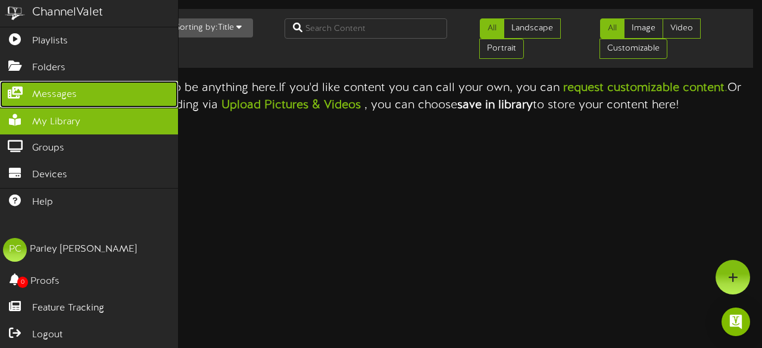
click at [39, 88] on span "Messages" at bounding box center [54, 95] width 45 height 14
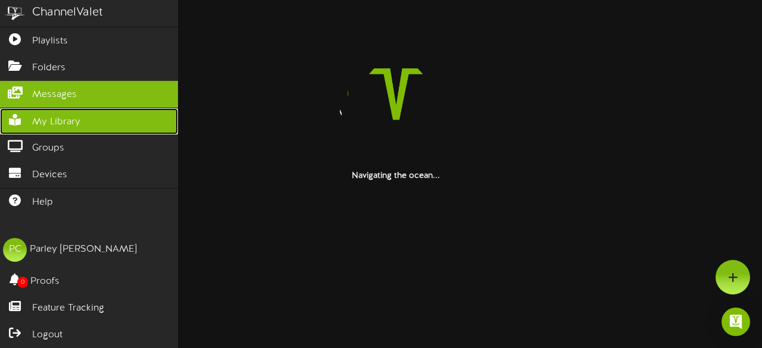
click at [82, 120] on link "My Library" at bounding box center [89, 121] width 178 height 27
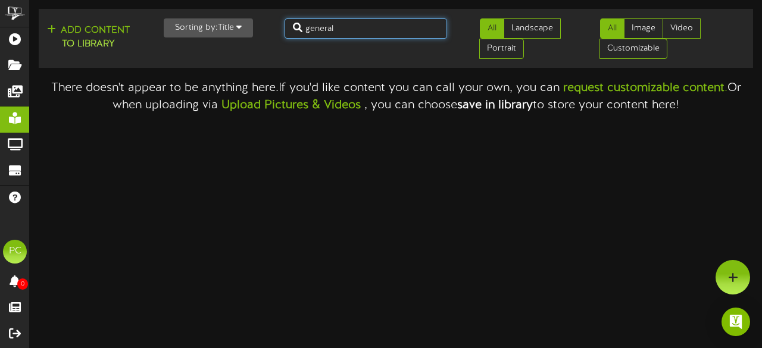
click at [366, 22] on input "general" at bounding box center [365, 28] width 163 height 20
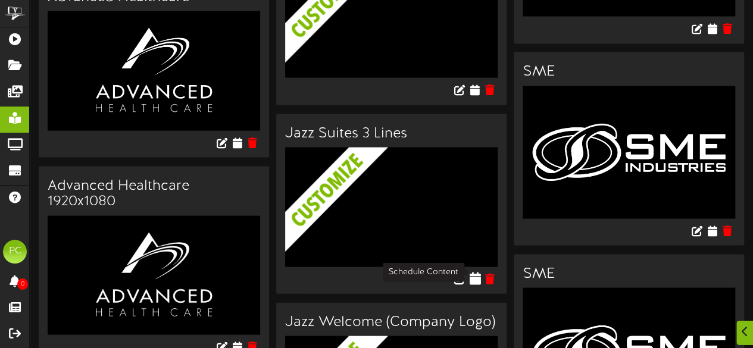
click at [476, 275] on icon at bounding box center [474, 278] width 11 height 13
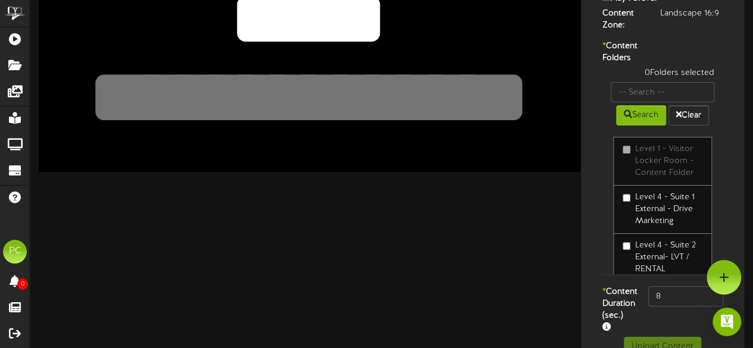
scroll to position [205, 0]
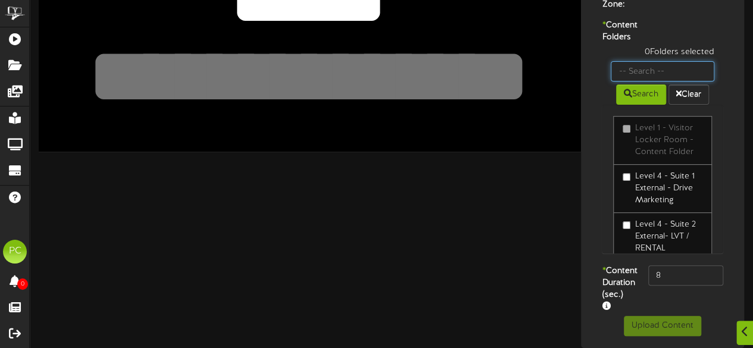
click at [631, 65] on input "text" at bounding box center [662, 71] width 104 height 20
type input "22"
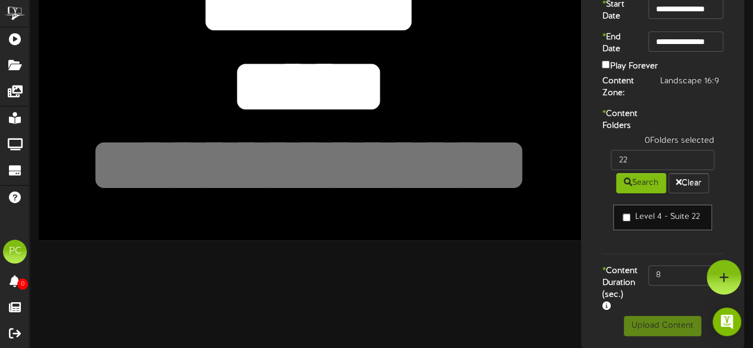
click at [647, 211] on label "Level 4 - Suite 22" at bounding box center [660, 217] width 77 height 12
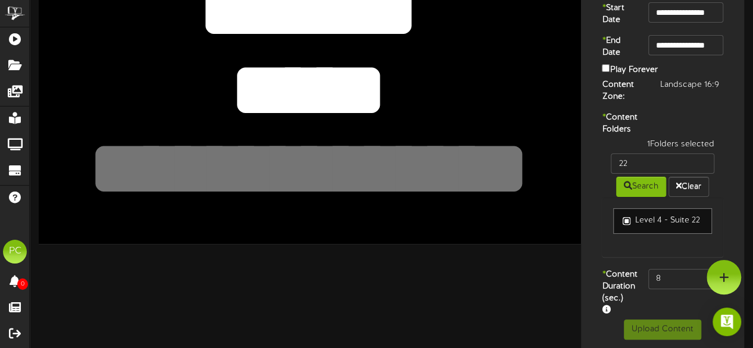
scroll to position [79, 0]
click at [669, 289] on input "8" at bounding box center [685, 279] width 75 height 20
type input "800"
click at [631, 294] on label "* Content Duration (sec.)" at bounding box center [616, 293] width 46 height 48
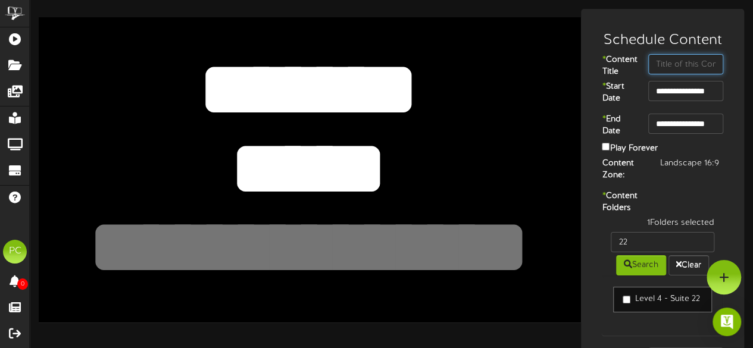
paste input "[PERSON_NAME]"
type input "K"
type input "Plural Sight"
click at [423, 178] on textarea "*****" at bounding box center [309, 168] width 446 height 103
drag, startPoint x: 408, startPoint y: 174, endPoint x: 136, endPoint y: 45, distance: 301.0
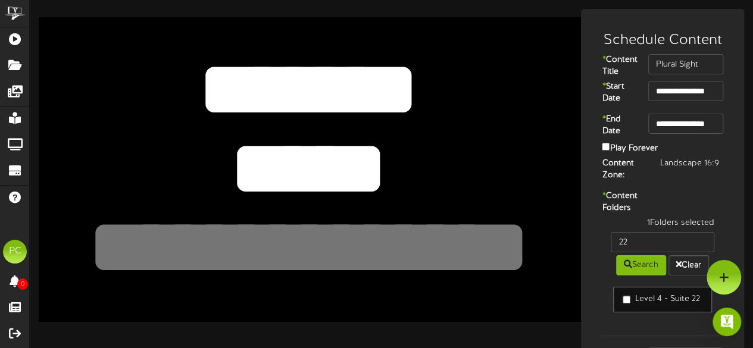
click at [136, 45] on div "***** *******" at bounding box center [310, 169] width 542 height 305
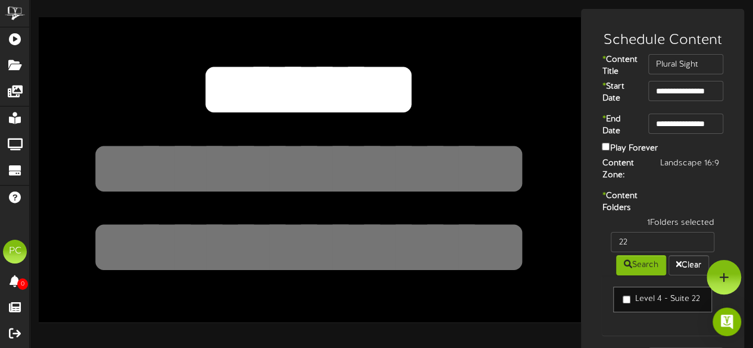
click at [208, 74] on textarea "*******" at bounding box center [309, 89] width 446 height 103
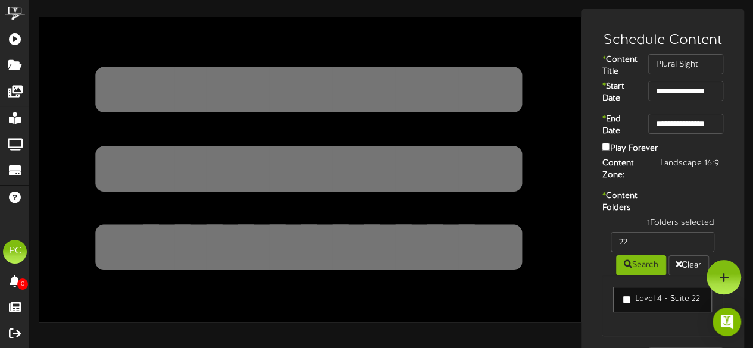
click at [553, 292] on div "***** *******" at bounding box center [310, 169] width 542 height 305
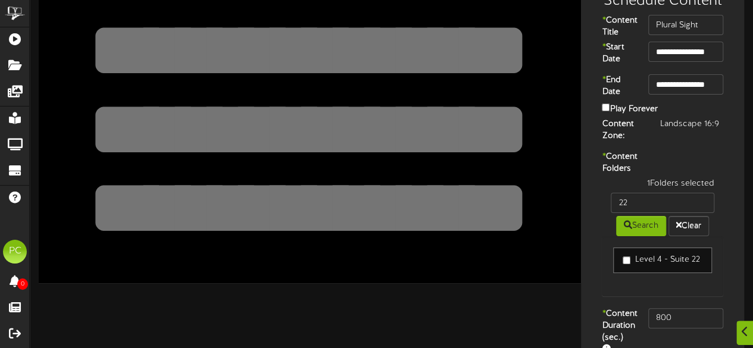
scroll to position [115, 0]
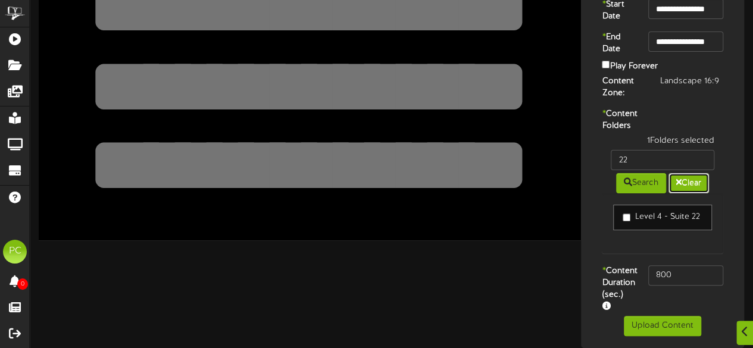
click at [669, 173] on button "Clear" at bounding box center [688, 183] width 40 height 20
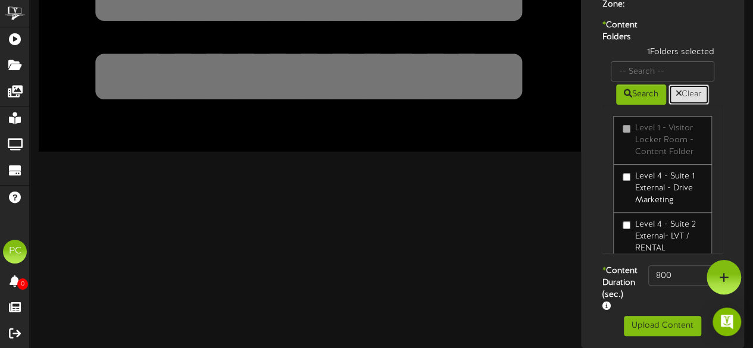
scroll to position [72, 0]
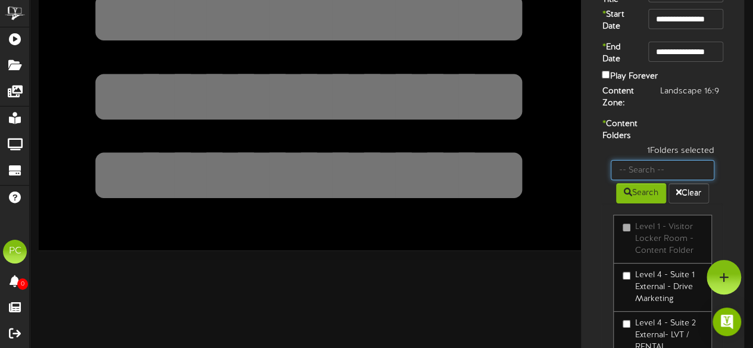
click at [653, 180] on input "text" at bounding box center [662, 170] width 104 height 20
type input "22"
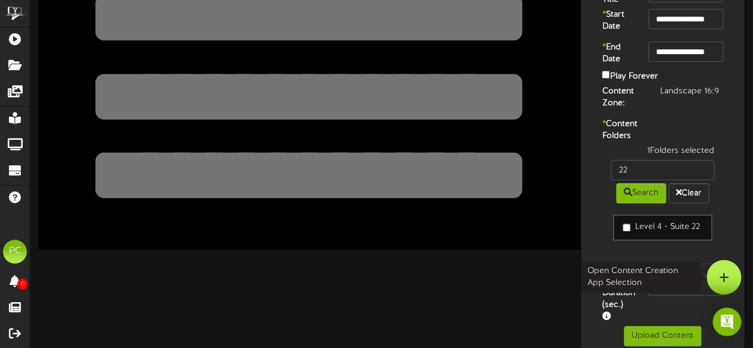
click at [720, 269] on div at bounding box center [723, 277] width 35 height 35
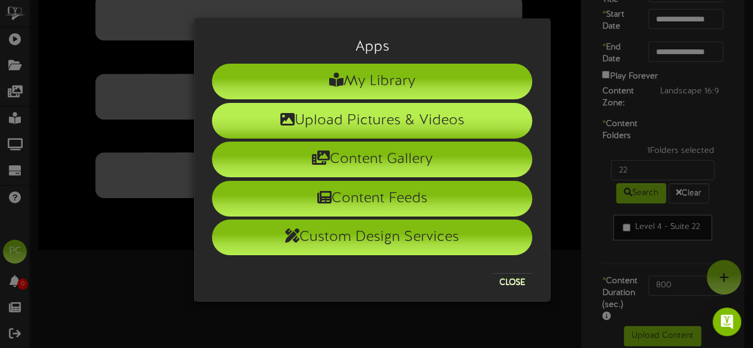
click at [384, 115] on li "Upload Pictures & Videos" at bounding box center [372, 121] width 320 height 36
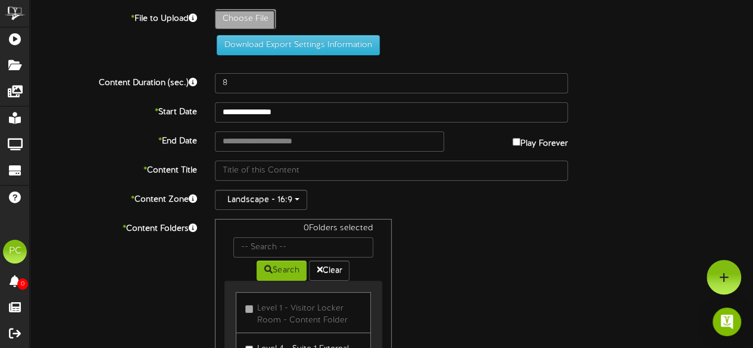
type input "**********"
type input "Pluralsight"
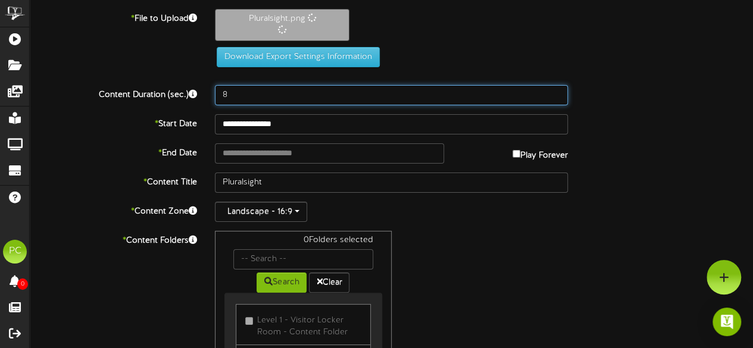
click at [258, 96] on input "8" at bounding box center [391, 95] width 353 height 20
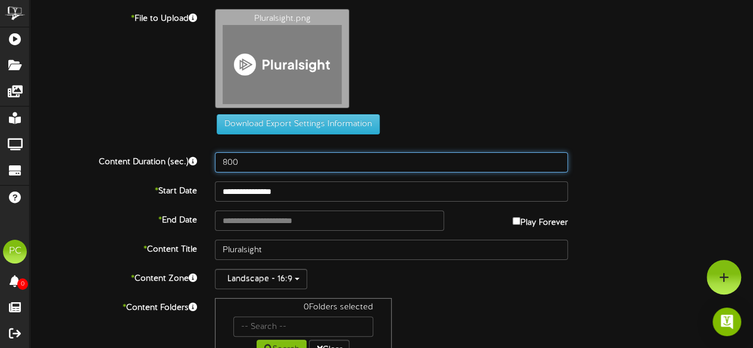
type input "800"
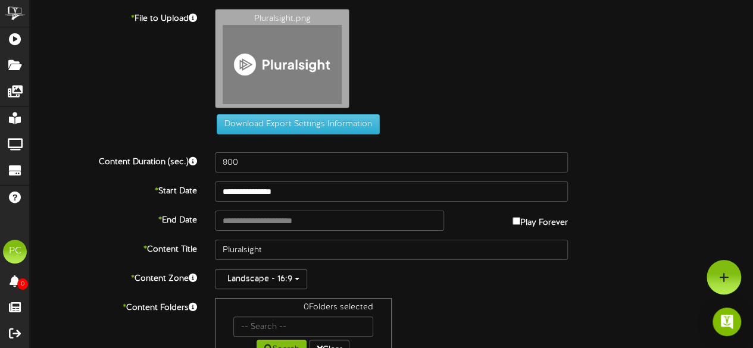
click at [460, 116] on div "Download Export Settings Information" at bounding box center [392, 124] width 380 height 20
click at [261, 216] on input "text" at bounding box center [329, 221] width 229 height 20
type input "**********"
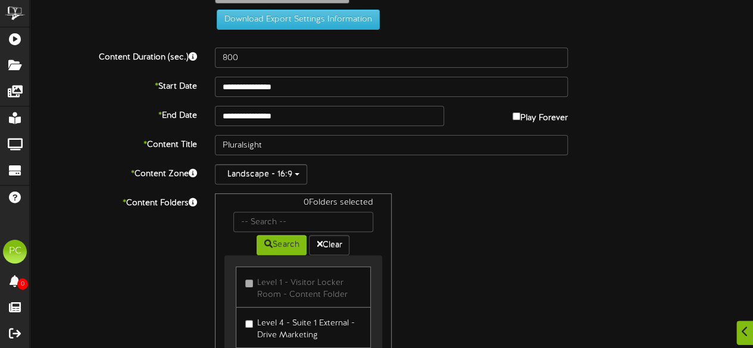
scroll to position [237, 0]
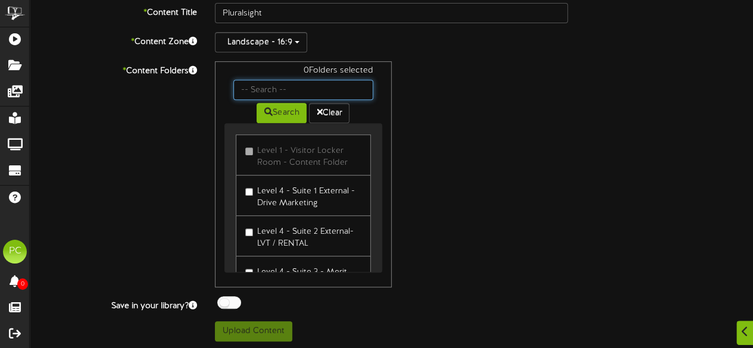
click at [267, 83] on input "text" at bounding box center [302, 90] width 139 height 20
type input "22"
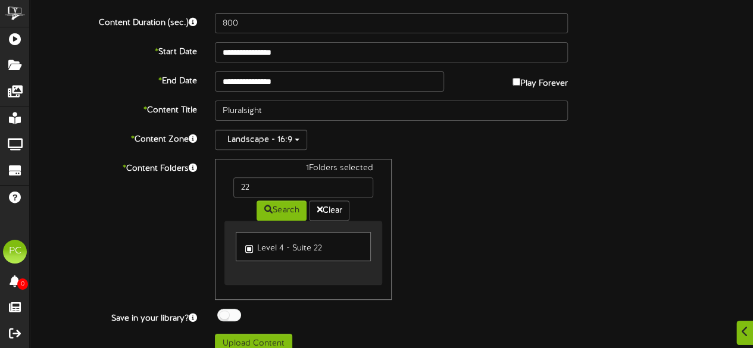
scroll to position [151, 0]
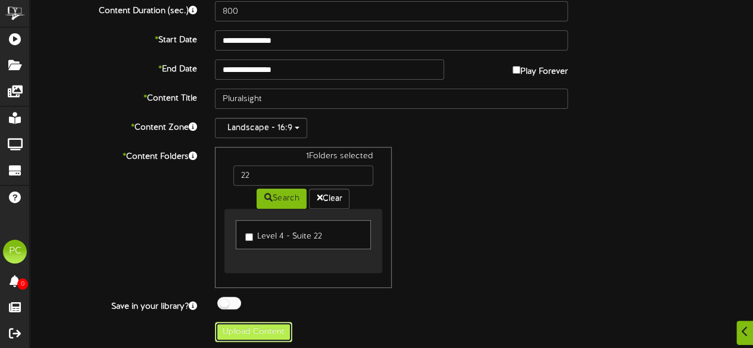
click at [239, 325] on button "Upload Content" at bounding box center [253, 332] width 77 height 20
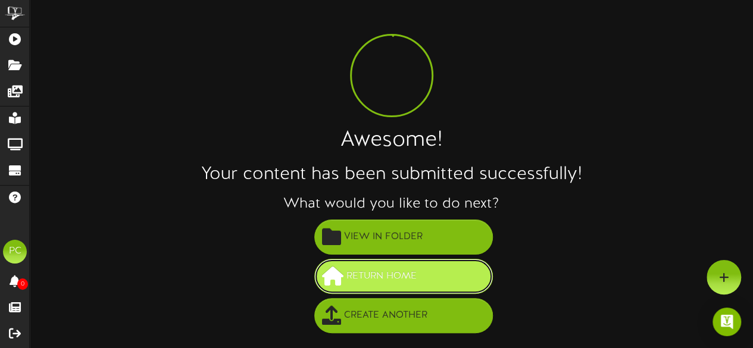
click at [405, 268] on span "Return Home" at bounding box center [381, 277] width 76 height 20
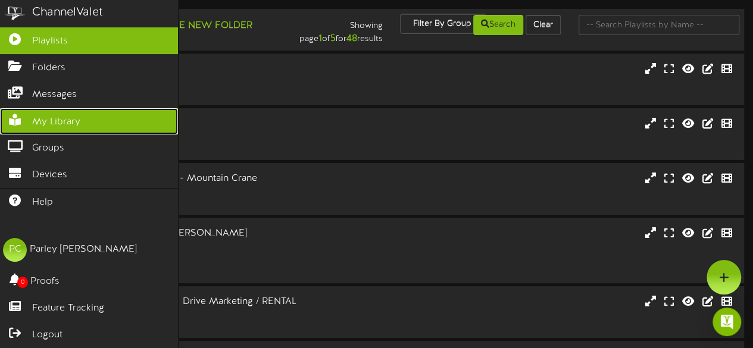
click at [45, 117] on span "My Library" at bounding box center [56, 122] width 48 height 14
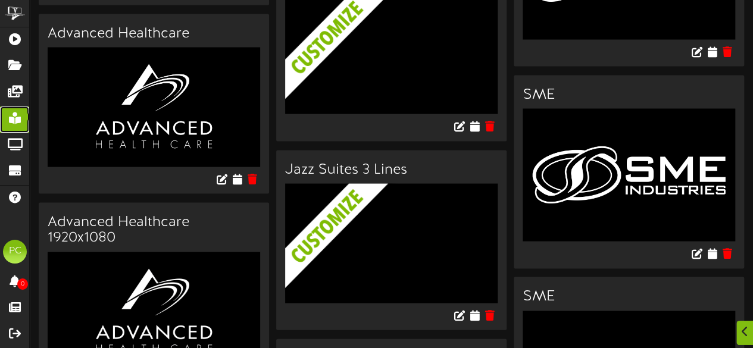
scroll to position [1104, 0]
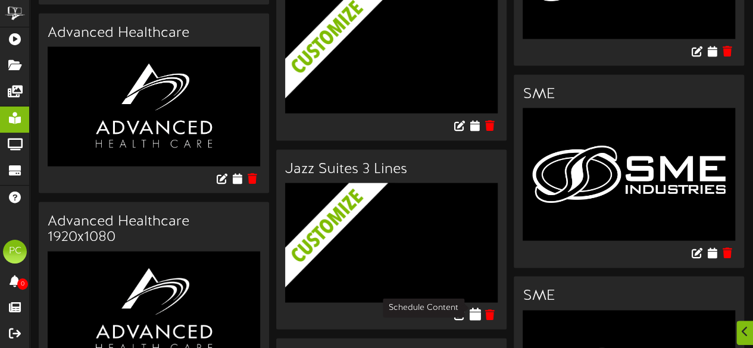
click at [475, 307] on icon at bounding box center [474, 313] width 11 height 13
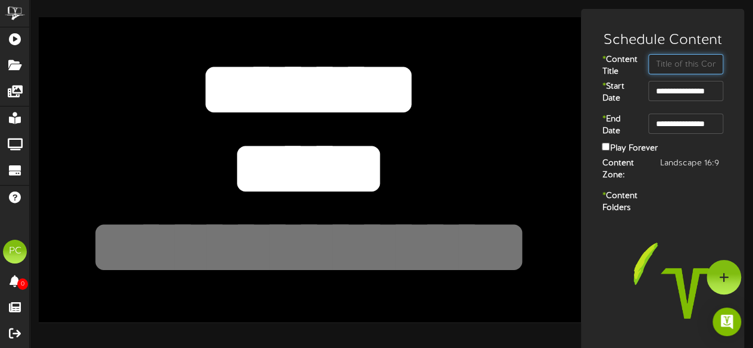
click at [670, 67] on input "text" at bounding box center [685, 64] width 75 height 20
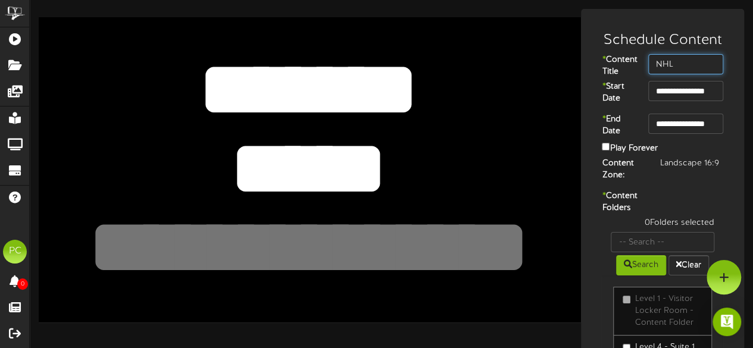
type input "NHL"
click at [384, 73] on textarea "*******" at bounding box center [309, 89] width 446 height 103
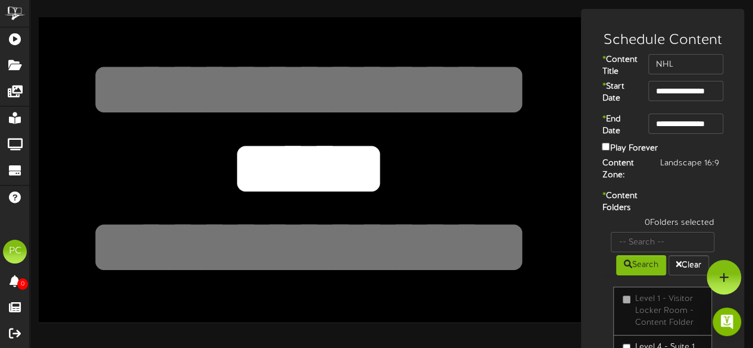
click at [300, 197] on textarea at bounding box center [309, 247] width 446 height 103
click at [306, 180] on textarea "*****" at bounding box center [309, 168] width 446 height 103
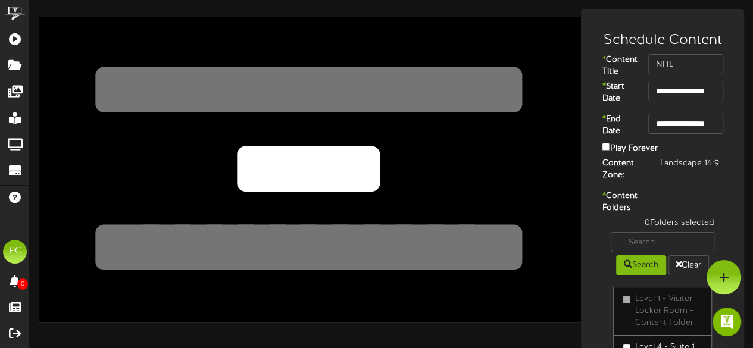
click at [306, 180] on textarea "*****" at bounding box center [309, 168] width 446 height 103
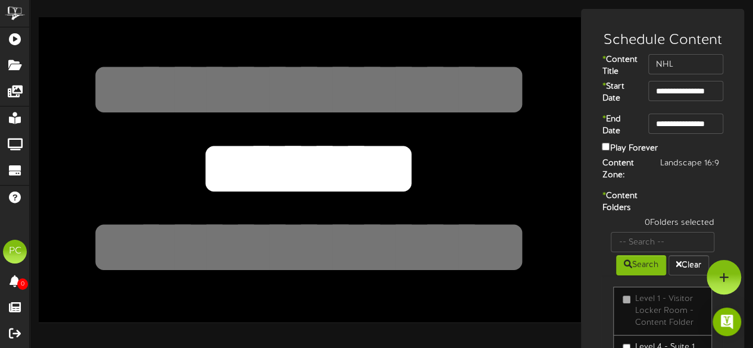
click at [306, 180] on textarea "*****" at bounding box center [309, 168] width 446 height 103
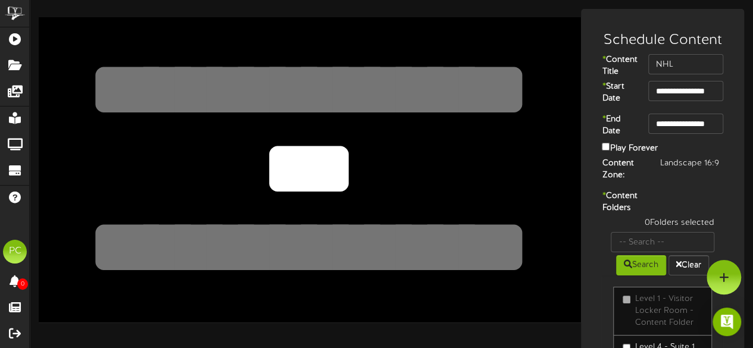
type textarea "***"
click at [552, 261] on div "***** *******" at bounding box center [310, 169] width 542 height 305
click at [618, 252] on input "text" at bounding box center [662, 242] width 104 height 20
type input "63"
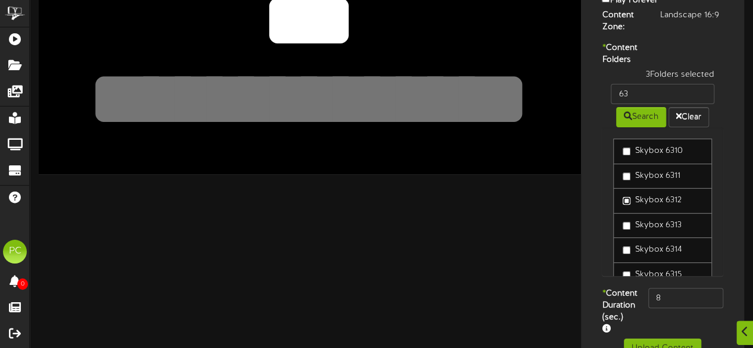
scroll to position [35, 0]
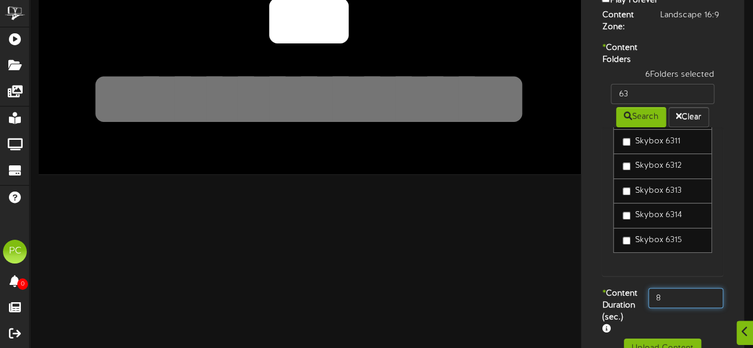
click at [690, 308] on input "8" at bounding box center [685, 298] width 75 height 20
type input "800"
click at [634, 276] on div "Skybox 6310 Skybox 6311 Skybox 6312 Skybox 6313 Skybox 6314 Skybox 6315" at bounding box center [661, 201] width 121 height 149
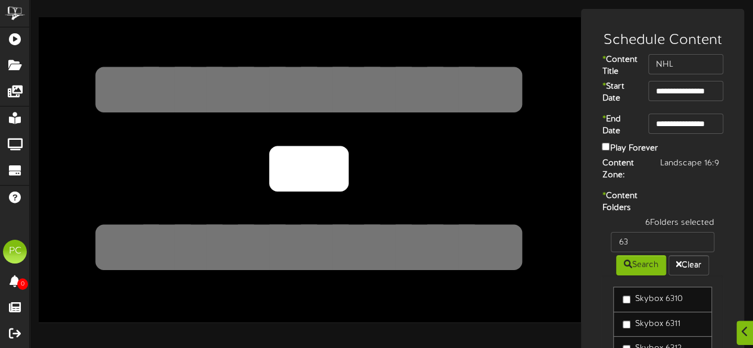
scroll to position [205, 0]
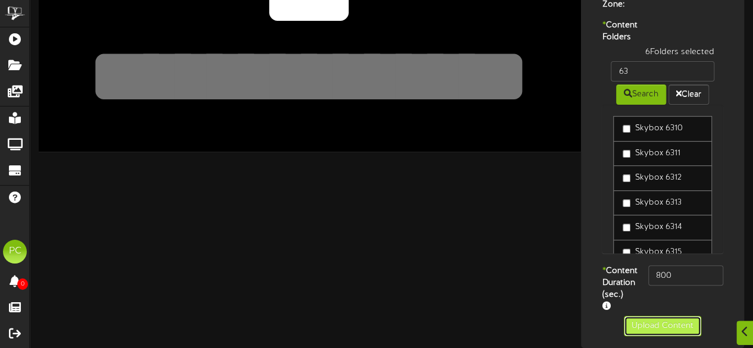
click at [638, 319] on button "Upload Content" at bounding box center [661, 326] width 77 height 20
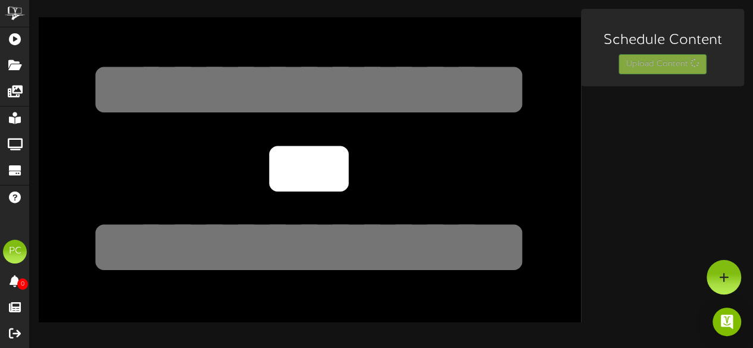
scroll to position [0, 0]
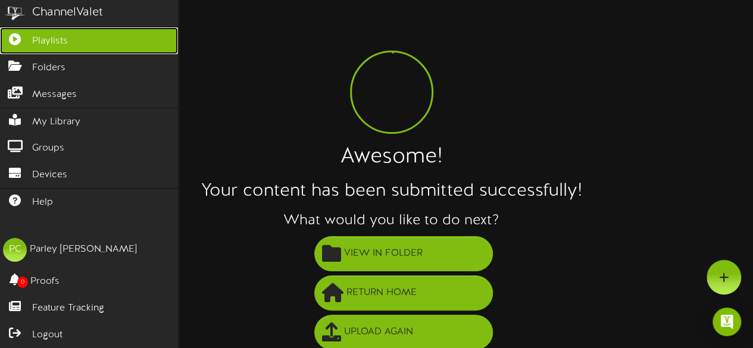
click at [16, 37] on icon at bounding box center [15, 37] width 30 height 9
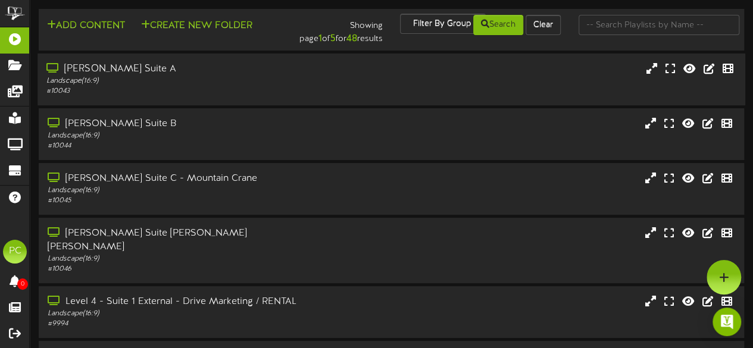
click at [66, 74] on div "[PERSON_NAME] Suite A" at bounding box center [184, 69] width 277 height 14
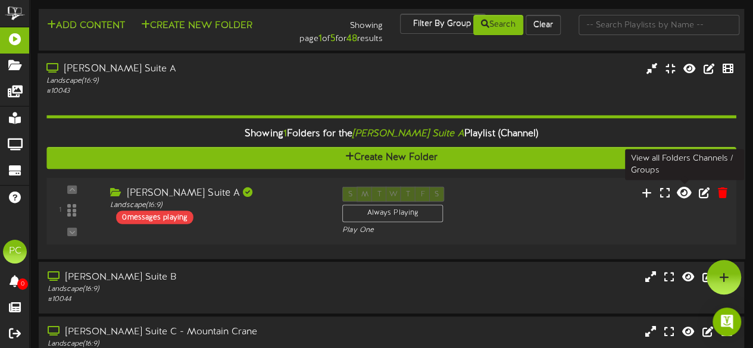
click at [683, 197] on icon at bounding box center [683, 192] width 14 height 13
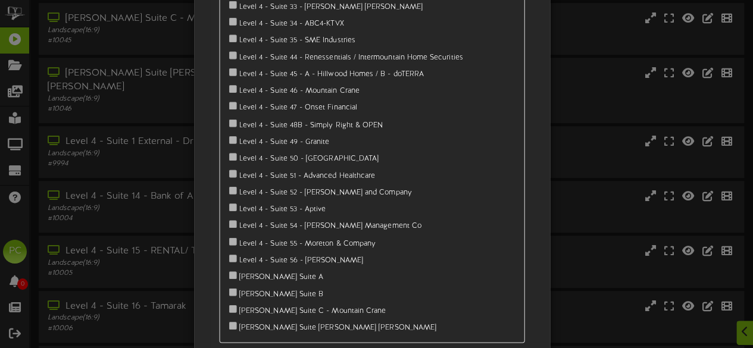
scroll to position [358, 0]
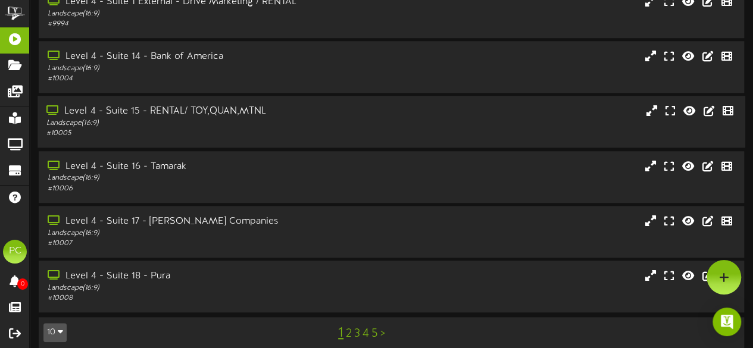
scroll to position [0, 0]
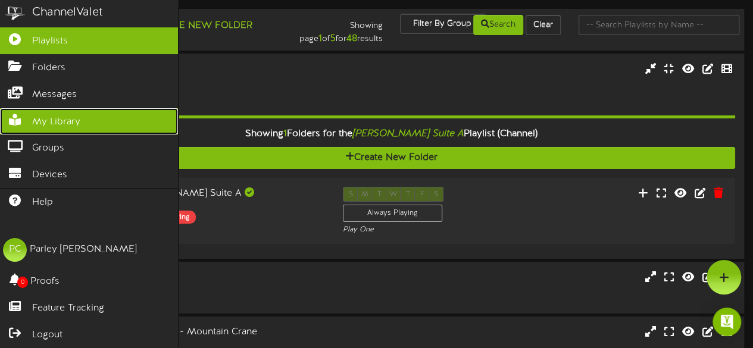
click at [51, 115] on span "My Library" at bounding box center [56, 122] width 48 height 14
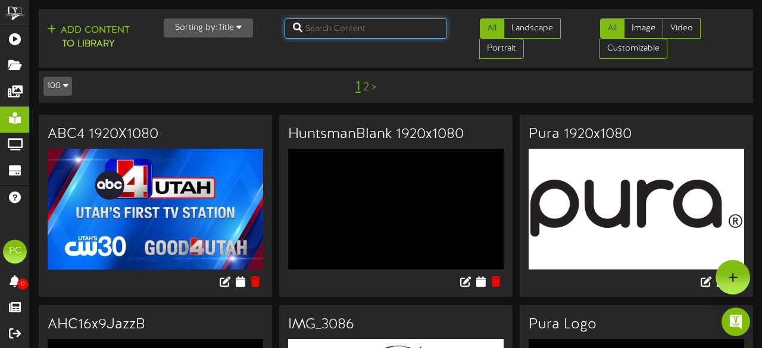
click at [324, 33] on input "text" at bounding box center [365, 28] width 163 height 20
type input "h"
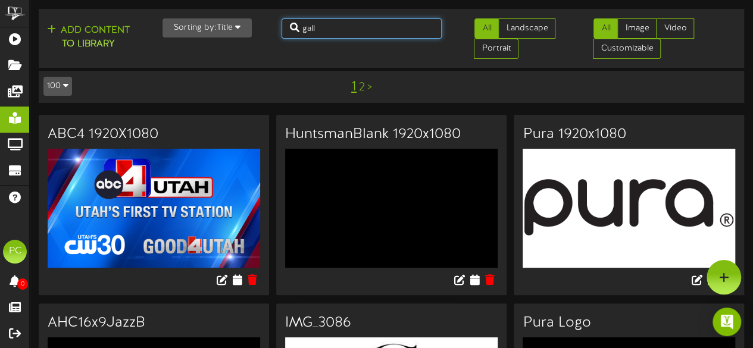
type input "gall"
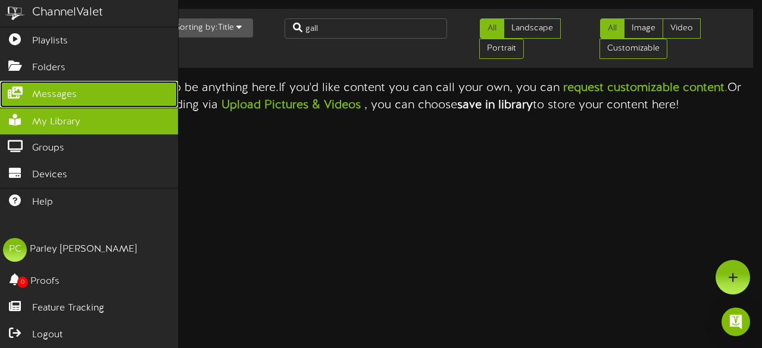
click at [31, 84] on link "Messages" at bounding box center [89, 94] width 178 height 27
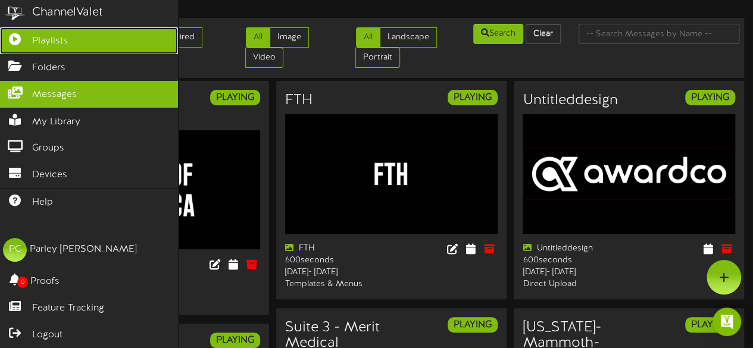
click at [61, 41] on span "Playlists" at bounding box center [50, 42] width 36 height 14
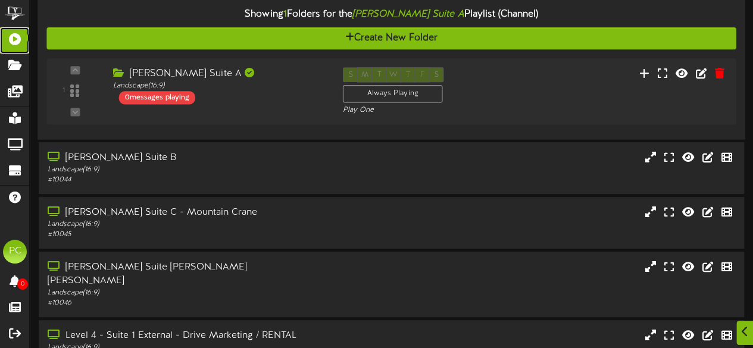
scroll to position [120, 0]
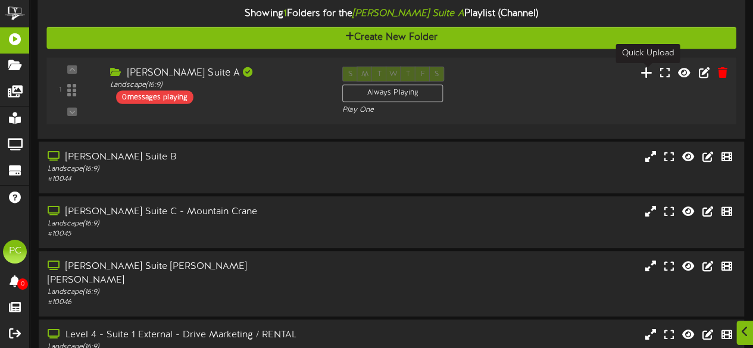
click at [645, 74] on icon at bounding box center [646, 71] width 12 height 13
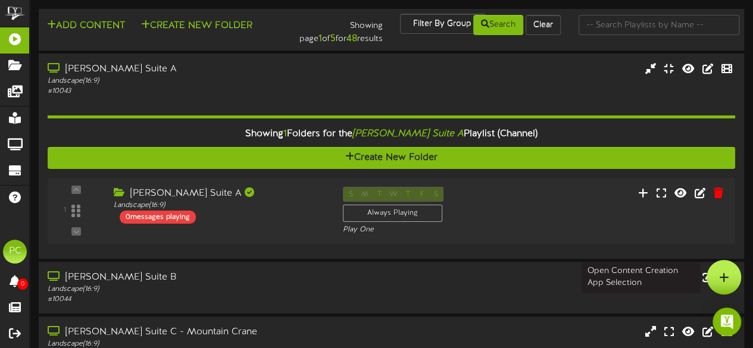
click at [729, 279] on div at bounding box center [723, 277] width 35 height 35
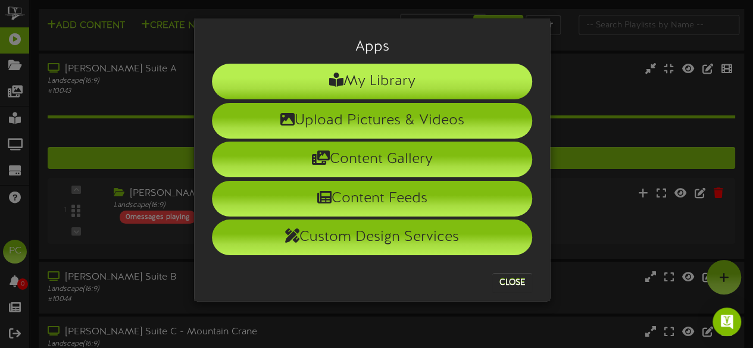
click at [371, 84] on li "My Library" at bounding box center [372, 82] width 320 height 36
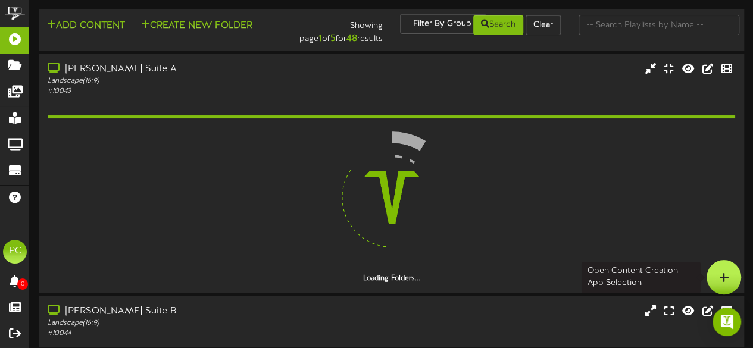
click at [725, 282] on icon at bounding box center [724, 277] width 10 height 11
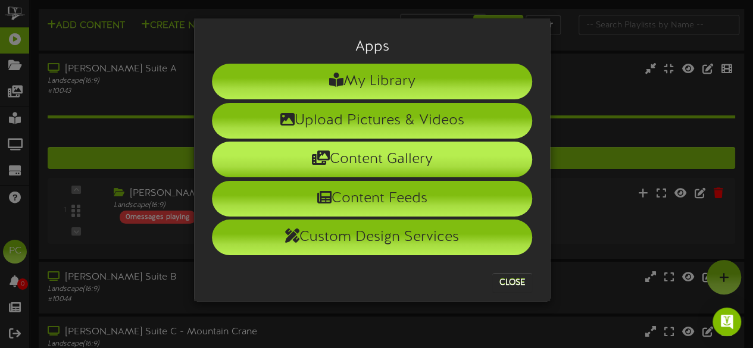
click at [413, 162] on li "Content Gallery" at bounding box center [372, 160] width 320 height 36
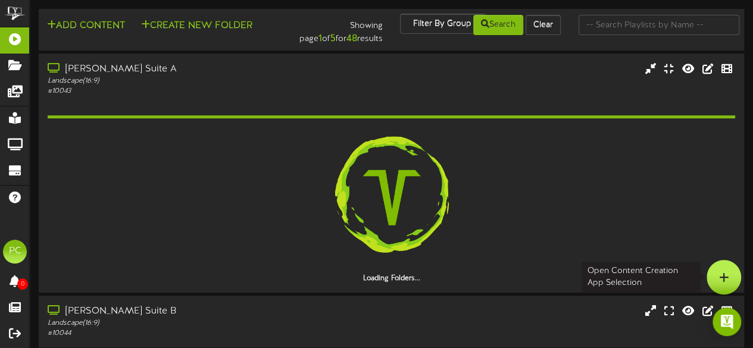
click at [712, 273] on div at bounding box center [723, 277] width 35 height 35
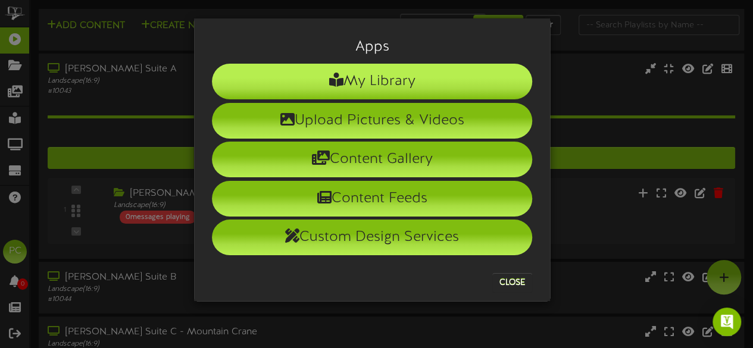
click at [401, 84] on li "My Library" at bounding box center [372, 82] width 320 height 36
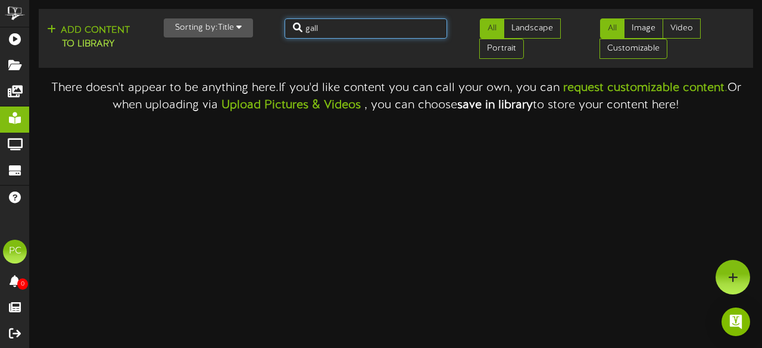
drag, startPoint x: 335, startPoint y: 23, endPoint x: 290, endPoint y: 28, distance: 45.5
click at [290, 28] on input "gall" at bounding box center [365, 28] width 163 height 20
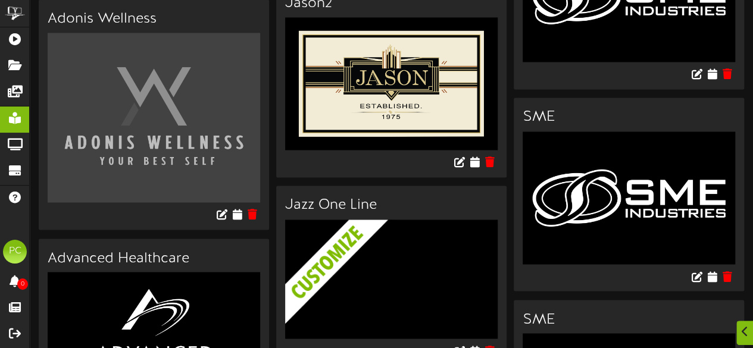
scroll to position [1088, 0]
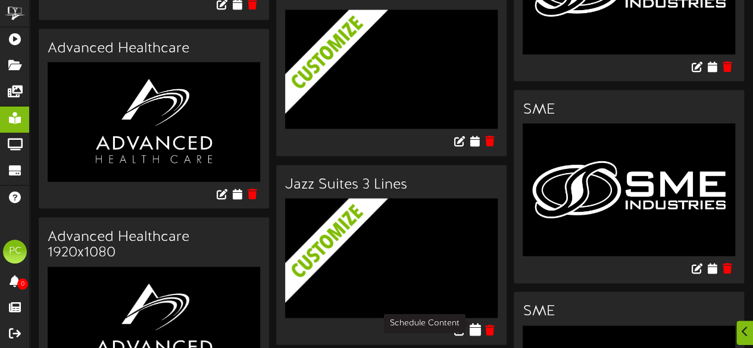
click at [475, 322] on icon at bounding box center [474, 328] width 11 height 13
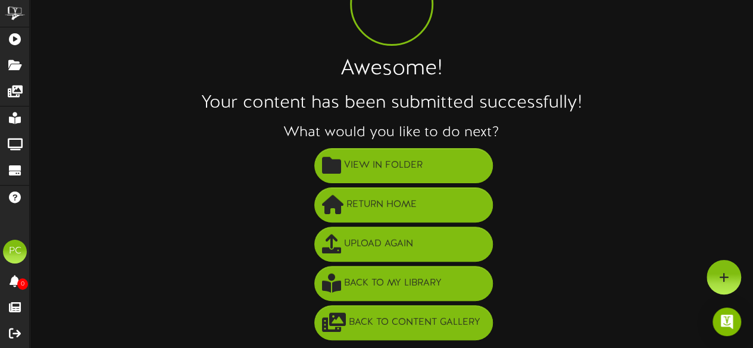
scroll to position [86, 0]
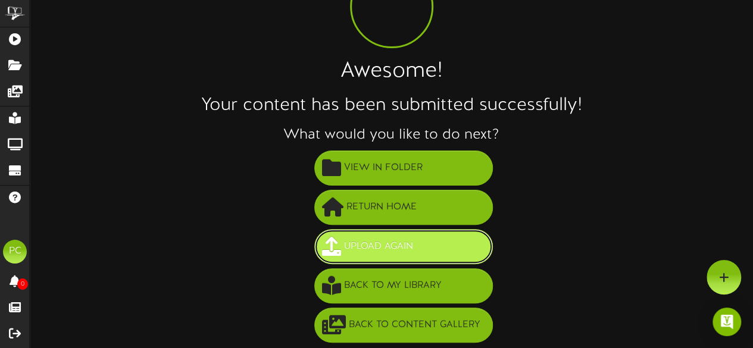
click at [396, 245] on span "Upload Again" at bounding box center [378, 247] width 75 height 20
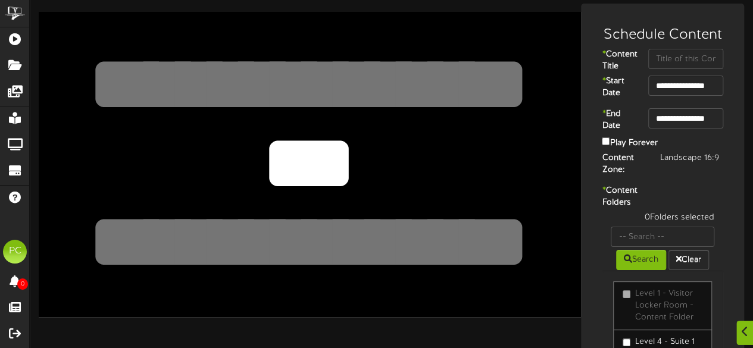
scroll to position [29, 0]
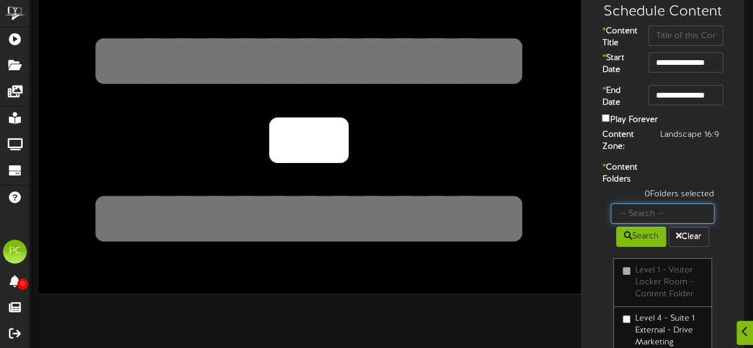
click at [659, 224] on input "text" at bounding box center [662, 213] width 104 height 20
type input "g"
type input "gall"
click at [637, 247] on button "Search" at bounding box center [641, 237] width 50 height 20
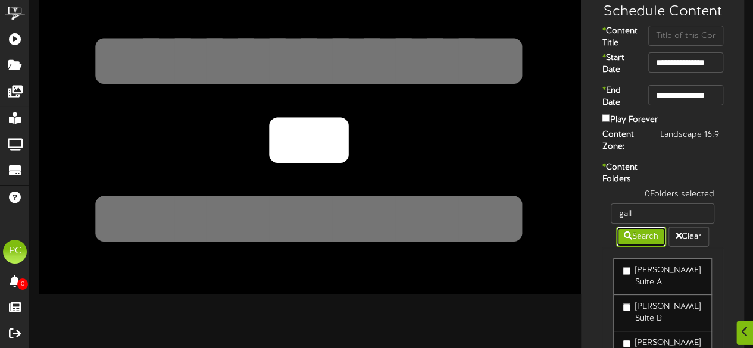
scroll to position [42, 0]
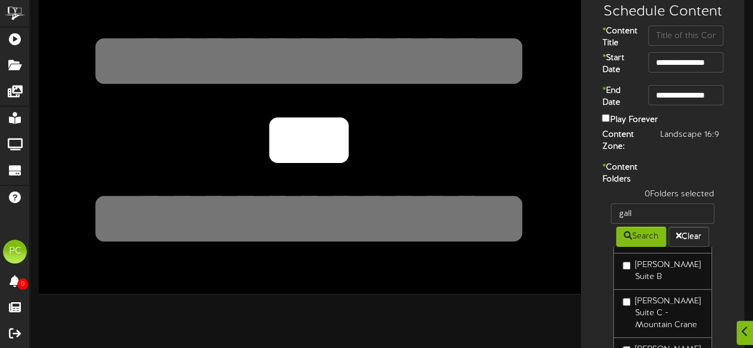
click at [285, 68] on textarea at bounding box center [309, 61] width 446 height 103
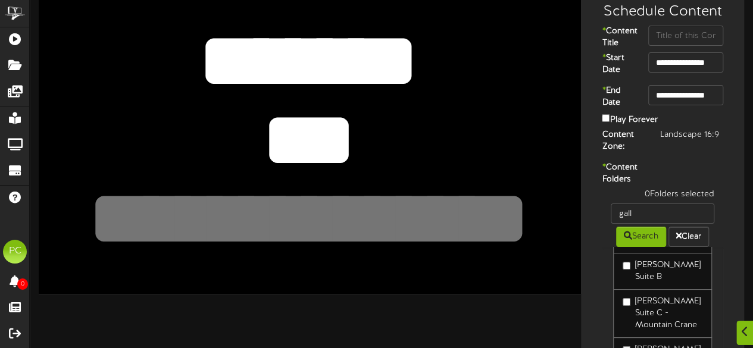
type textarea "*******"
click at [280, 129] on textarea "***" at bounding box center [309, 140] width 446 height 103
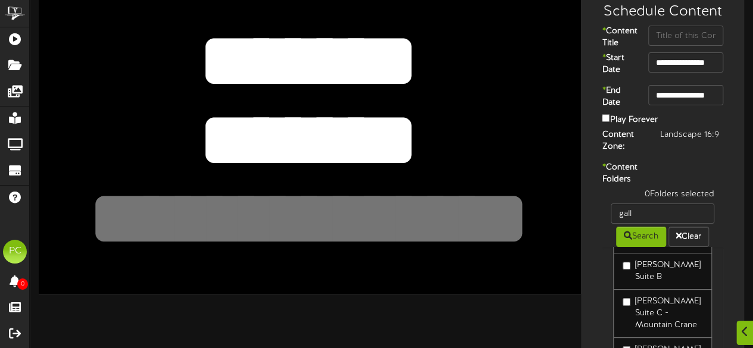
type textarea "*******"
click at [252, 221] on textarea at bounding box center [309, 219] width 446 height 103
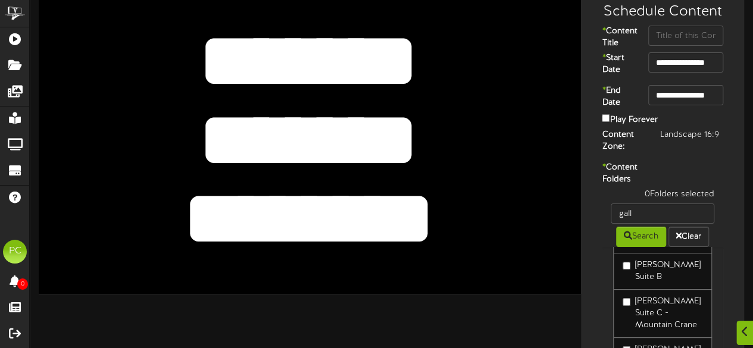
type textarea "********"
click at [550, 228] on div "***" at bounding box center [310, 141] width 542 height 305
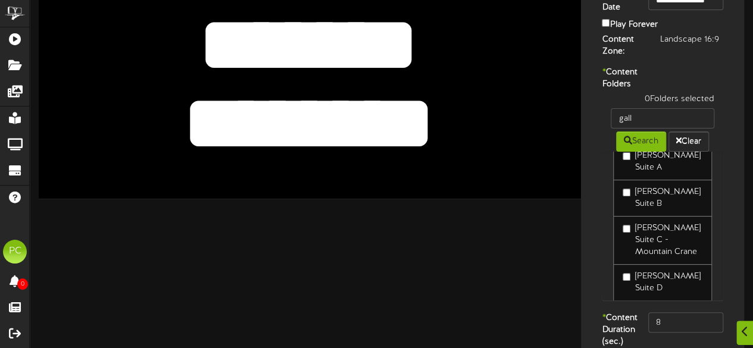
scroll to position [0, 0]
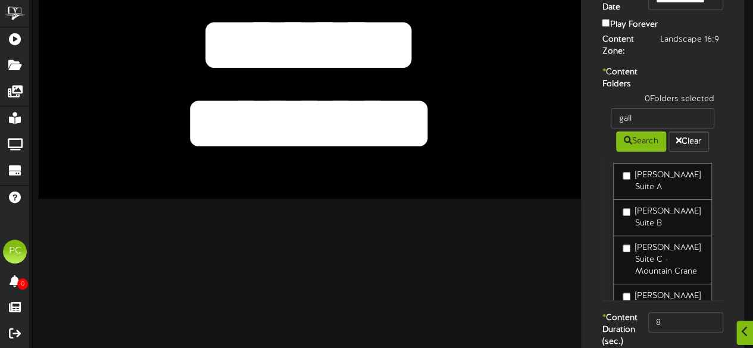
click at [634, 193] on label "[PERSON_NAME] Suite A" at bounding box center [662, 182] width 80 height 24
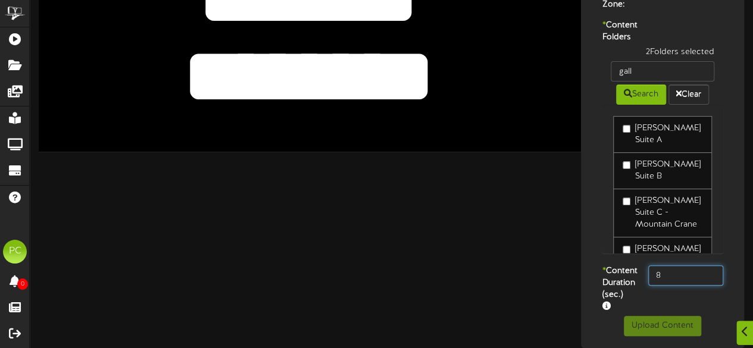
click at [669, 265] on input "8" at bounding box center [685, 275] width 75 height 20
type input "800"
click at [665, 290] on div "* Content Duration (sec.) 800" at bounding box center [662, 290] width 157 height 51
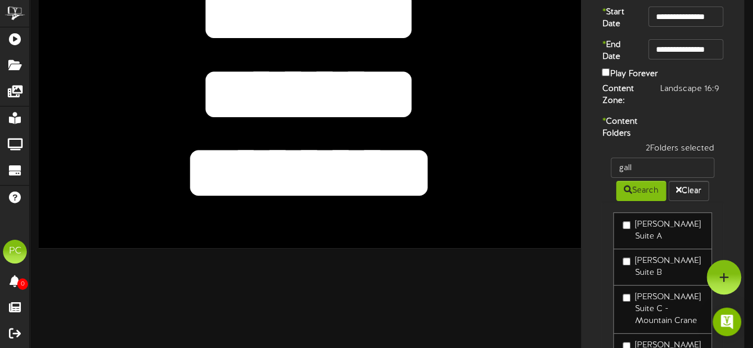
scroll to position [0, 0]
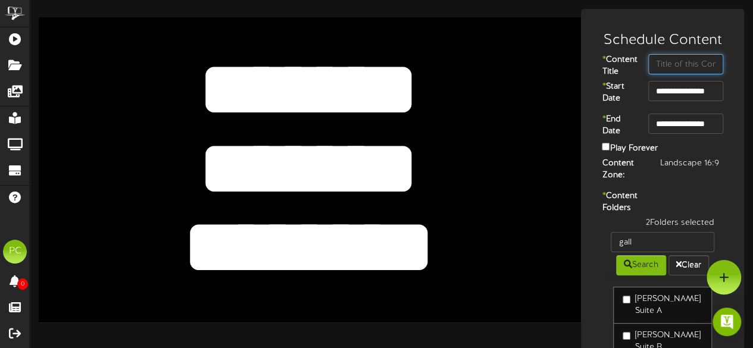
click at [672, 60] on input "text" at bounding box center [685, 64] width 75 height 20
type input "General Electric"
click at [655, 170] on div "Landscape 16:9" at bounding box center [691, 164] width 81 height 12
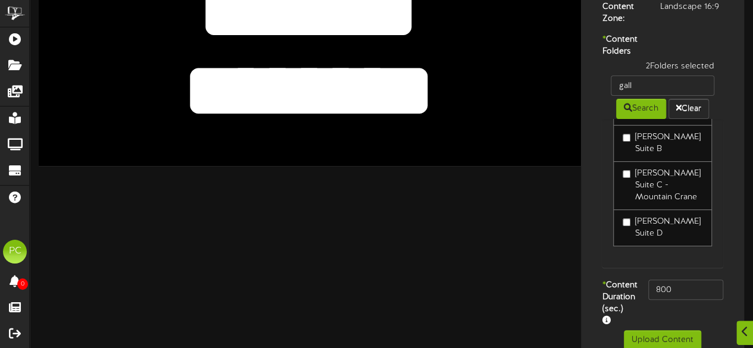
scroll to position [205, 0]
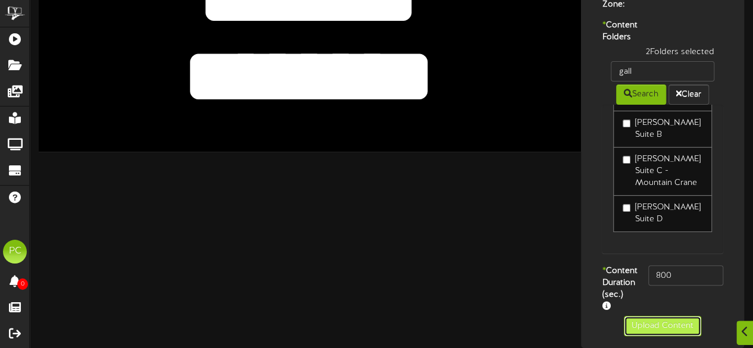
click at [655, 317] on button "Upload Content" at bounding box center [661, 326] width 77 height 20
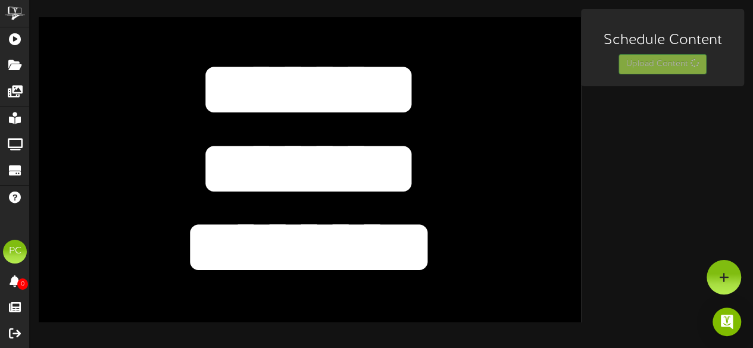
scroll to position [0, 0]
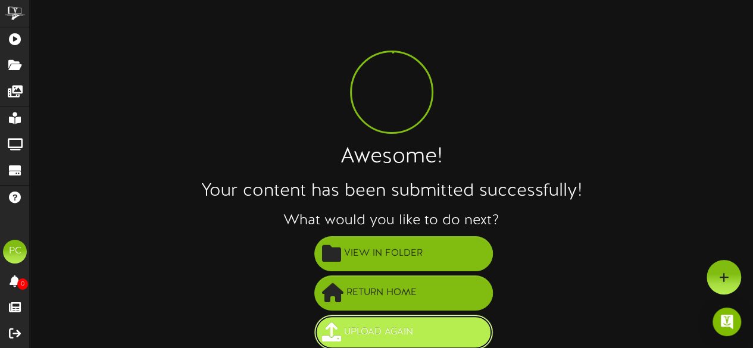
click at [439, 334] on button "Upload Again" at bounding box center [403, 332] width 178 height 35
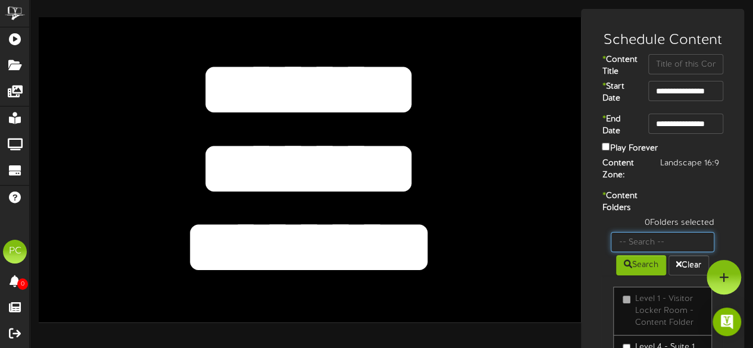
click at [681, 252] on input "text" at bounding box center [662, 242] width 104 height 20
click at [590, 104] on div "**********" at bounding box center [662, 94] width 157 height 27
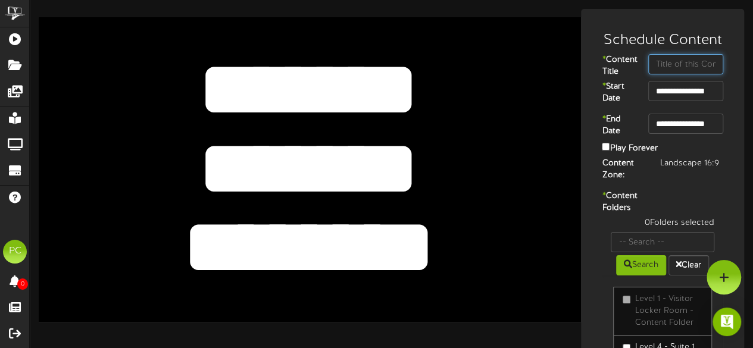
click at [674, 62] on input "text" at bounding box center [685, 64] width 75 height 20
type input "[PERSON_NAME]"
click at [638, 27] on div "Schedule Content" at bounding box center [662, 37] width 157 height 33
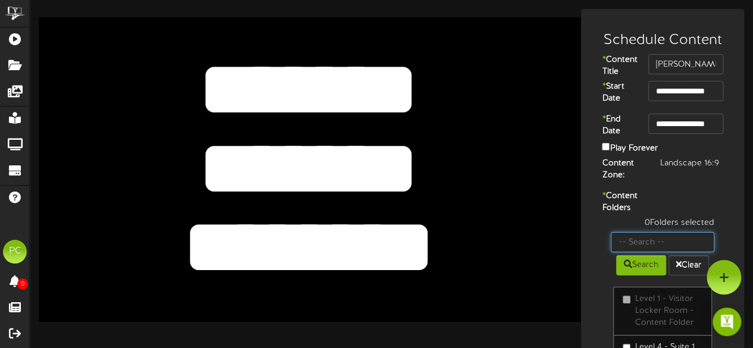
click at [641, 252] on input "text" at bounding box center [662, 242] width 104 height 20
type input "gall"
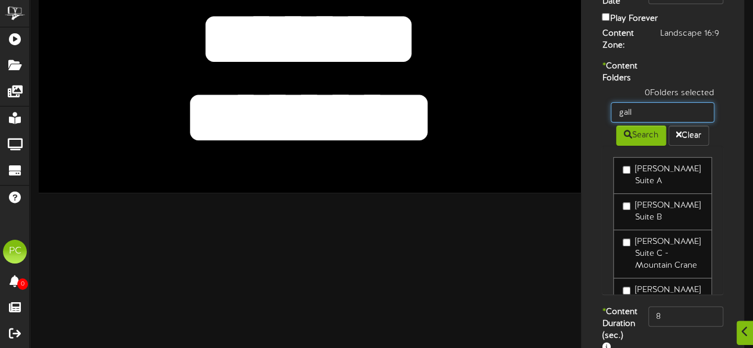
scroll to position [205, 0]
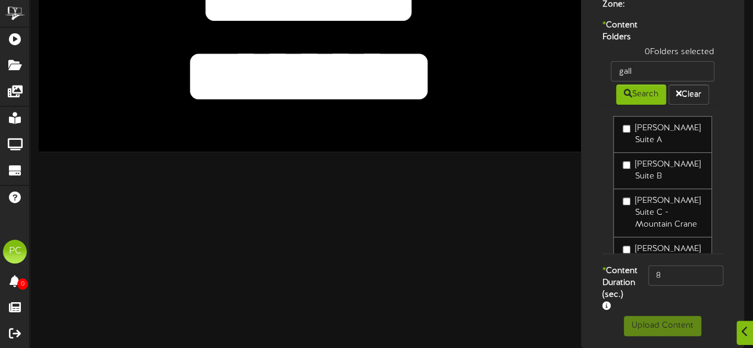
click at [638, 200] on label "[PERSON_NAME] Suite C - Mountain Crane" at bounding box center [662, 213] width 80 height 36
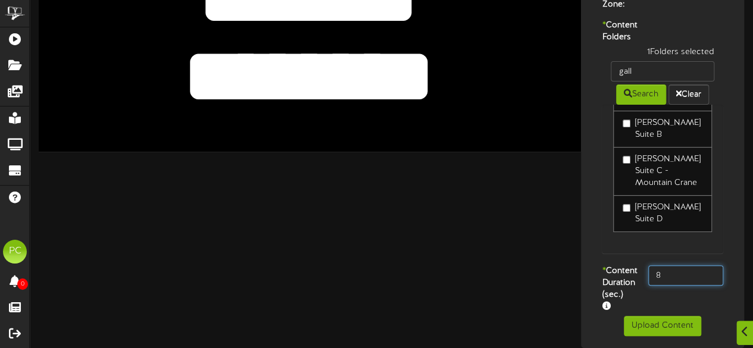
click at [674, 265] on input "8" at bounding box center [685, 275] width 75 height 20
type input "800"
click at [621, 265] on label "* Content Duration (sec.)" at bounding box center [616, 289] width 46 height 48
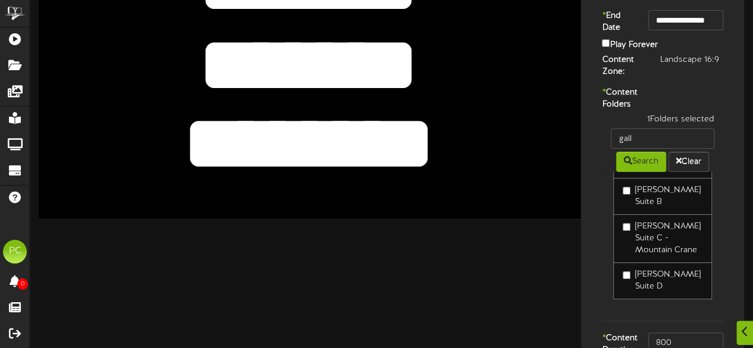
scroll to position [0, 0]
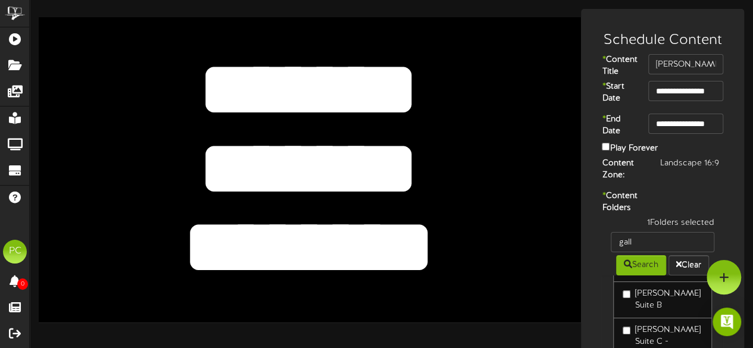
click at [234, 190] on textarea "*******" at bounding box center [309, 168] width 446 height 103
type textarea "******"
click at [257, 241] on textarea "********" at bounding box center [309, 247] width 446 height 103
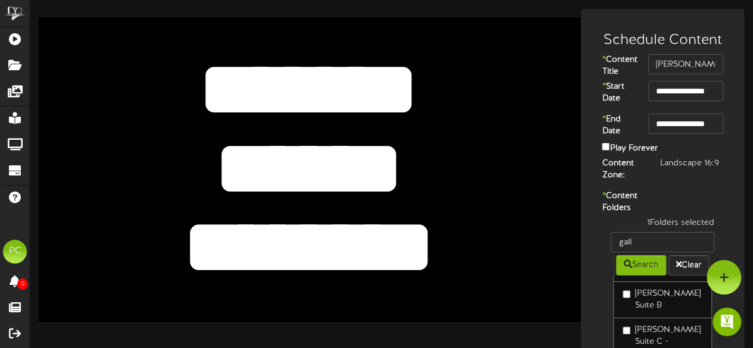
click at [257, 241] on textarea "********" at bounding box center [309, 247] width 446 height 103
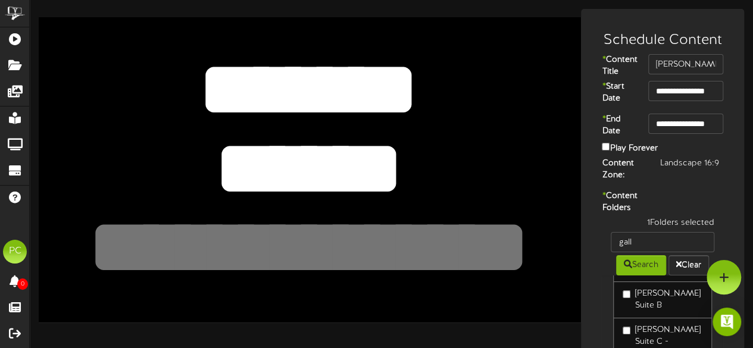
click at [556, 304] on div "******* ******** *******" at bounding box center [310, 169] width 542 height 305
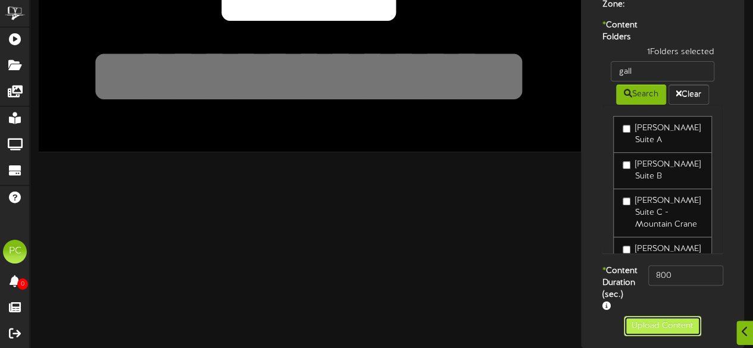
click at [665, 328] on button "Upload Content" at bounding box center [661, 326] width 77 height 20
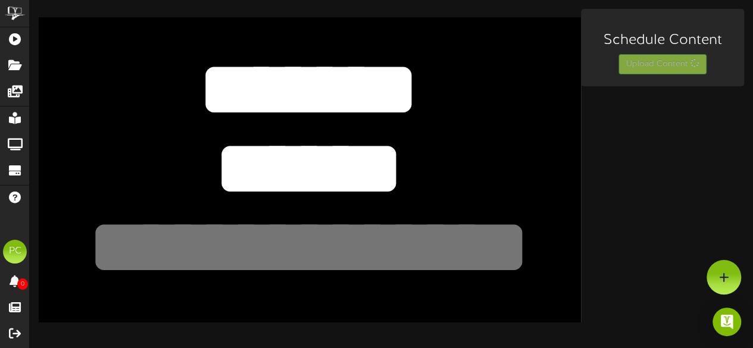
scroll to position [0, 0]
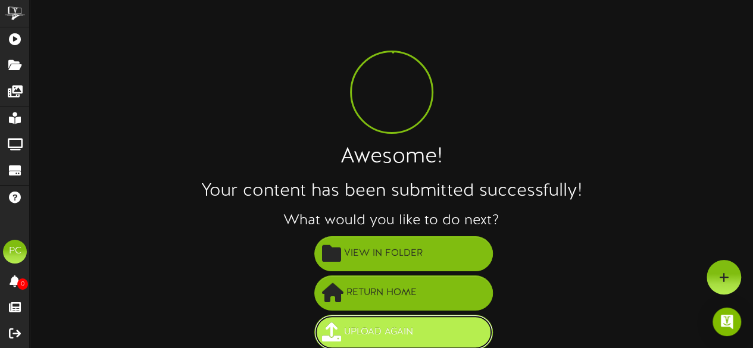
click at [381, 328] on span "Upload Again" at bounding box center [378, 332] width 75 height 20
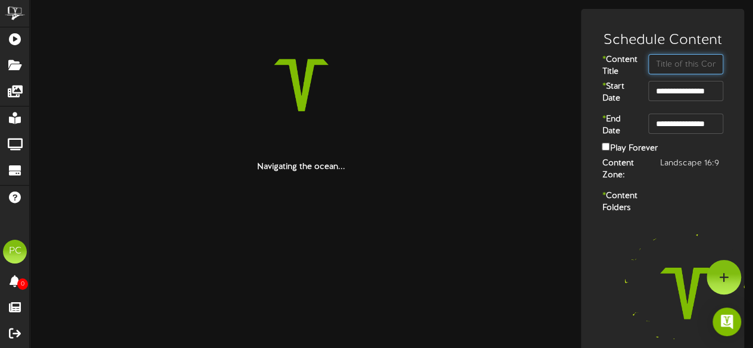
click at [666, 61] on input "text" at bounding box center [685, 64] width 75 height 20
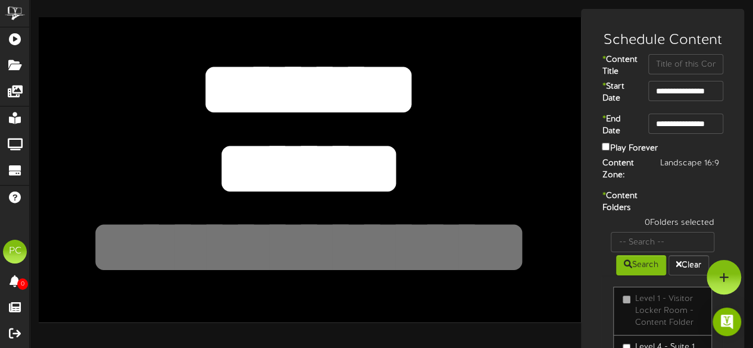
click at [251, 169] on textarea "******" at bounding box center [309, 168] width 446 height 103
type textarea "*****"
click at [249, 249] on textarea at bounding box center [309, 247] width 446 height 103
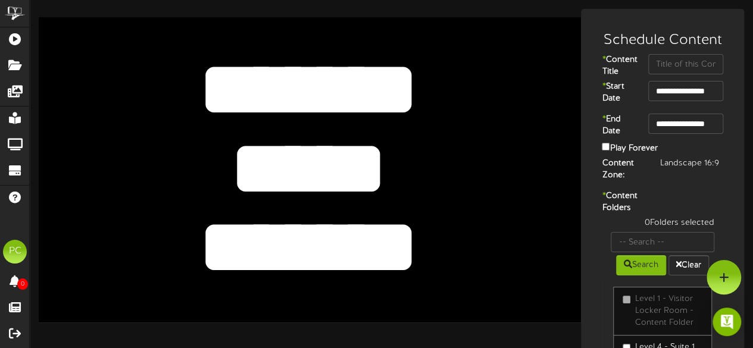
type textarea "*******"
click at [659, 67] on input "text" at bounding box center [685, 64] width 75 height 20
type input "[PERSON_NAME]"
click at [664, 170] on div "Landscape 16:9" at bounding box center [691, 164] width 81 height 12
click at [647, 252] on input "text" at bounding box center [662, 242] width 104 height 20
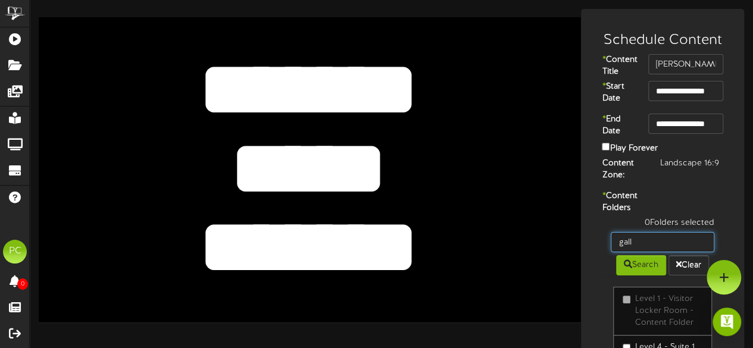
type input "gall"
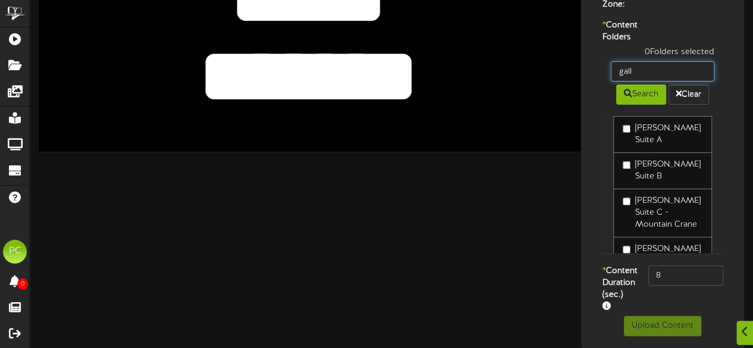
scroll to position [42, 0]
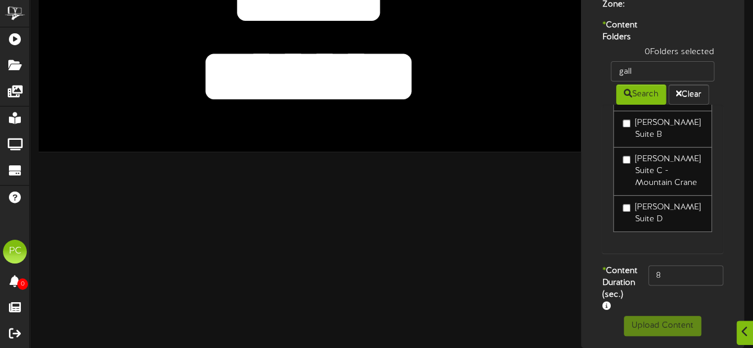
click at [640, 202] on label "[PERSON_NAME] Suite D" at bounding box center [662, 214] width 80 height 24
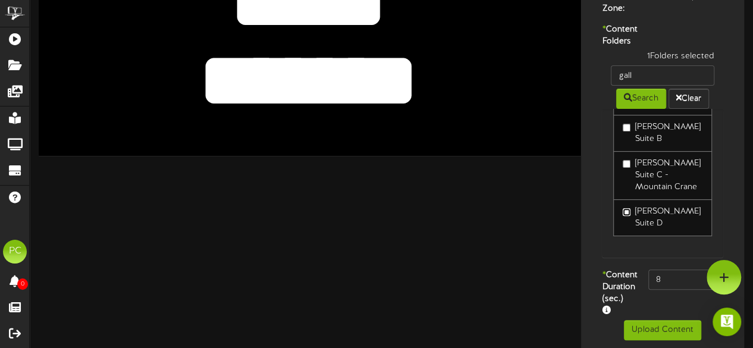
scroll to position [205, 0]
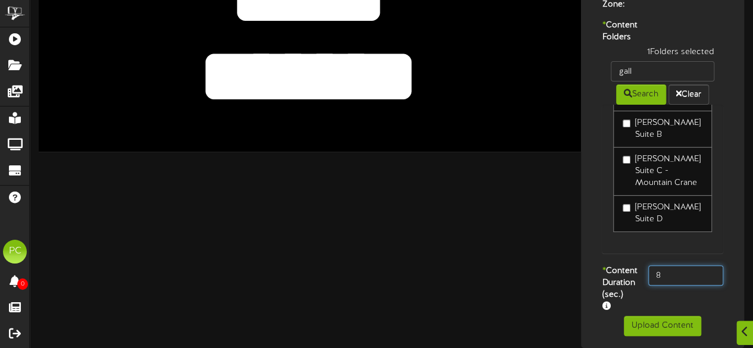
click at [672, 265] on input "8" at bounding box center [685, 275] width 75 height 20
type input "800"
click at [665, 284] on div "* Content Duration (sec.) 800" at bounding box center [662, 290] width 157 height 51
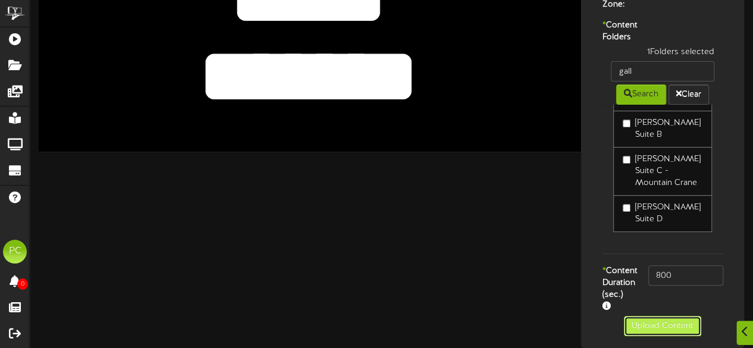
click at [654, 323] on button "Upload Content" at bounding box center [661, 326] width 77 height 20
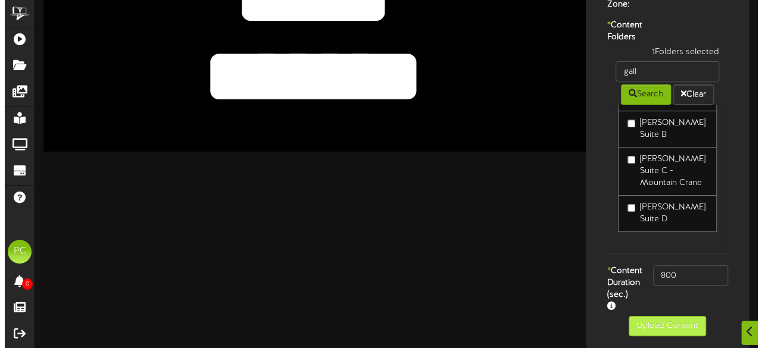
scroll to position [0, 0]
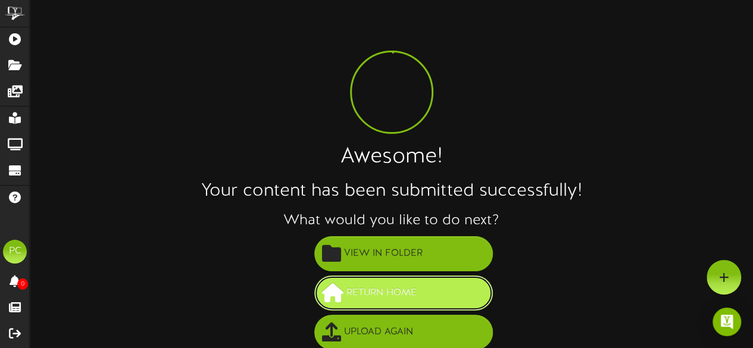
click at [406, 294] on span "Return Home" at bounding box center [381, 293] width 76 height 20
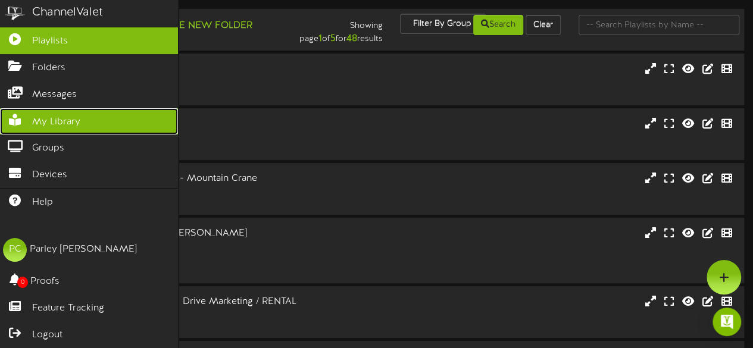
click at [38, 110] on link "My Library" at bounding box center [89, 121] width 178 height 27
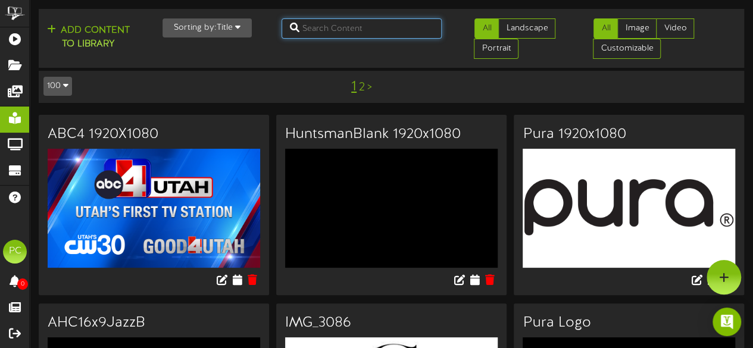
click at [341, 23] on input "text" at bounding box center [361, 28] width 161 height 20
type input "mammoth"
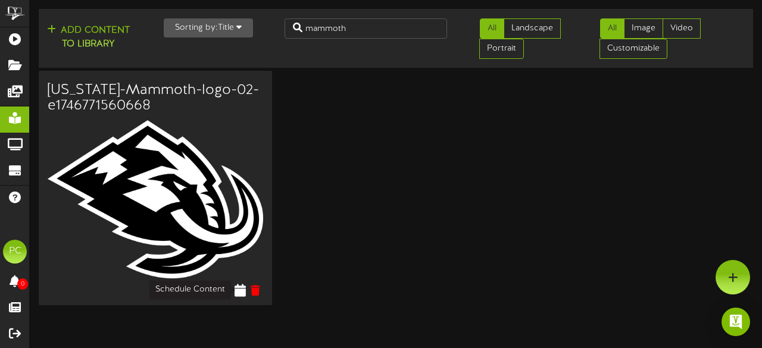
click at [242, 287] on icon at bounding box center [239, 289] width 11 height 13
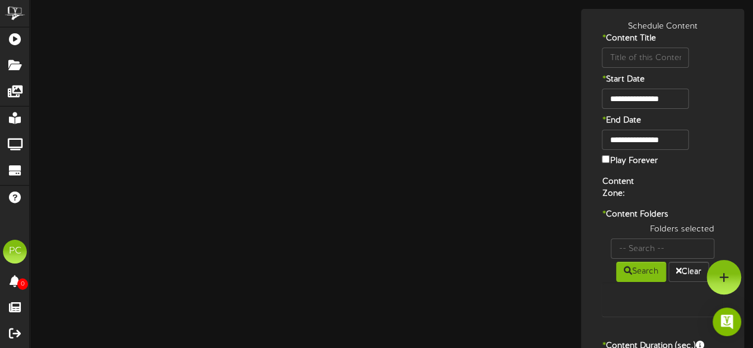
type input "[US_STATE]-Mammoth-logo-02-e1746771560668"
type input "8"
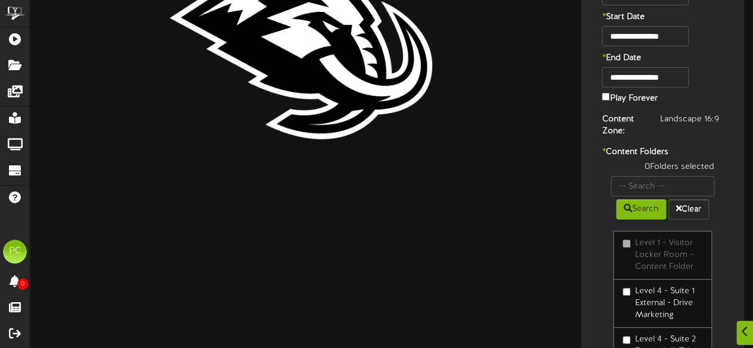
scroll to position [201, 0]
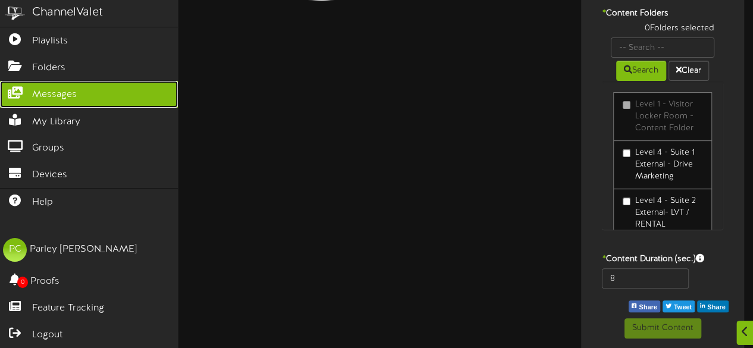
click at [61, 101] on link "Messages" at bounding box center [89, 94] width 178 height 27
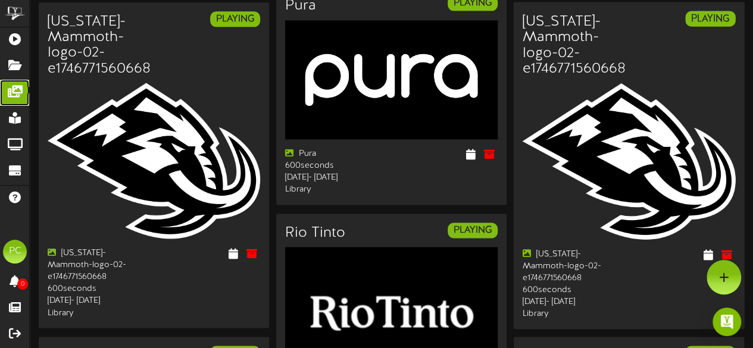
scroll to position [818, 0]
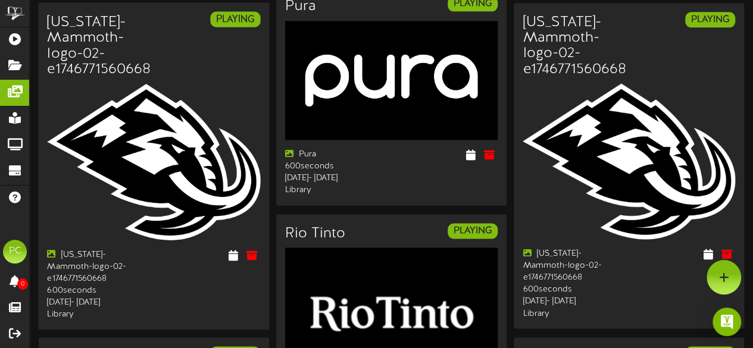
click at [134, 121] on img at bounding box center [153, 161] width 213 height 156
click at [230, 261] on icon at bounding box center [232, 253] width 11 height 13
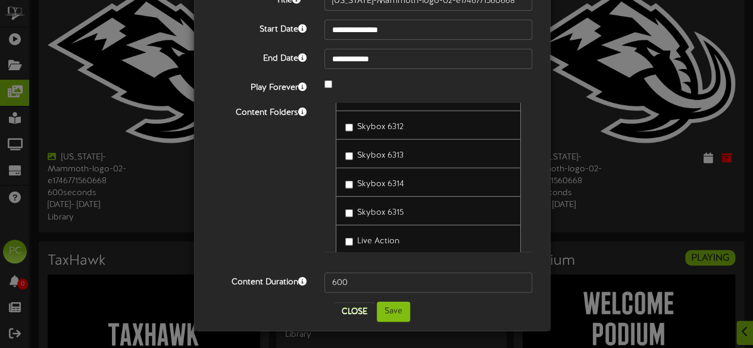
scroll to position [1830, 0]
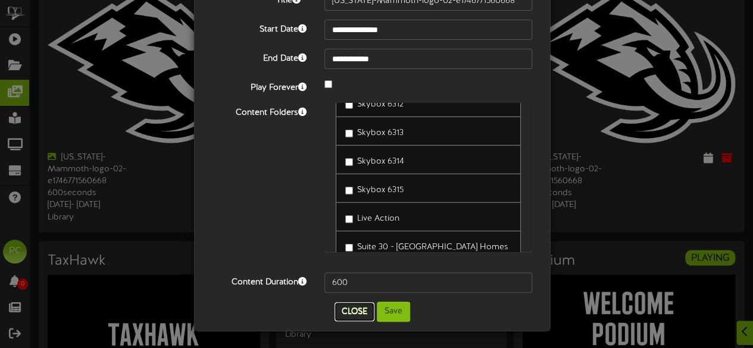
click at [338, 317] on button "Close" at bounding box center [354, 311] width 40 height 19
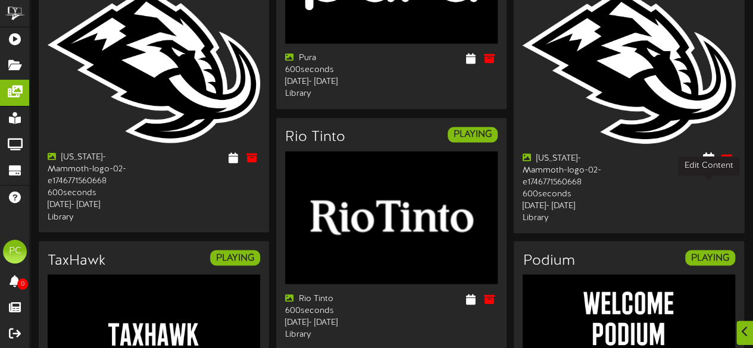
click at [708, 164] on icon at bounding box center [708, 157] width 11 height 13
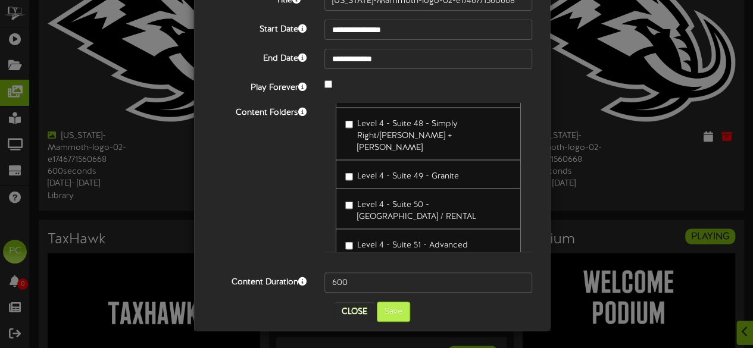
scroll to position [1170, 0]
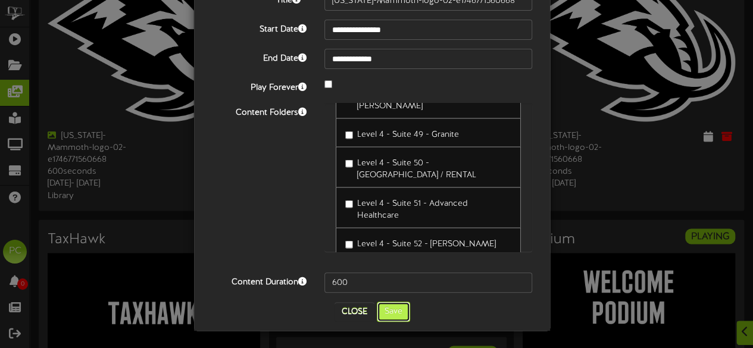
click at [386, 312] on button "Save" at bounding box center [393, 312] width 33 height 20
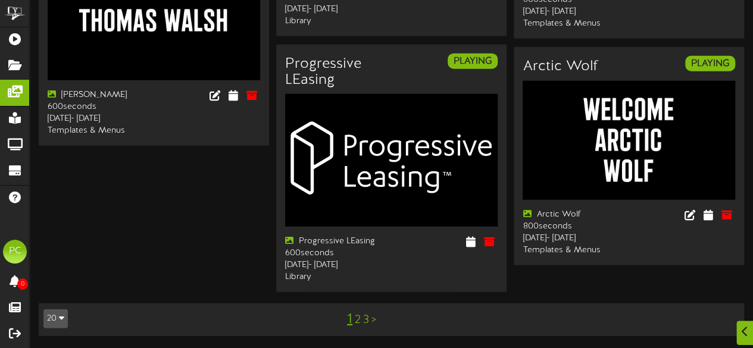
scroll to position [1528, 0]
click at [356, 322] on link "2" at bounding box center [358, 320] width 6 height 13
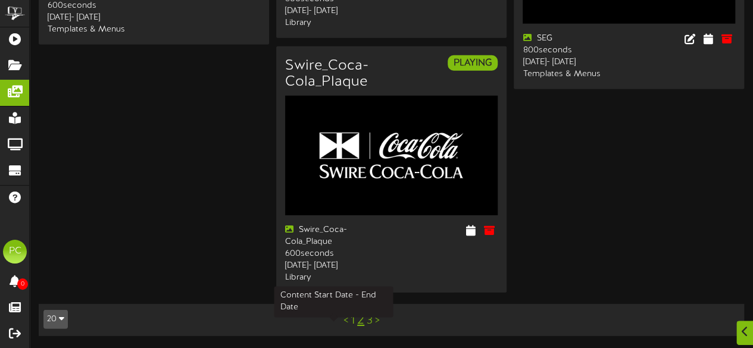
scroll to position [1646, 0]
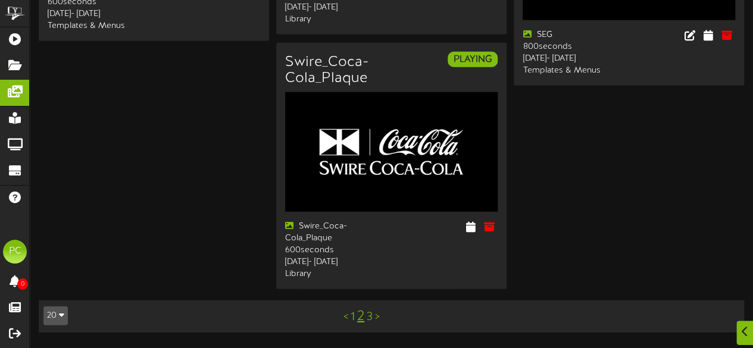
click at [368, 319] on link "3" at bounding box center [369, 317] width 6 height 13
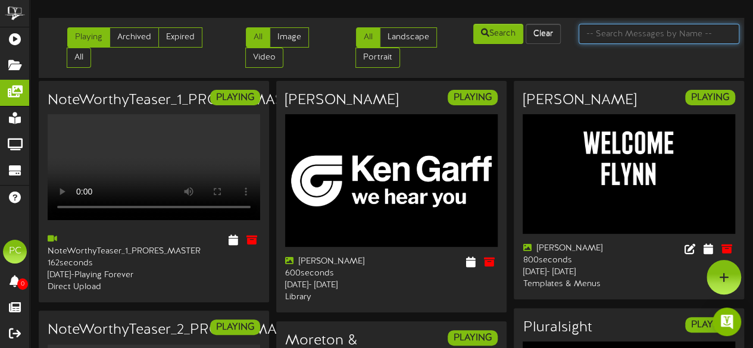
click at [598, 30] on input "text" at bounding box center [658, 34] width 161 height 20
type input "wcf"
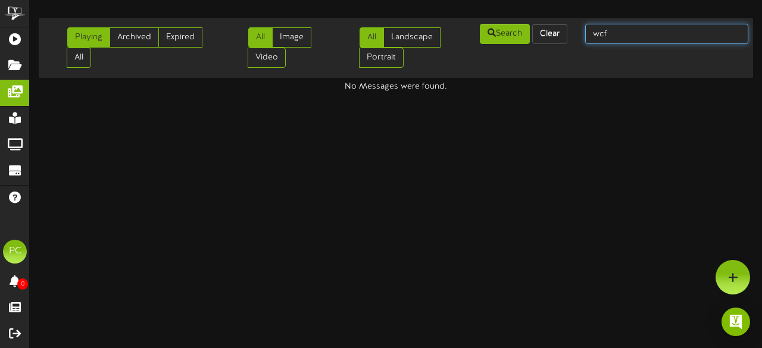
click at [615, 34] on input "wcf" at bounding box center [666, 34] width 163 height 20
type input "insurance"
click at [615, 34] on input "insurance" at bounding box center [666, 34] width 163 height 20
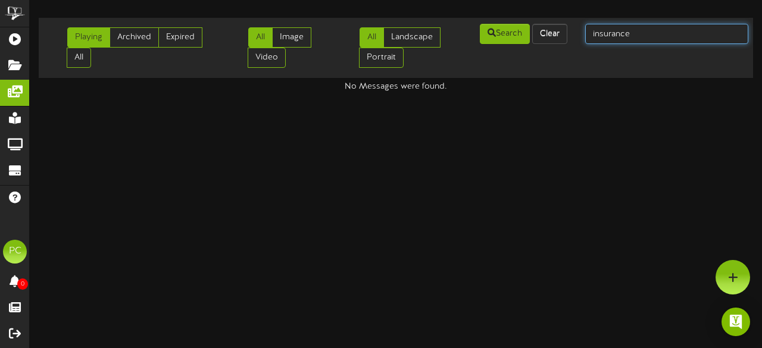
click at [615, 34] on input "insurance" at bounding box center [666, 34] width 163 height 20
type input "22"
click at [615, 34] on input "22" at bounding box center [666, 34] width 163 height 20
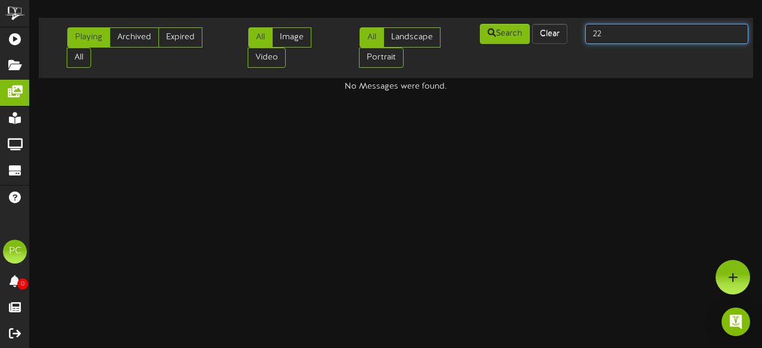
click at [615, 34] on input "22" at bounding box center [666, 34] width 163 height 20
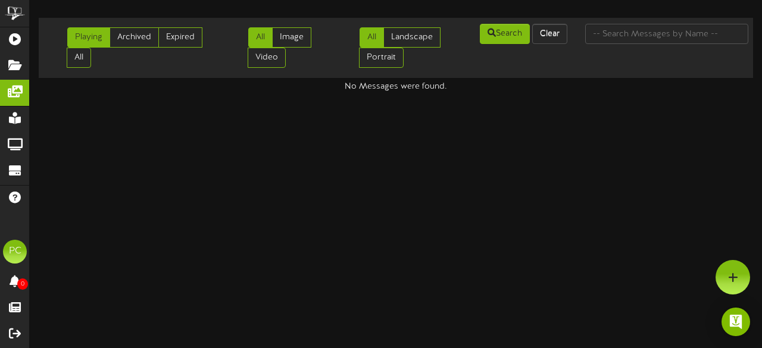
click at [613, 93] on html "ChannelValet Playlists Folders Messages My Library Groups Devices Help PC Parle…" at bounding box center [381, 46] width 762 height 93
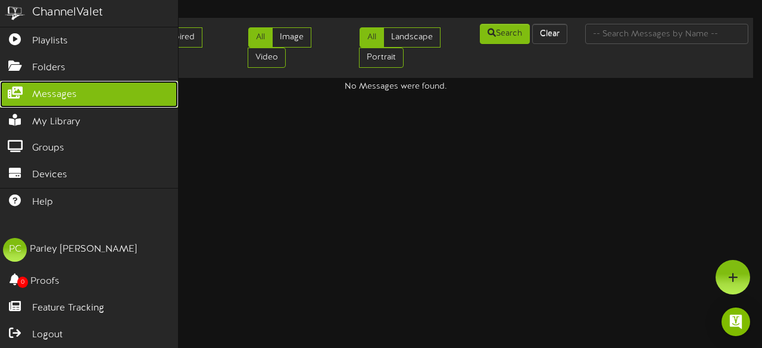
click at [43, 95] on span "Messages" at bounding box center [54, 95] width 45 height 14
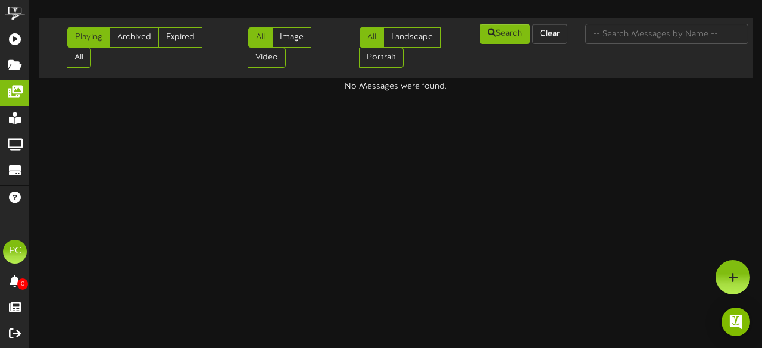
click at [444, 93] on html "ChannelValet Playlists Folders Messages My Library Groups Devices Help PC Parle…" at bounding box center [381, 46] width 762 height 93
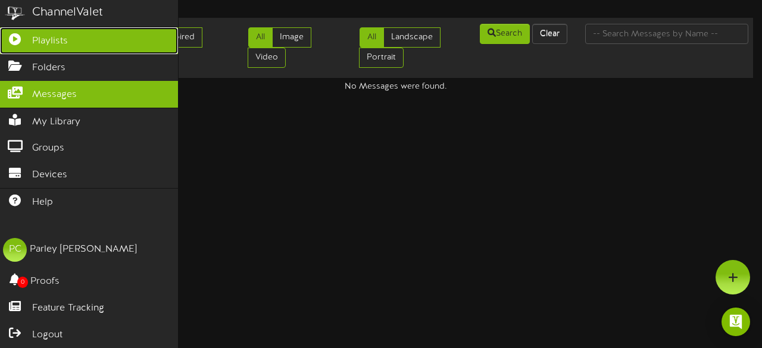
click at [46, 29] on link "Playlists" at bounding box center [89, 40] width 178 height 27
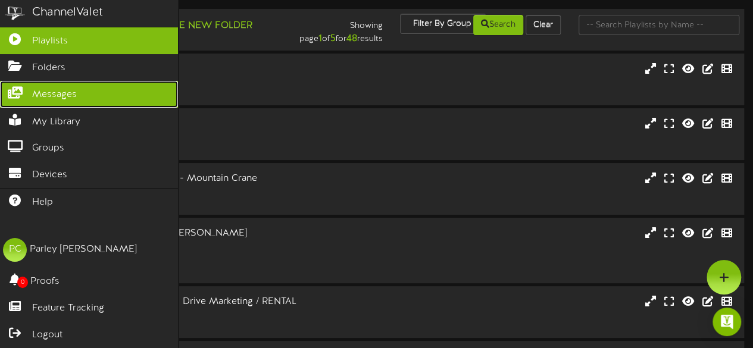
click at [65, 102] on link "Messages" at bounding box center [89, 94] width 178 height 27
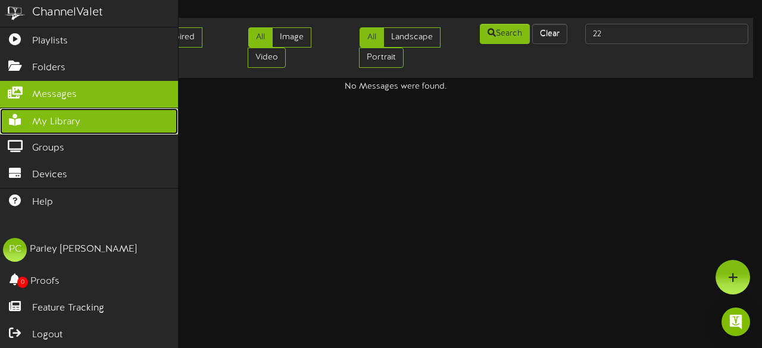
click at [19, 114] on icon at bounding box center [15, 118] width 30 height 9
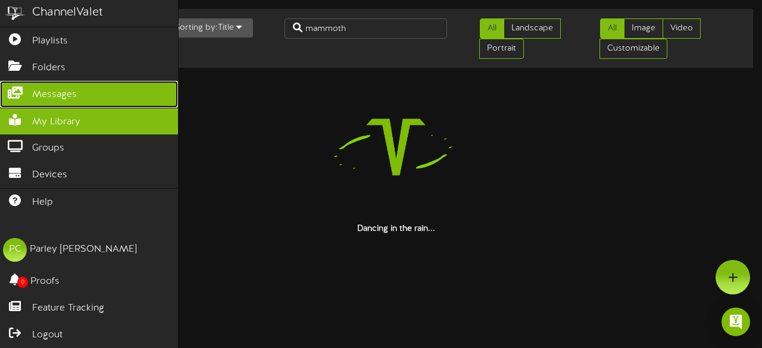
click at [27, 81] on link "Messages" at bounding box center [89, 94] width 178 height 27
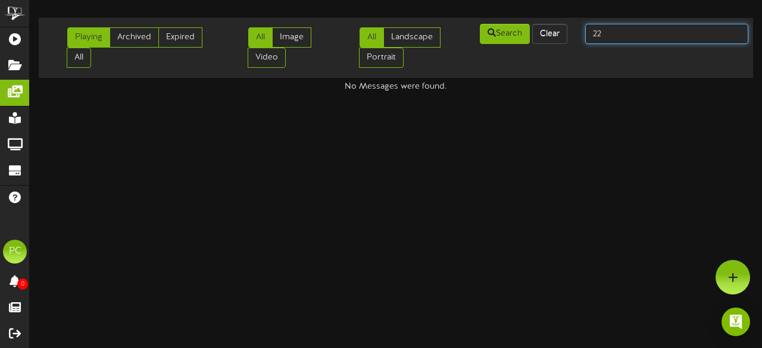
click at [626, 36] on input "22" at bounding box center [666, 34] width 163 height 20
type input "2"
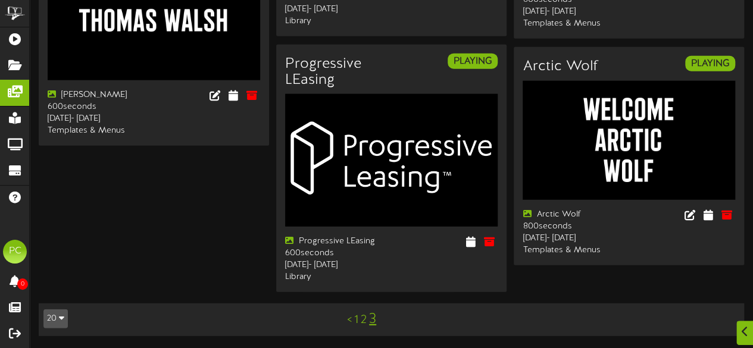
scroll to position [1528, 0]
click at [62, 322] on icon "button" at bounding box center [61, 318] width 5 height 8
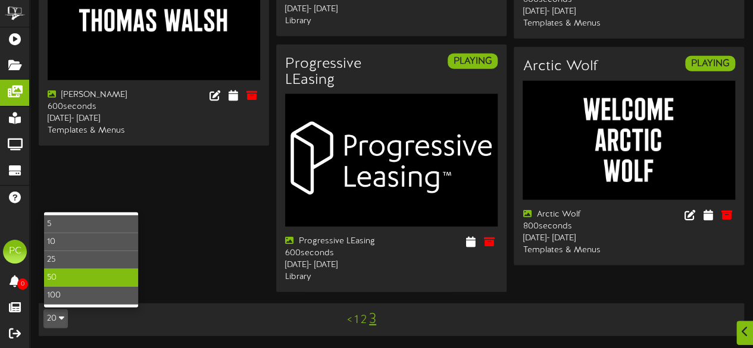
click at [65, 286] on div "50" at bounding box center [91, 278] width 94 height 18
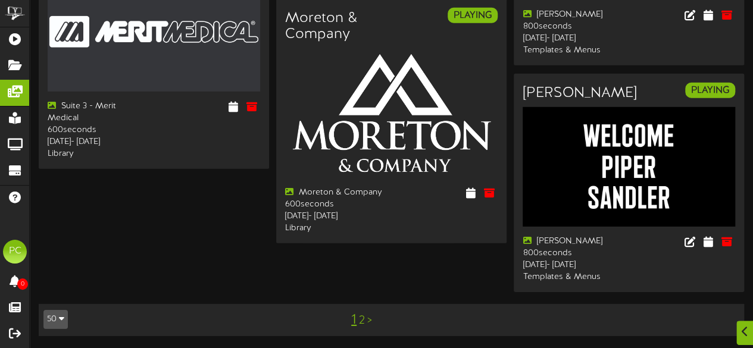
scroll to position [4118, 0]
click at [361, 325] on link "2" at bounding box center [362, 320] width 6 height 13
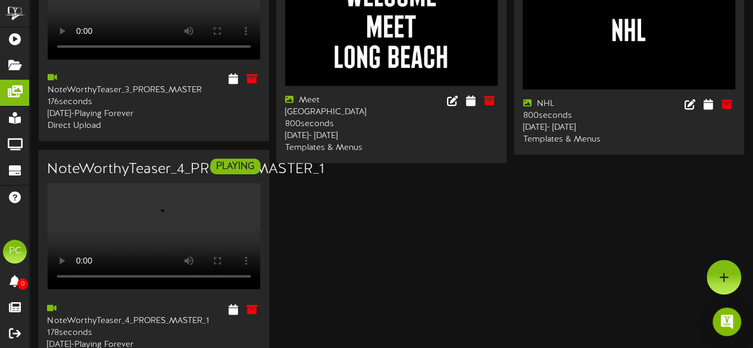
scroll to position [619, 0]
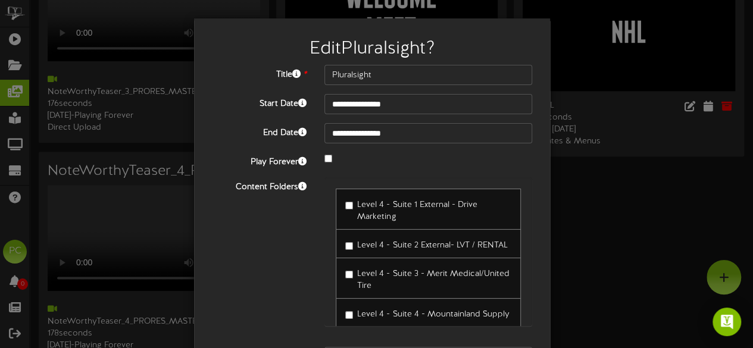
click at [381, 238] on label "Level 4 - Suite 2 External- LVT / RENTAL" at bounding box center [426, 244] width 162 height 16
click at [365, 243] on span "Level 4 - Suite 2 External- LVT / RENTAL" at bounding box center [432, 245] width 150 height 9
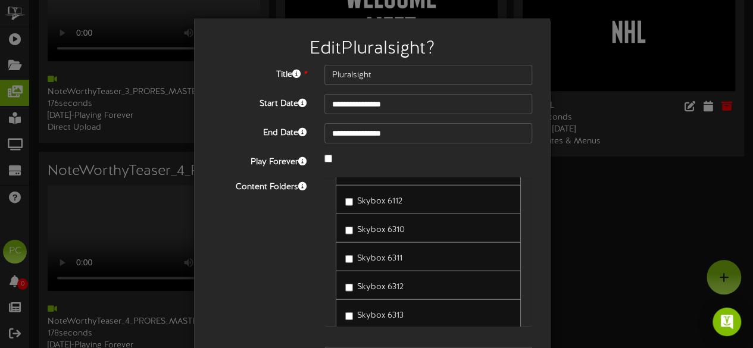
scroll to position [1830, 0]
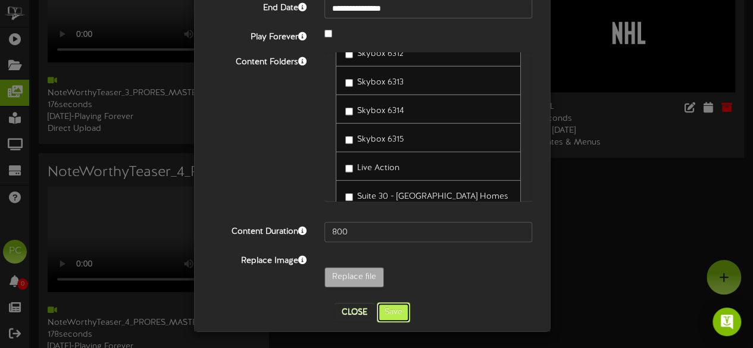
click at [387, 316] on button "Save" at bounding box center [393, 312] width 33 height 20
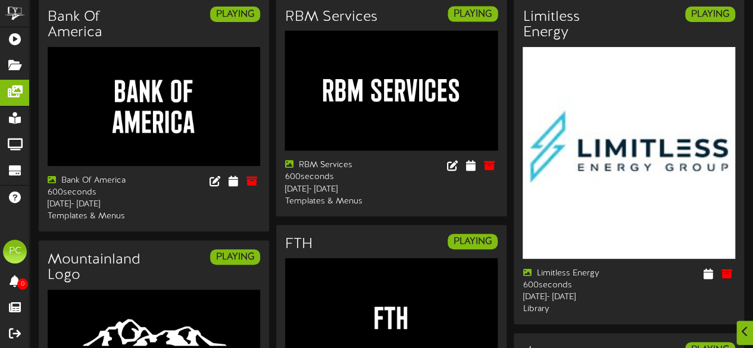
scroll to position [0, 0]
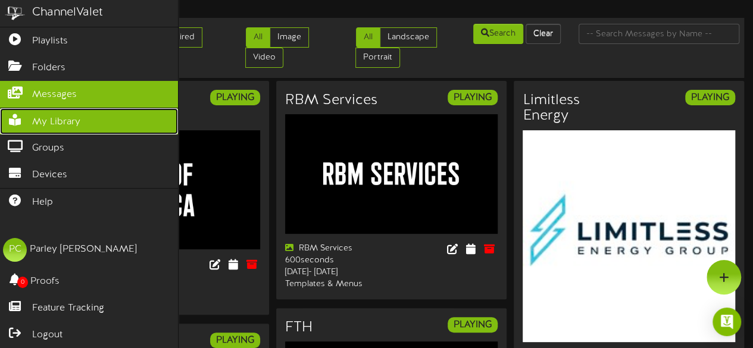
click at [42, 115] on span "My Library" at bounding box center [56, 122] width 48 height 14
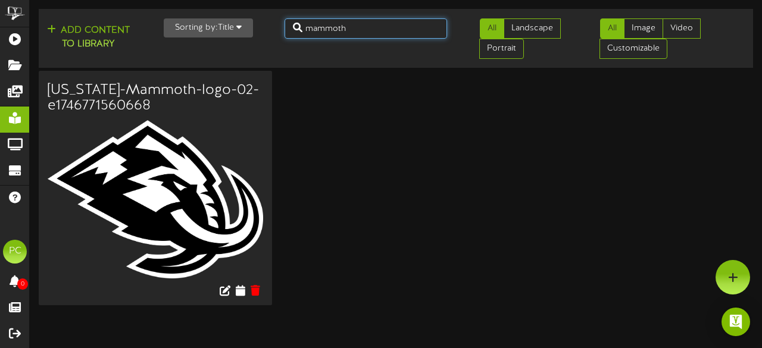
click at [321, 32] on input "mammoth" at bounding box center [365, 28] width 163 height 20
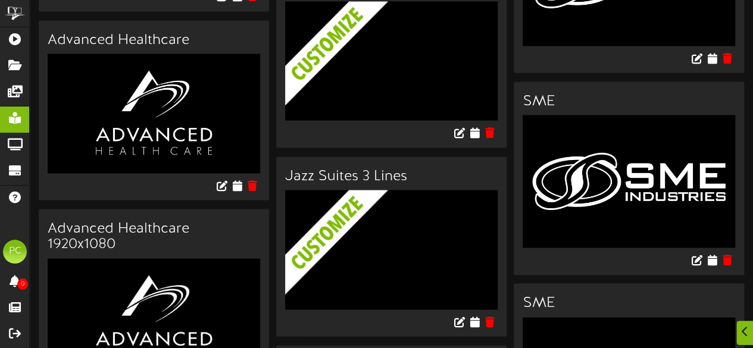
scroll to position [1134, 0]
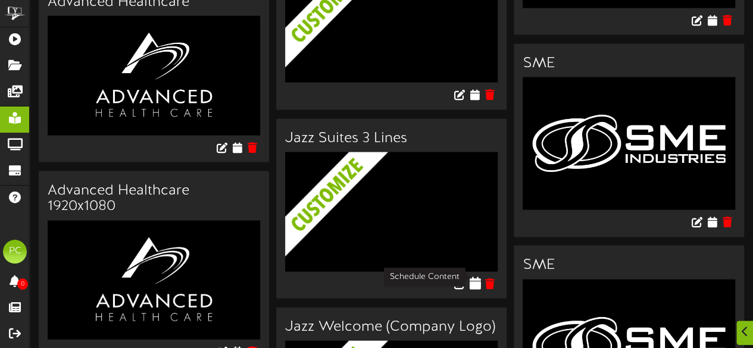
click at [475, 277] on icon at bounding box center [474, 283] width 11 height 13
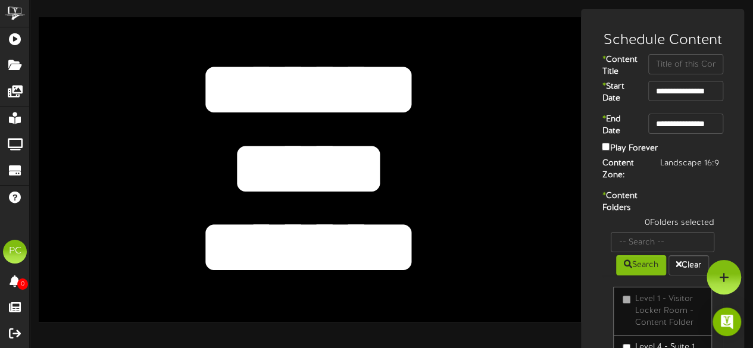
click at [335, 159] on textarea "*****" at bounding box center [309, 168] width 446 height 103
type textarea "*****"
click at [328, 235] on textarea "*******" at bounding box center [309, 247] width 446 height 103
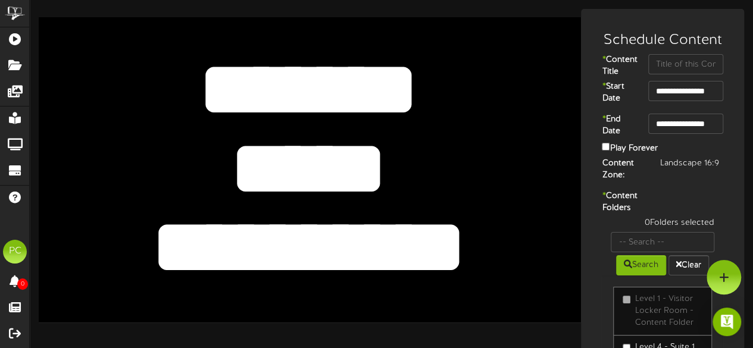
type textarea "**********"
click at [660, 55] on input "text" at bounding box center [685, 64] width 75 height 20
type input "eduro healthcare"
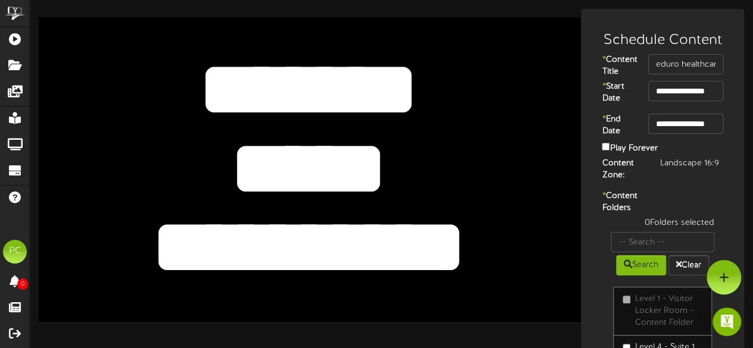
click at [662, 184] on div "Content Zone: Landscape 16:9" at bounding box center [662, 171] width 157 height 27
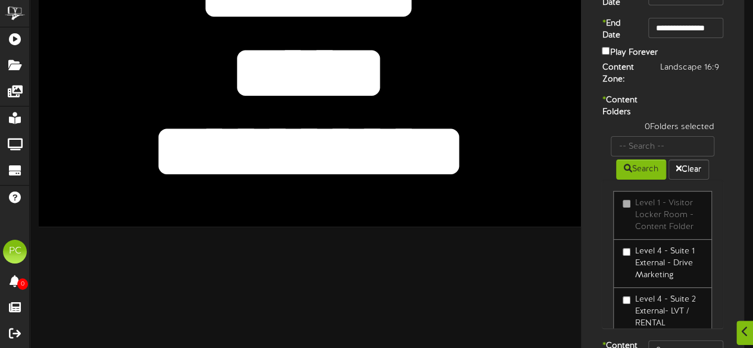
scroll to position [96, 0]
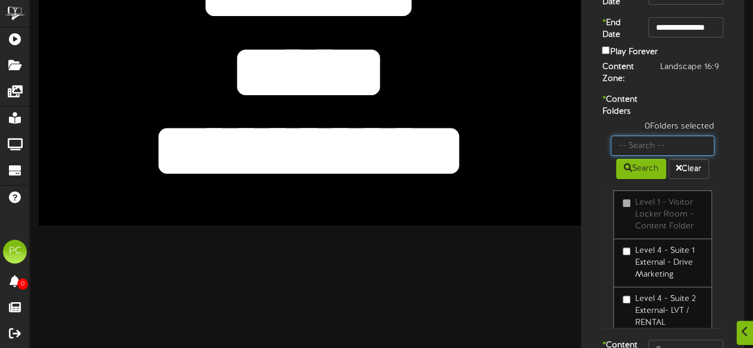
click at [631, 156] on input "text" at bounding box center [662, 146] width 104 height 20
type input "5"
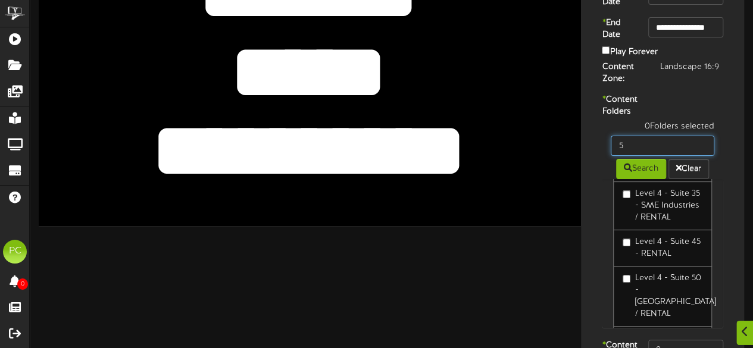
scroll to position [0, 0]
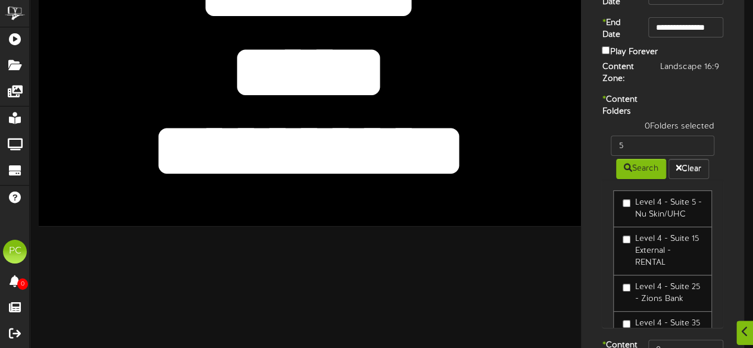
click at [664, 134] on div "* Content Folders 0 Folders selected 5 Search Clear Level 4 - Suite 5 - Nu Skin…" at bounding box center [662, 217] width 157 height 246
click at [653, 221] on label "Level 4 - Suite 5 - Nu Skin/UHC" at bounding box center [662, 209] width 80 height 24
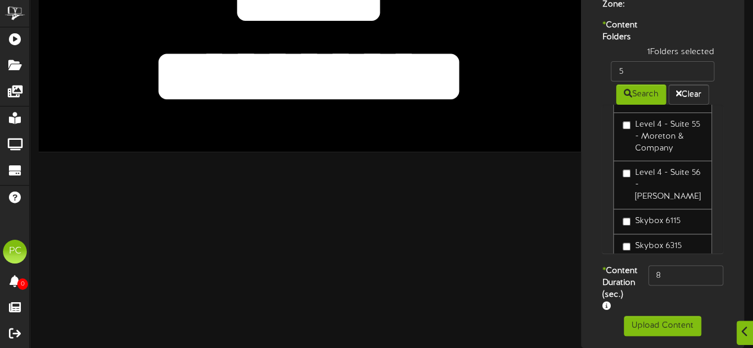
scroll to position [205, 0]
click at [673, 265] on input "8" at bounding box center [685, 275] width 75 height 20
type input "800"
click at [662, 290] on div "* Content Duration (sec.) 800" at bounding box center [662, 290] width 157 height 51
click at [648, 330] on button "Upload Content" at bounding box center [661, 326] width 77 height 20
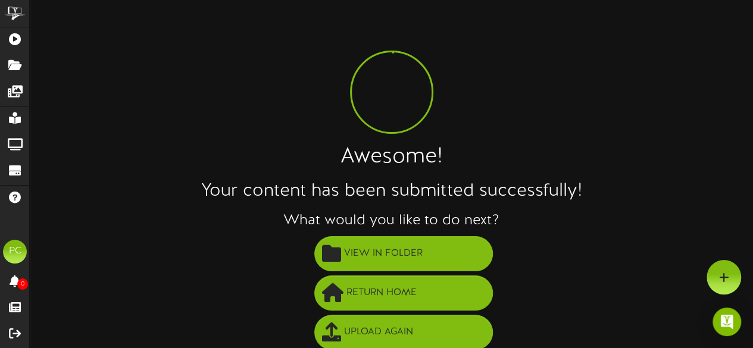
scroll to position [86, 0]
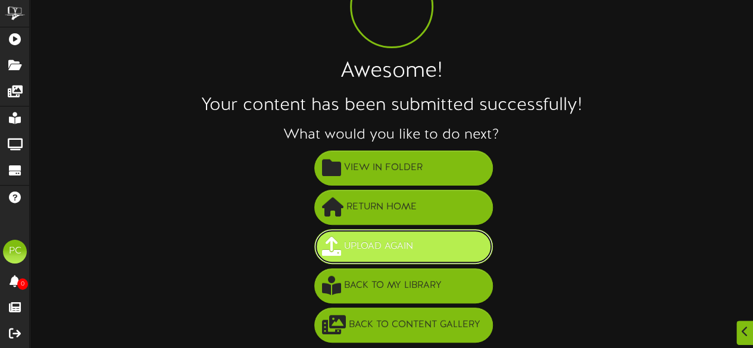
click at [442, 233] on button "Upload Again" at bounding box center [403, 246] width 178 height 35
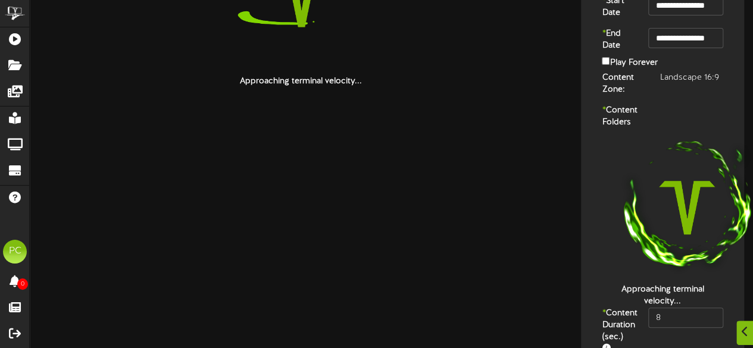
scroll to position [94, 0]
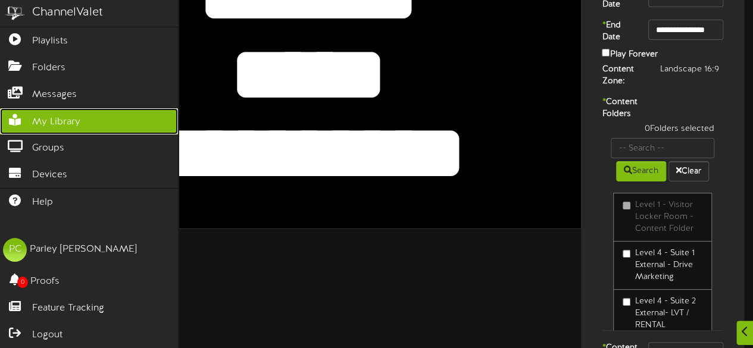
click at [36, 120] on span "My Library" at bounding box center [56, 122] width 48 height 14
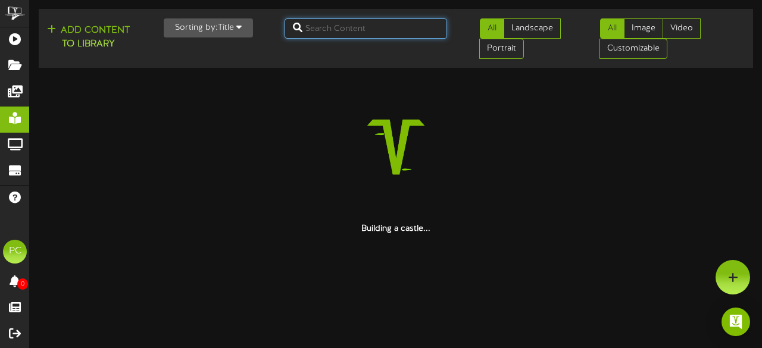
click at [337, 29] on input "text" at bounding box center [365, 28] width 163 height 20
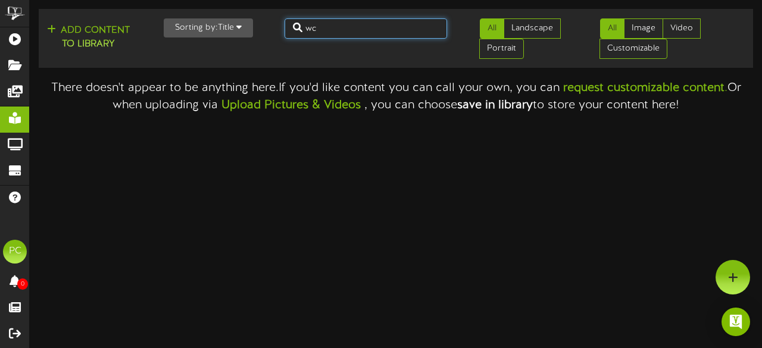
type input "w"
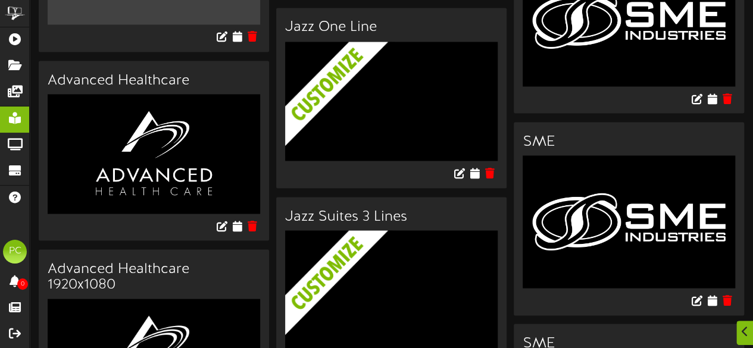
scroll to position [1149, 0]
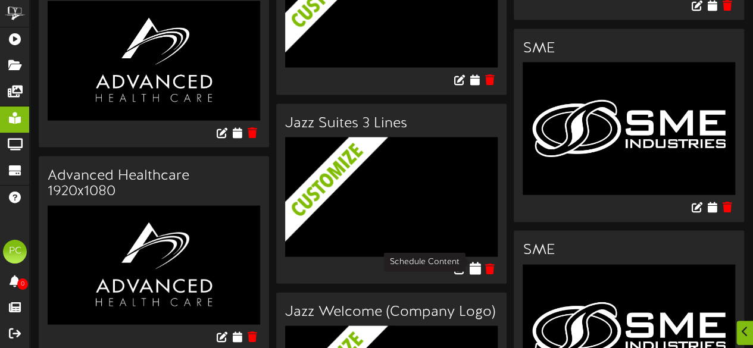
click at [474, 262] on icon at bounding box center [474, 268] width 11 height 13
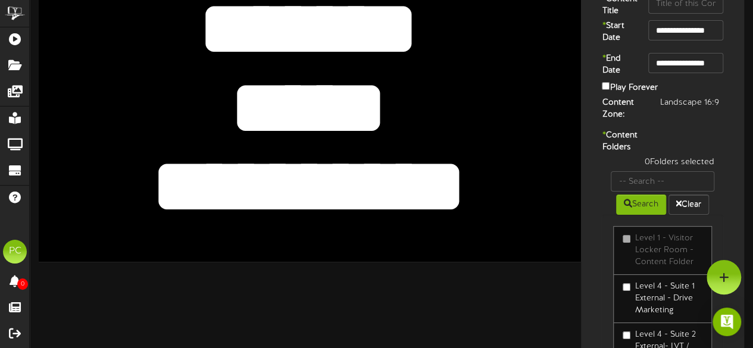
scroll to position [59, 0]
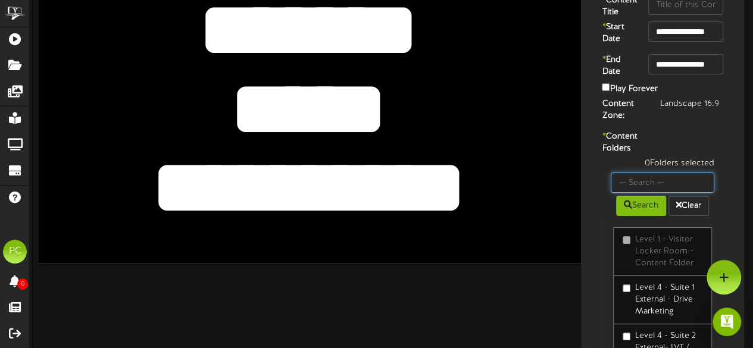
click at [658, 193] on input "text" at bounding box center [662, 183] width 104 height 20
type input "suite 22"
click at [628, 209] on icon at bounding box center [627, 204] width 8 height 8
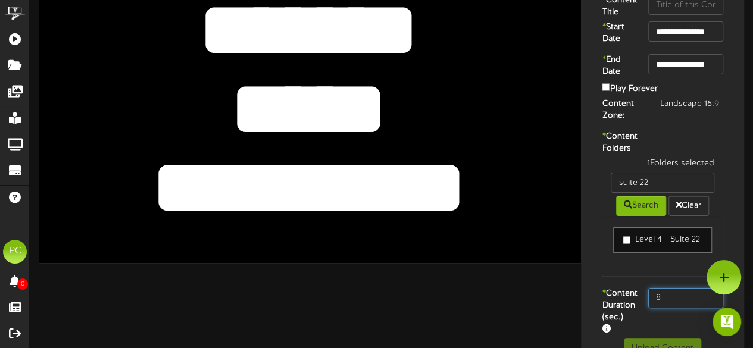
click at [670, 308] on input "8" at bounding box center [685, 298] width 75 height 20
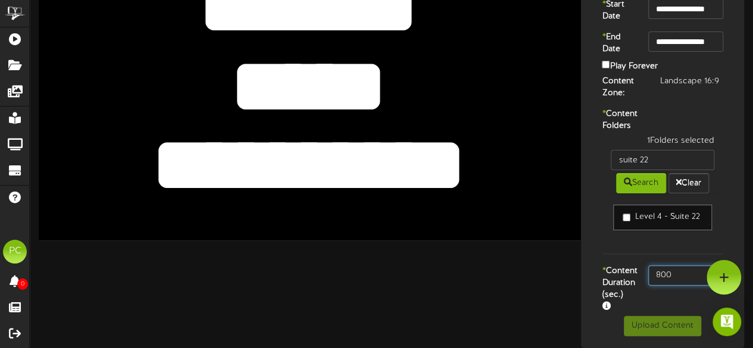
scroll to position [0, 0]
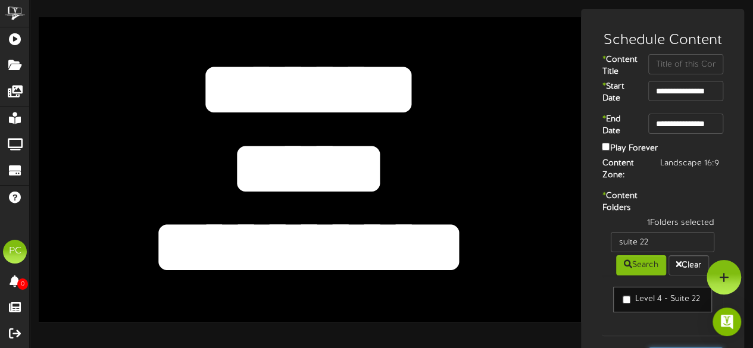
type input "800"
click at [681, 70] on input "text" at bounding box center [685, 64] width 75 height 20
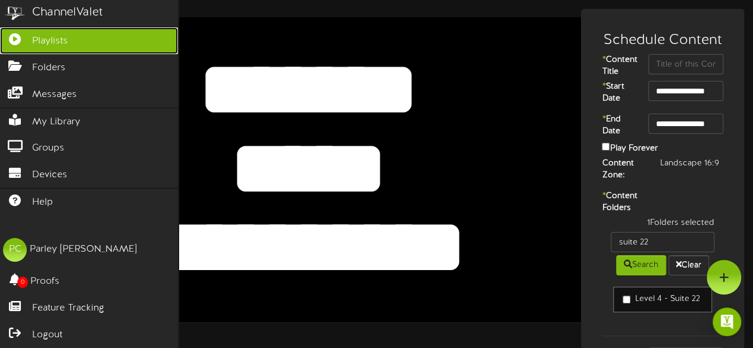
click at [59, 37] on span "Playlists" at bounding box center [50, 42] width 36 height 14
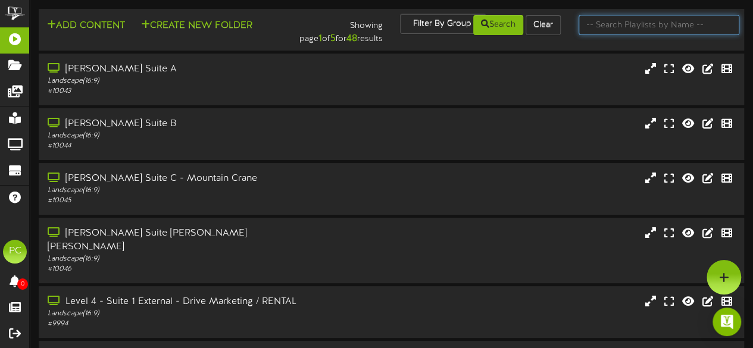
click at [628, 32] on input "text" at bounding box center [658, 25] width 161 height 20
type input "suite 22"
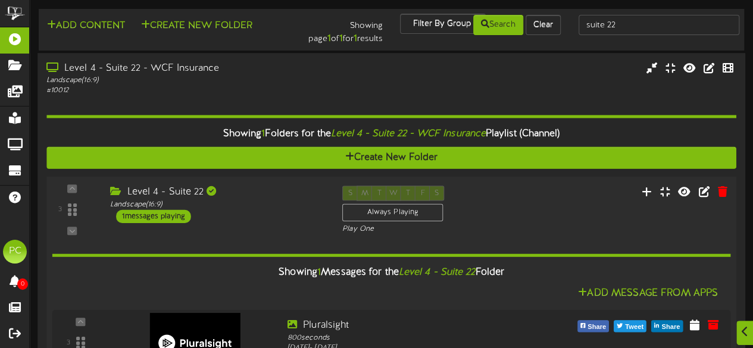
scroll to position [58, 0]
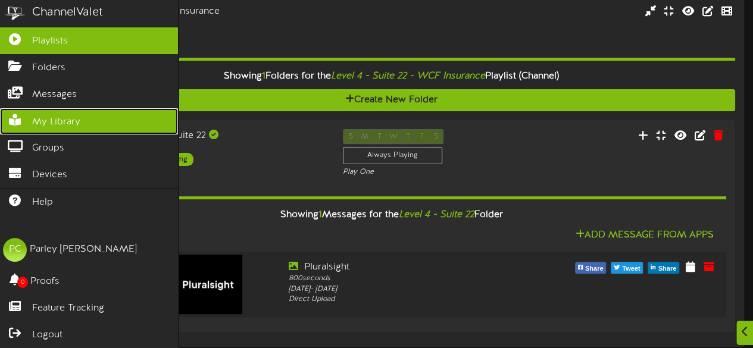
click at [19, 110] on link "My Library" at bounding box center [89, 121] width 178 height 27
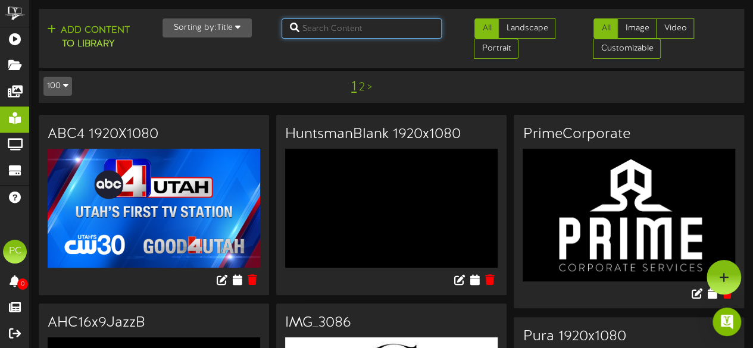
click at [334, 32] on input "text" at bounding box center [361, 28] width 161 height 20
type input "wcf"
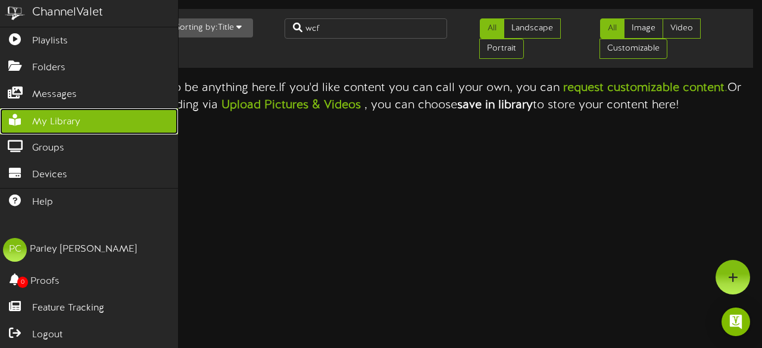
click at [38, 118] on span "My Library" at bounding box center [56, 122] width 48 height 14
click at [67, 118] on span "My Library" at bounding box center [56, 122] width 48 height 14
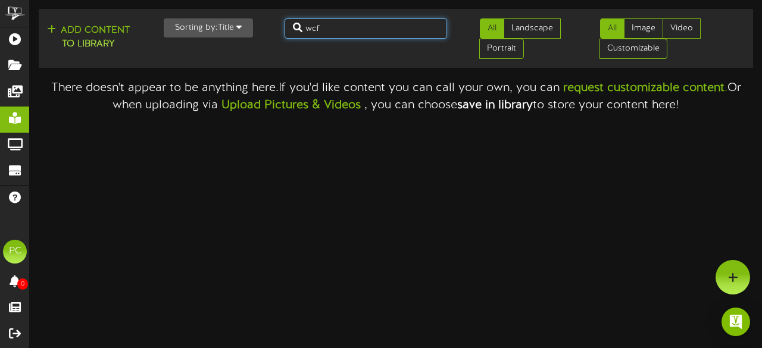
click at [318, 23] on input "wcf" at bounding box center [365, 28] width 163 height 20
type input "pura"
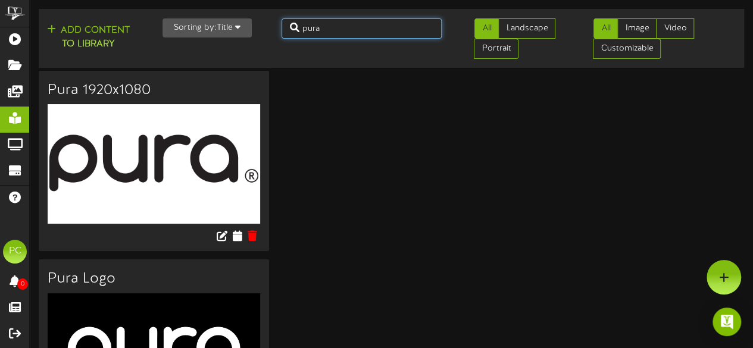
scroll to position [96, 0]
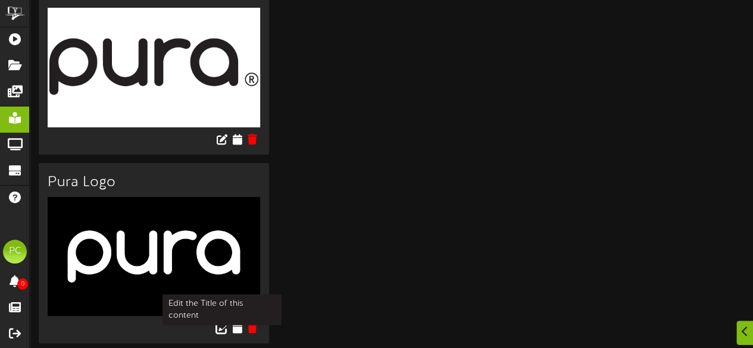
click at [220, 325] on icon at bounding box center [221, 327] width 13 height 13
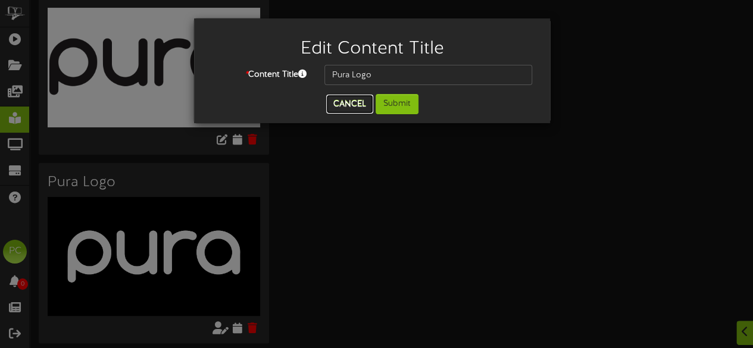
click at [356, 109] on button "Cancel" at bounding box center [349, 104] width 47 height 19
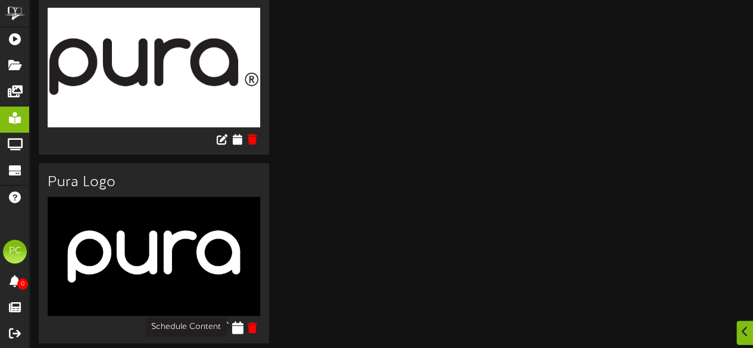
click at [235, 330] on icon at bounding box center [236, 327] width 11 height 13
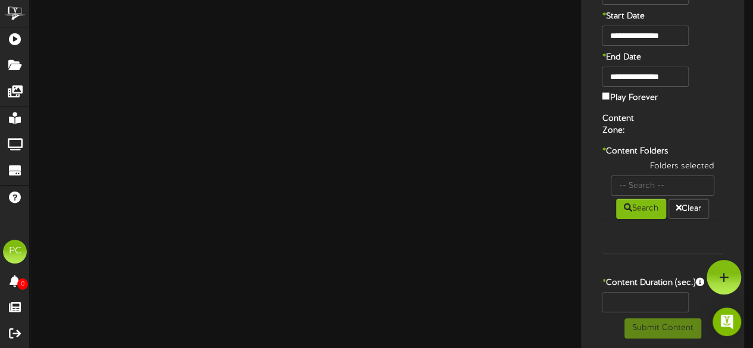
type input "Pura Logo"
type input "8"
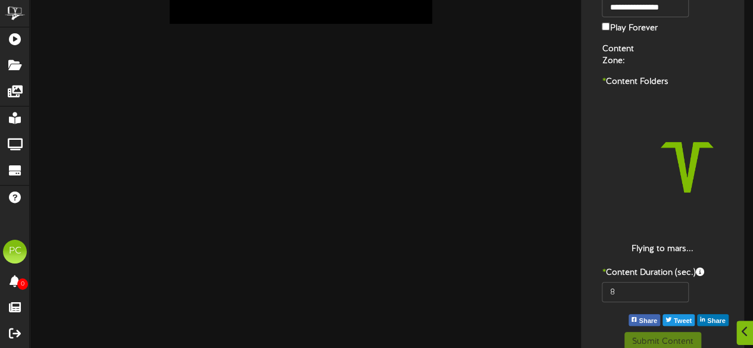
scroll to position [133, 0]
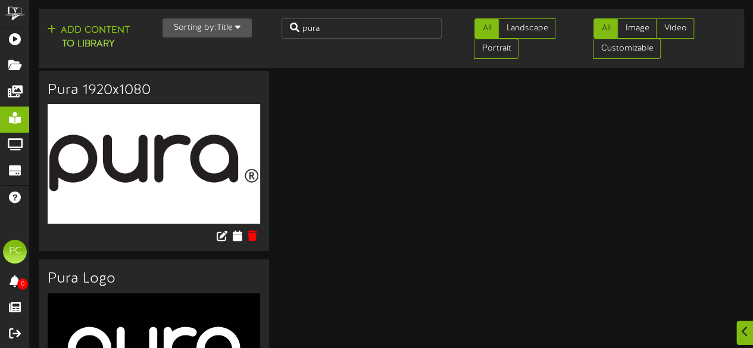
scroll to position [96, 0]
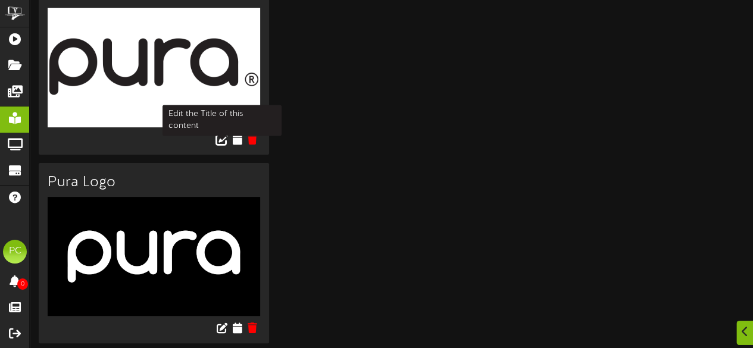
click at [218, 134] on icon at bounding box center [221, 139] width 13 height 13
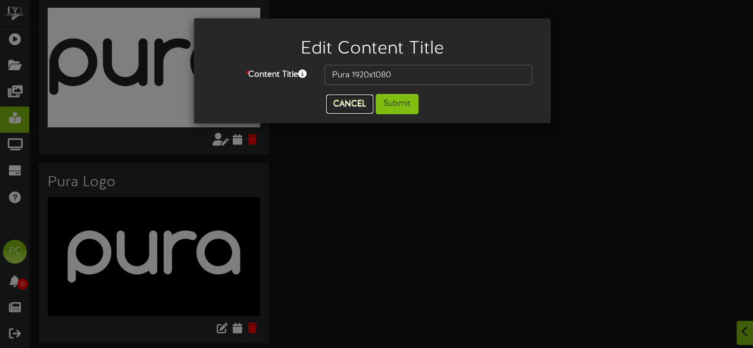
click at [347, 100] on button "Cancel" at bounding box center [349, 104] width 47 height 19
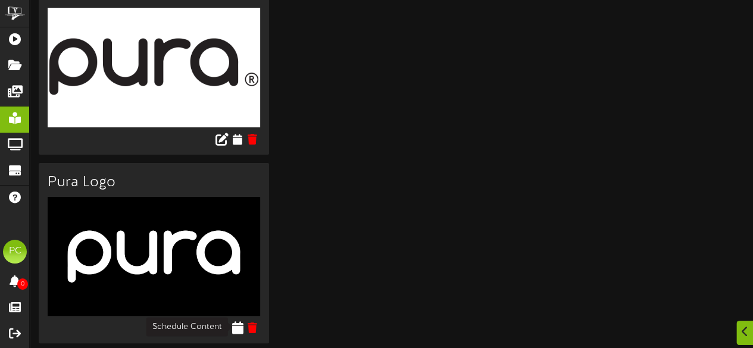
click at [236, 325] on icon at bounding box center [236, 327] width 11 height 13
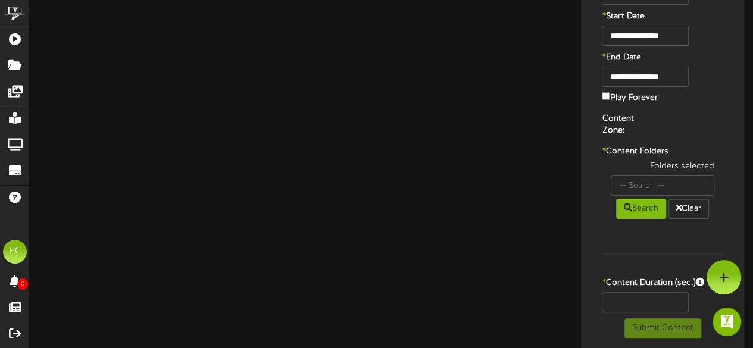
type input "Pura Logo"
type input "8"
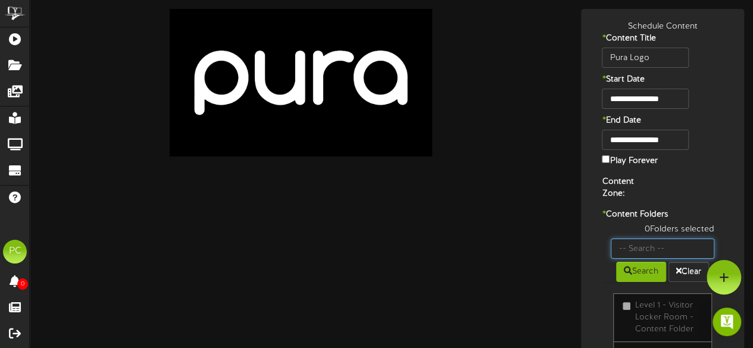
click at [637, 240] on input "text" at bounding box center [662, 249] width 104 height 20
type input "18"
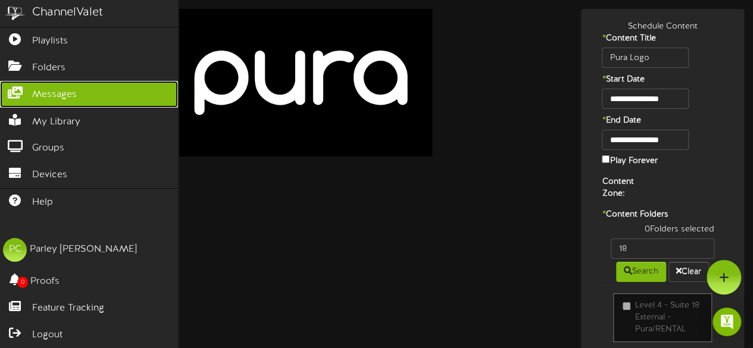
click at [25, 93] on icon at bounding box center [15, 91] width 30 height 9
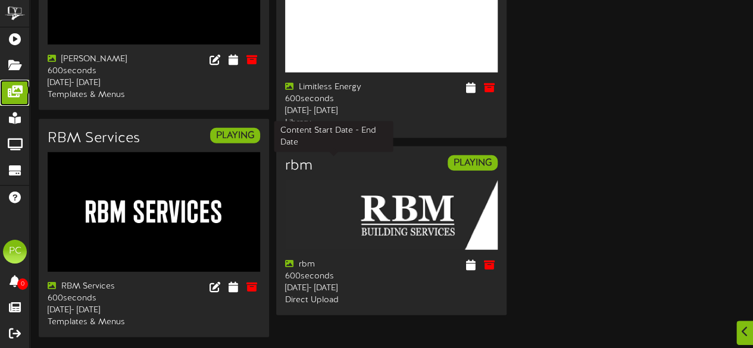
scroll to position [1602, 0]
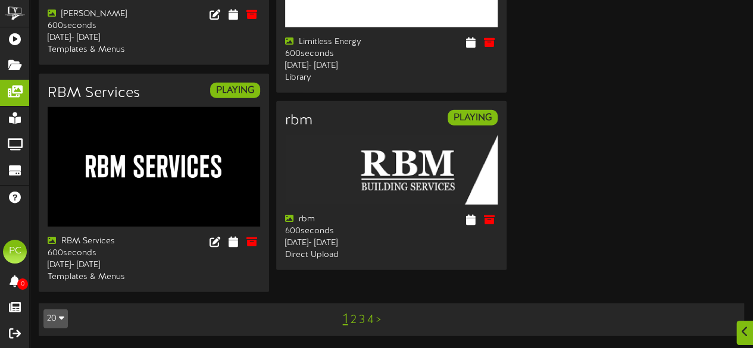
click at [353, 319] on link "2" at bounding box center [353, 320] width 6 height 13
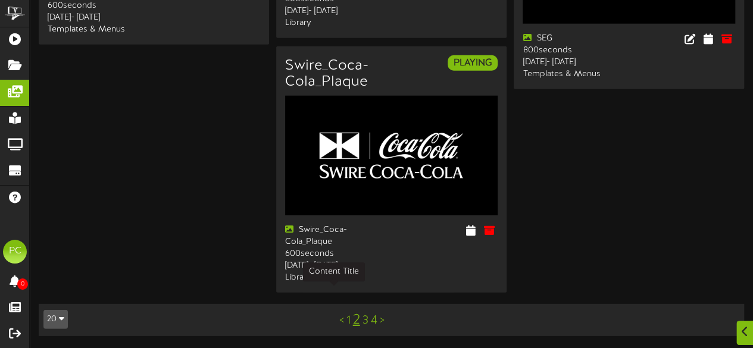
scroll to position [1646, 0]
click at [364, 324] on link "3" at bounding box center [365, 320] width 6 height 13
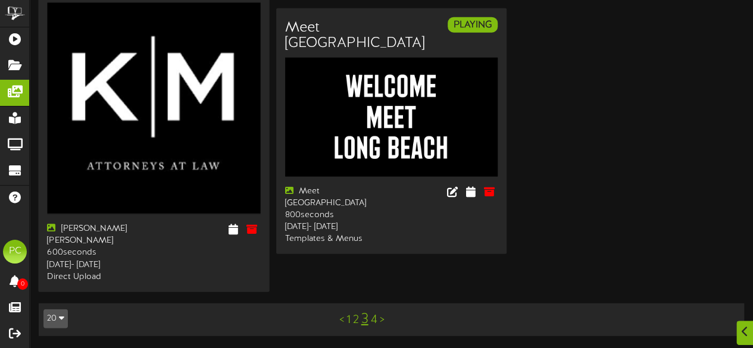
scroll to position [1634, 0]
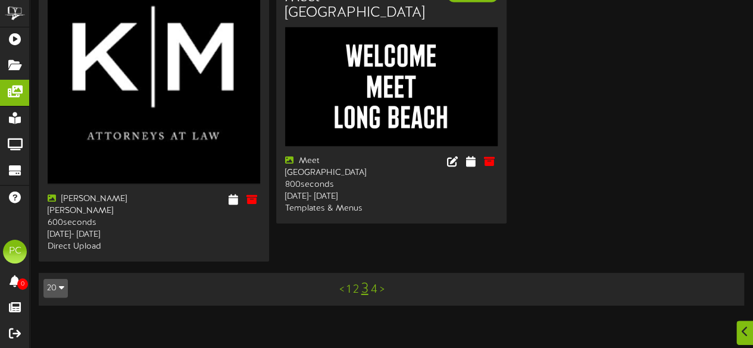
click at [375, 296] on link "4" at bounding box center [374, 289] width 7 height 13
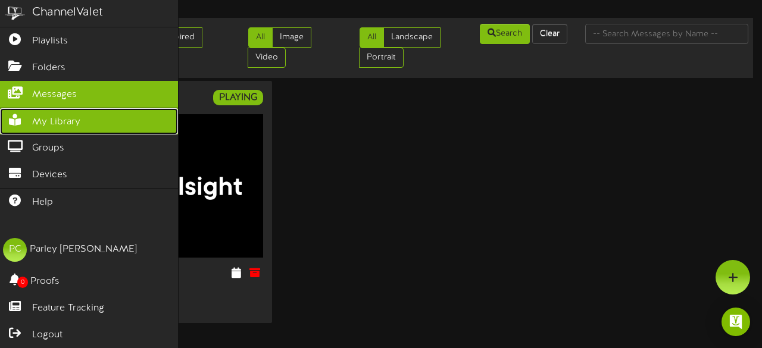
click at [65, 118] on span "My Library" at bounding box center [56, 122] width 48 height 14
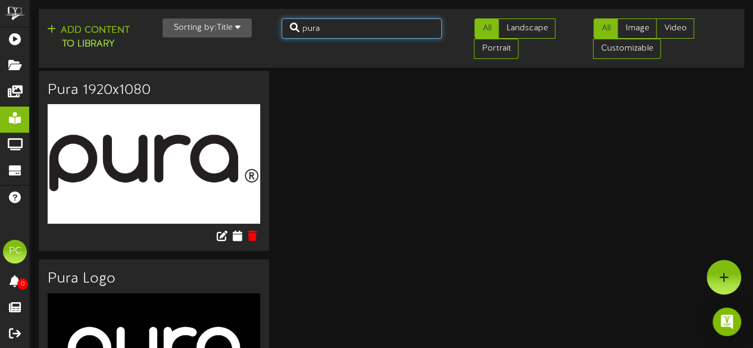
click at [347, 30] on input "pura" at bounding box center [361, 28] width 161 height 20
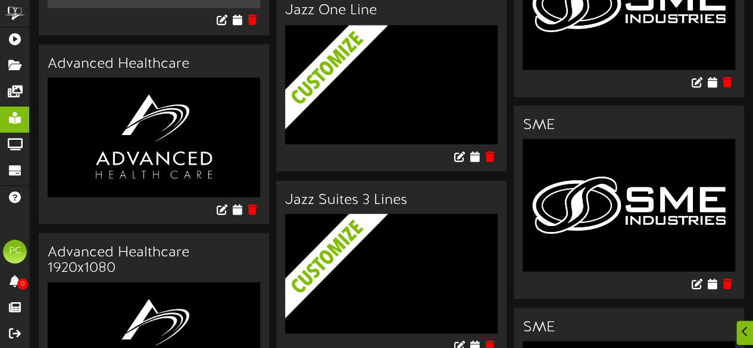
scroll to position [1110, 0]
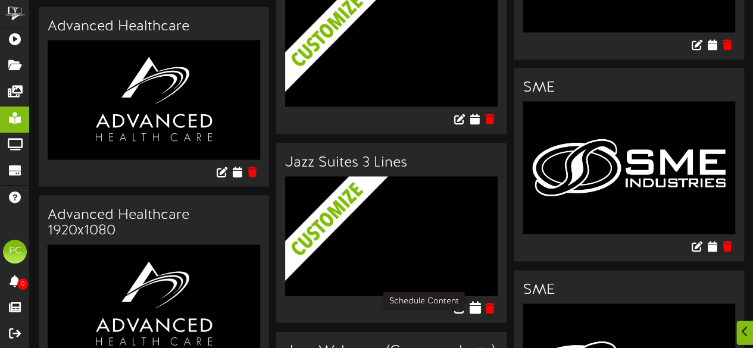
click at [476, 306] on button at bounding box center [474, 309] width 11 height 33
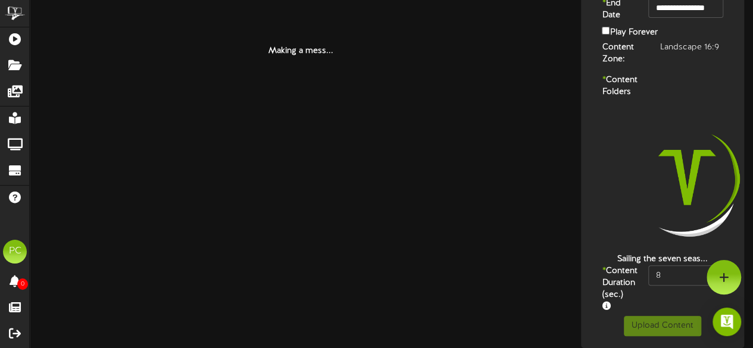
scroll to position [150, 0]
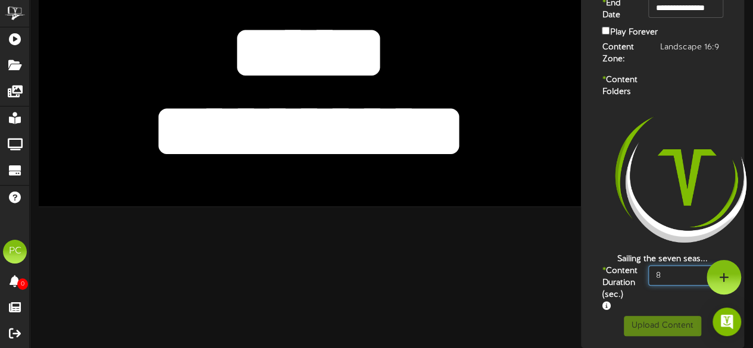
click at [683, 273] on input "8" at bounding box center [685, 275] width 75 height 20
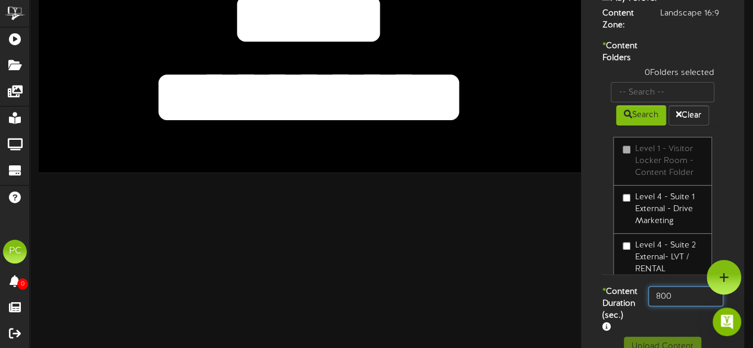
type input "800"
click at [625, 309] on label "* Content Duration (sec.)" at bounding box center [616, 310] width 46 height 48
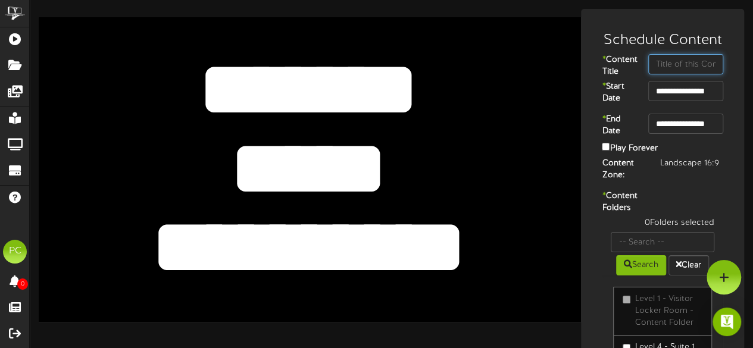
click at [678, 70] on input "text" at bounding box center [685, 64] width 75 height 20
click at [688, 63] on input "Arctic wolf" at bounding box center [685, 64] width 75 height 20
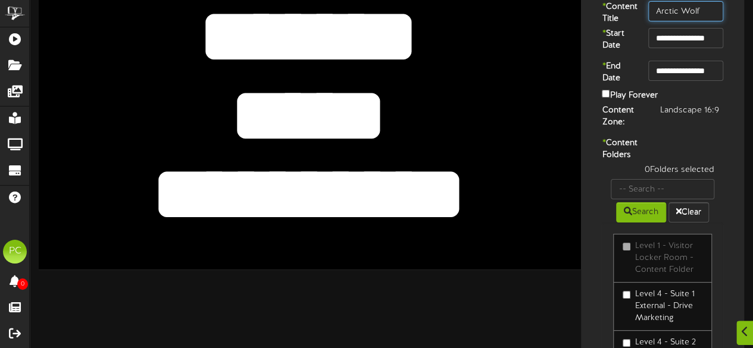
scroll to position [54, 0]
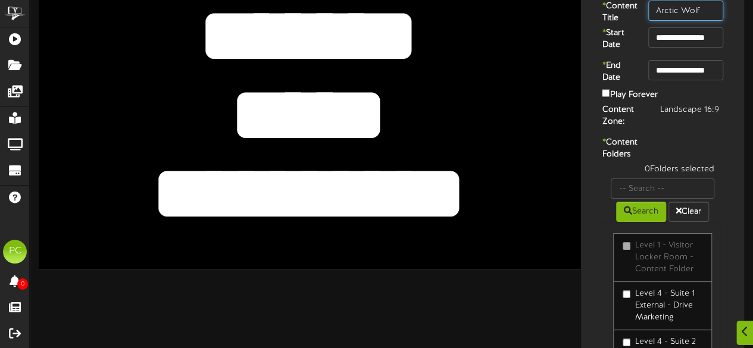
type input "Arctic Wolf"
click at [638, 199] on input "text" at bounding box center [662, 188] width 104 height 20
type input "18"
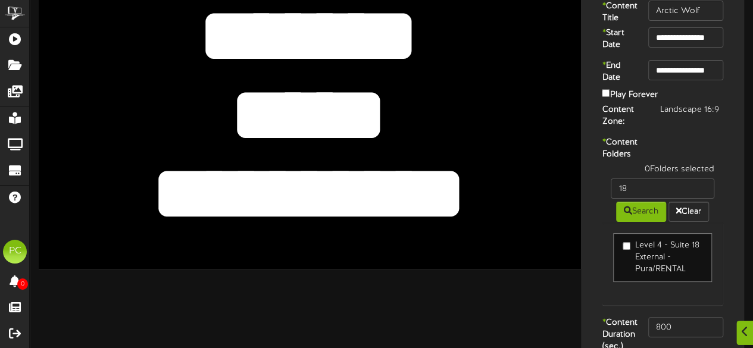
click at [675, 272] on label "Level 4 - Suite 18 External - Pura/RENTAL" at bounding box center [662, 258] width 80 height 36
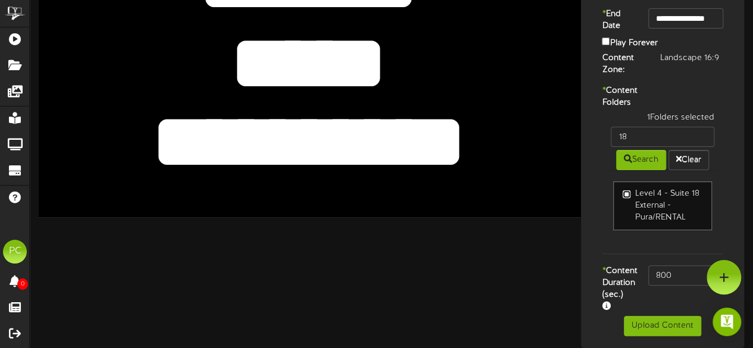
scroll to position [0, 0]
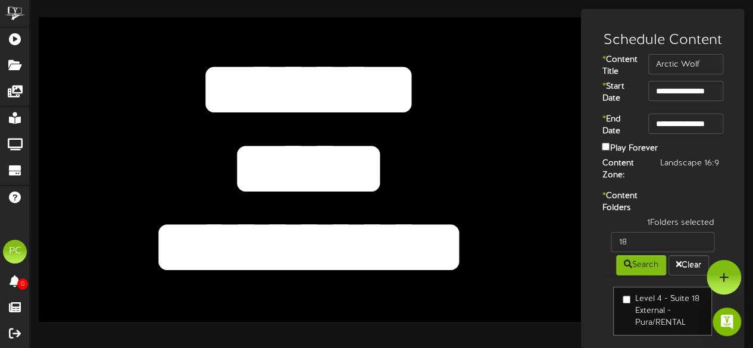
click at [259, 160] on textarea "*****" at bounding box center [309, 168] width 446 height 103
type textarea "******"
click at [259, 221] on textarea "**********" at bounding box center [309, 247] width 446 height 103
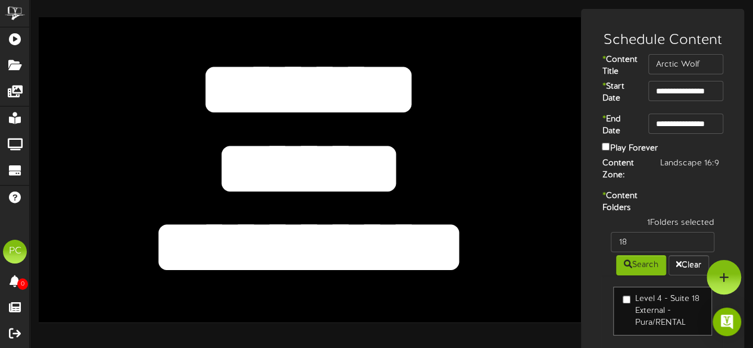
click at [259, 221] on textarea "**********" at bounding box center [309, 247] width 446 height 103
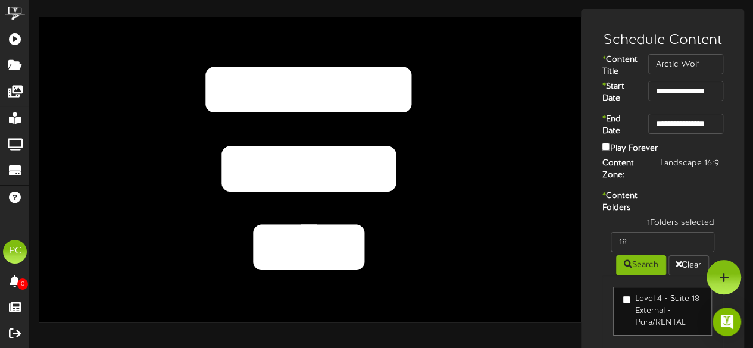
type textarea "****"
click at [557, 240] on div "**********" at bounding box center [310, 169] width 542 height 305
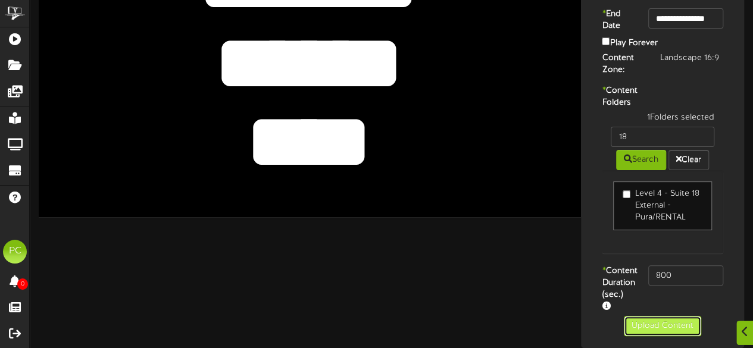
click at [640, 322] on button "Upload Content" at bounding box center [661, 326] width 77 height 20
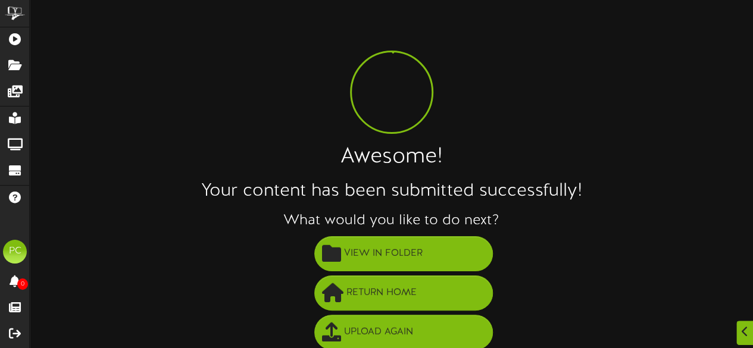
scroll to position [86, 0]
